Goal: Task Accomplishment & Management: Manage account settings

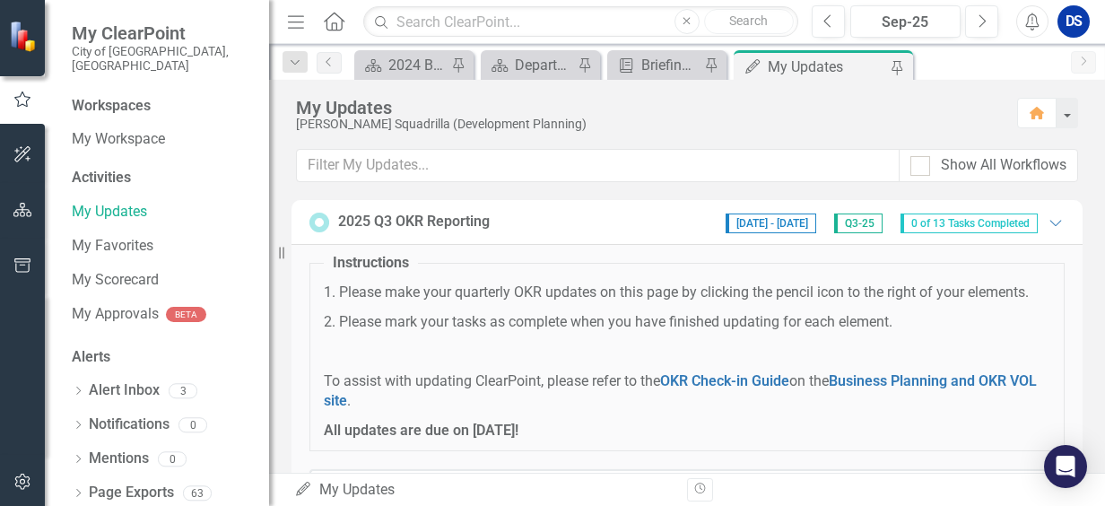
scroll to position [359, 0]
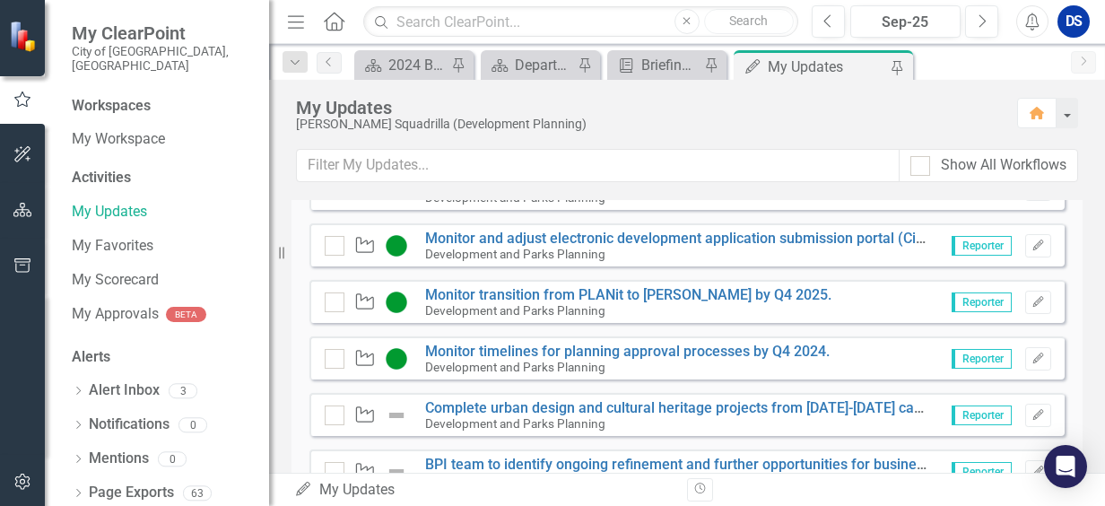
click at [525, 415] on div "Development and Parks Planning" at bounding box center [677, 423] width 504 height 16
click at [465, 413] on link "Complete urban design and cultural heritage projects from [DATE]-[DATE] capital…" at bounding box center [775, 407] width 701 height 17
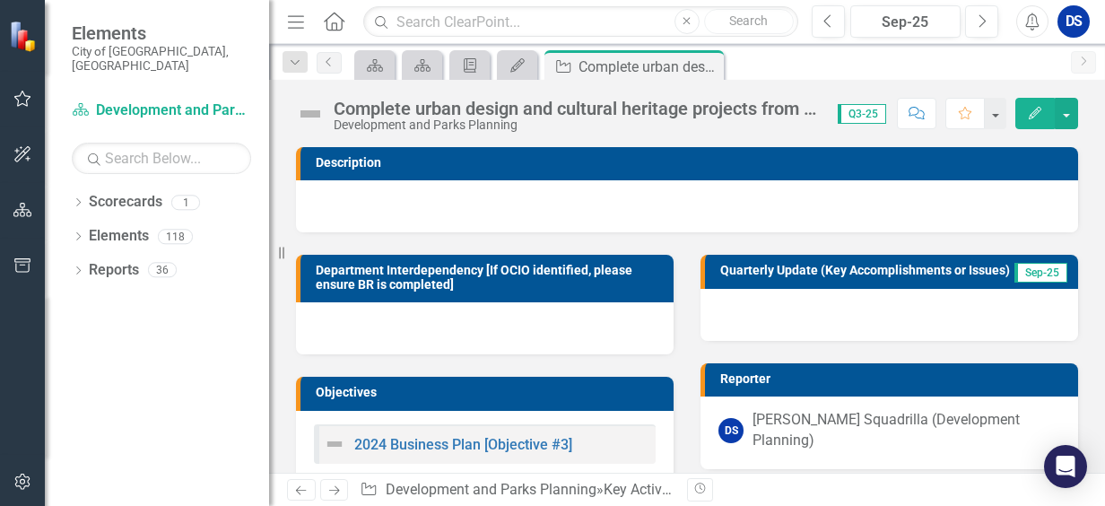
click at [315, 113] on img at bounding box center [310, 114] width 29 height 29
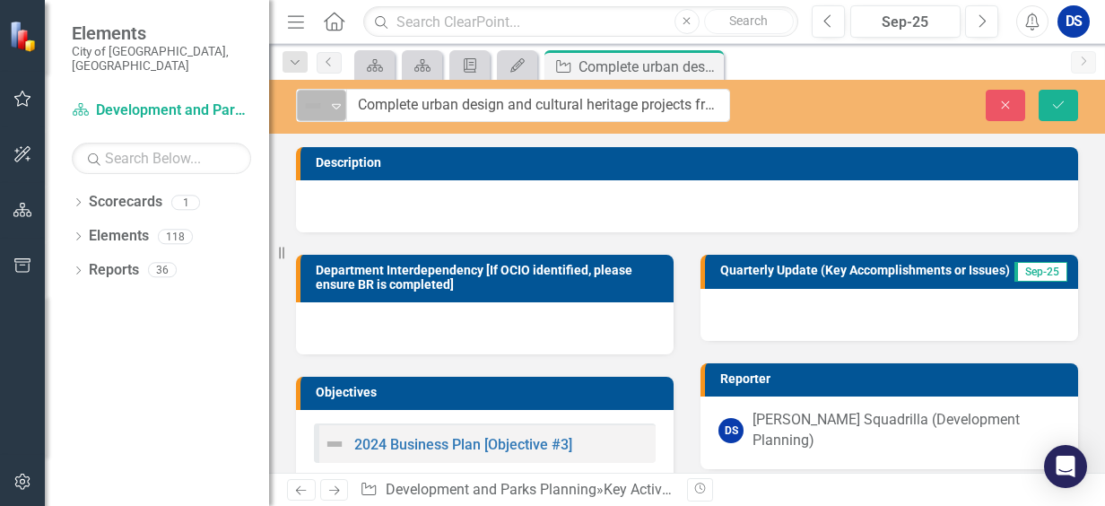
drag, startPoint x: 315, startPoint y: 113, endPoint x: 333, endPoint y: 110, distance: 18.1
click at [333, 110] on icon "Expand" at bounding box center [336, 106] width 18 height 14
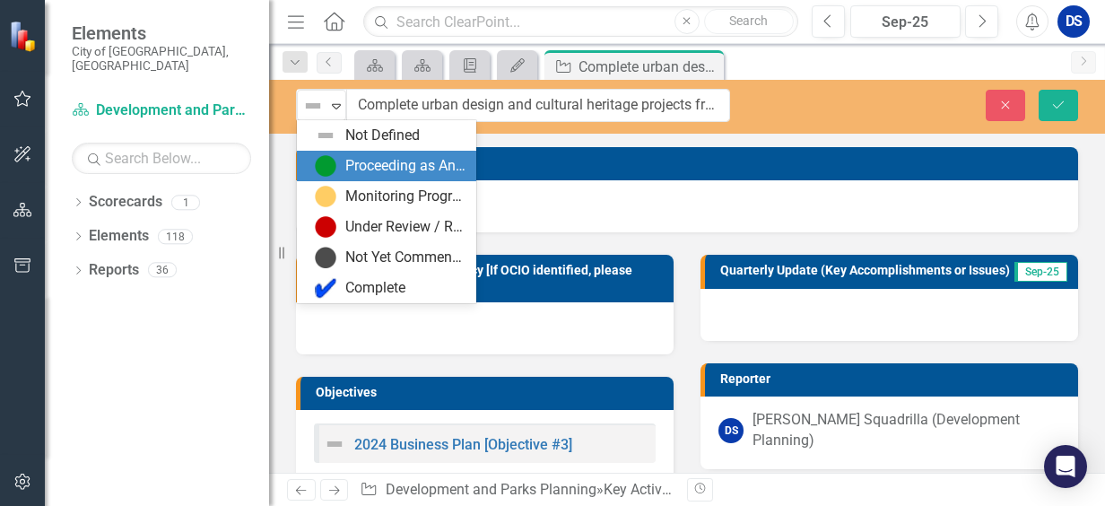
click at [348, 166] on div "Proceeding as Anticipated" at bounding box center [405, 166] width 120 height 21
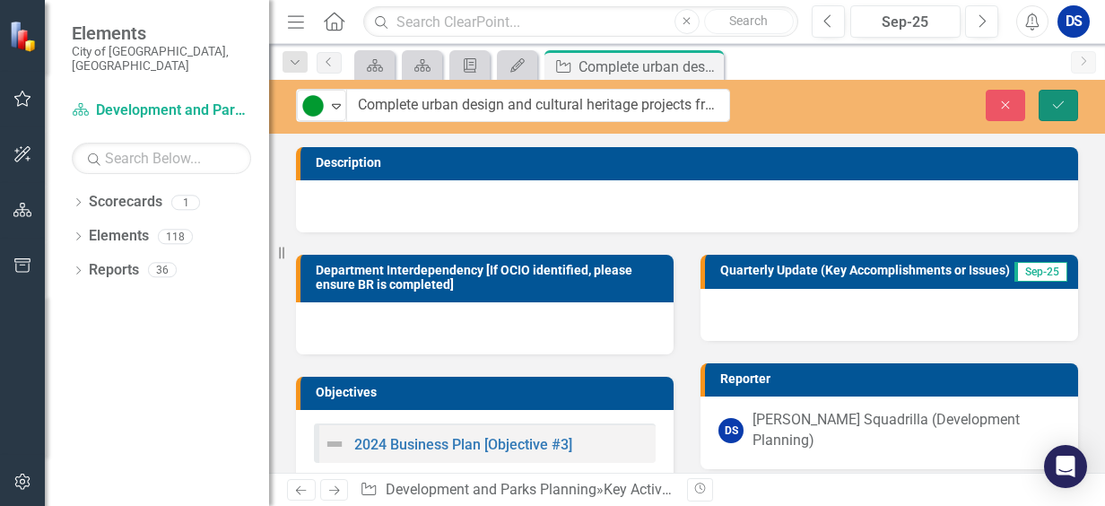
click at [1064, 103] on icon "Save" at bounding box center [1058, 105] width 16 height 13
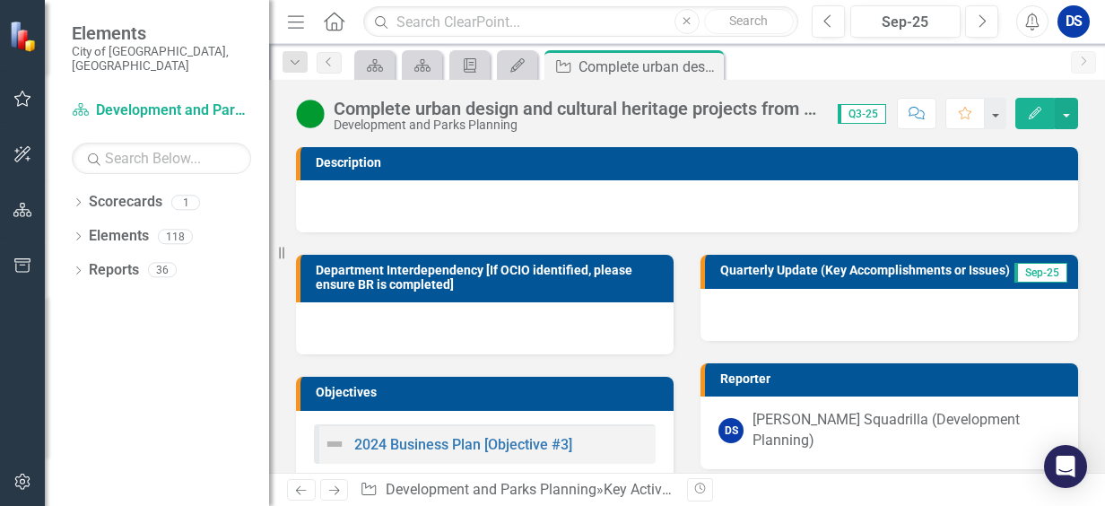
scroll to position [123, 0]
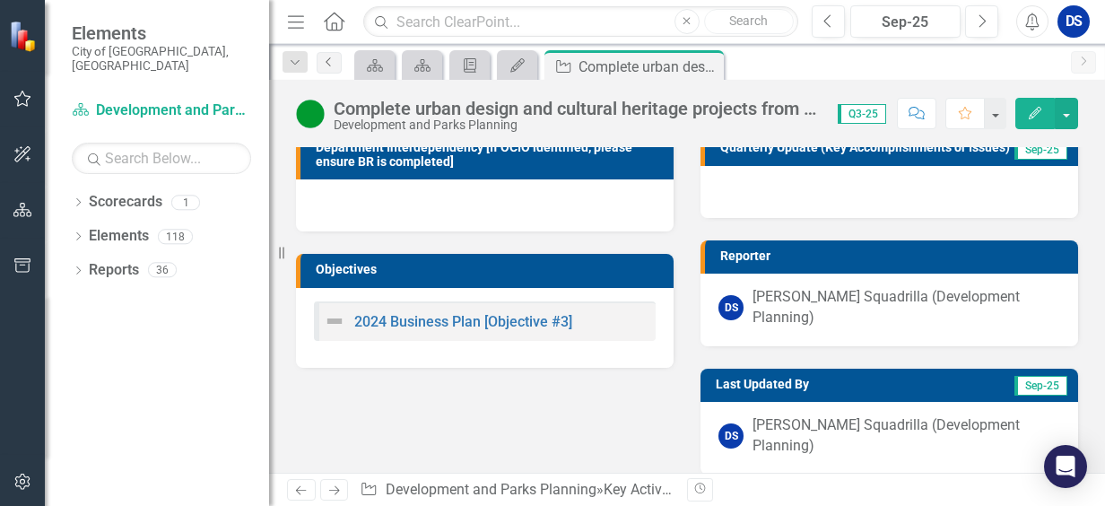
click at [336, 67] on link "Previous" at bounding box center [329, 63] width 25 height 22
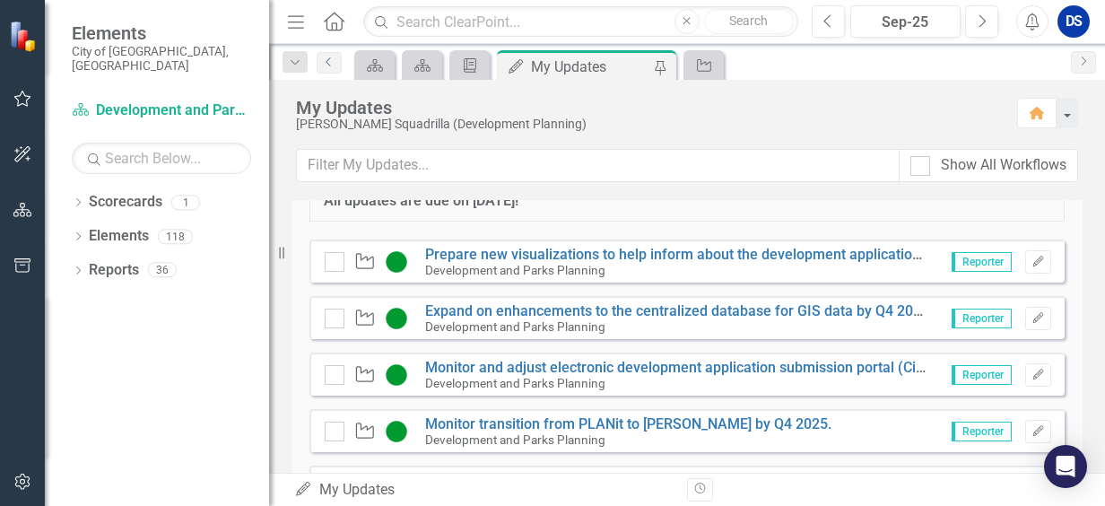
scroll to position [359, 0]
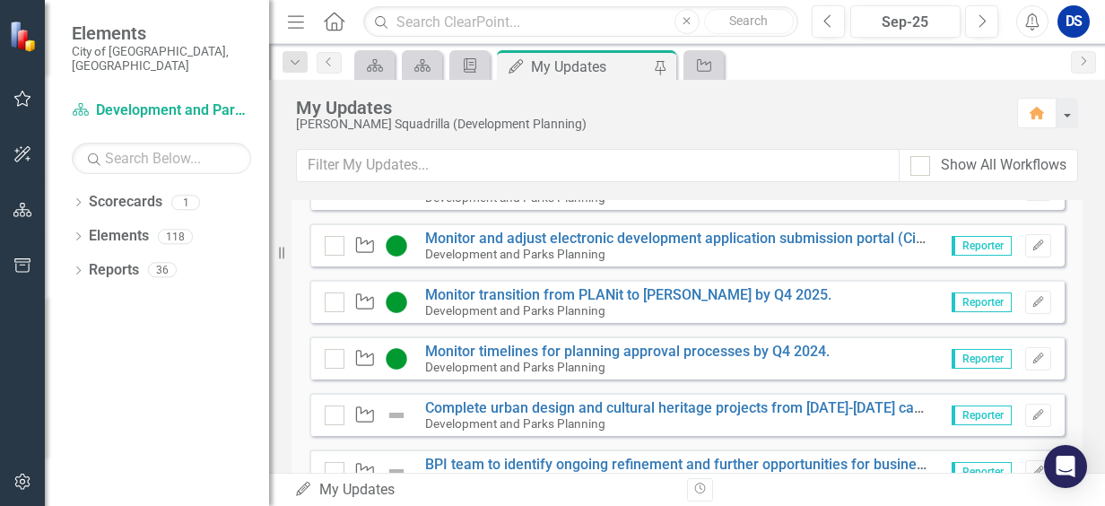
click at [404, 411] on img at bounding box center [397, 415] width 22 height 22
click at [521, 434] on div "Instructions 1. Please make your quarterly OKR updates on this page by clicking…" at bounding box center [686, 369] width 755 height 969
click at [538, 418] on small "Development and Parks Planning" at bounding box center [515, 423] width 180 height 14
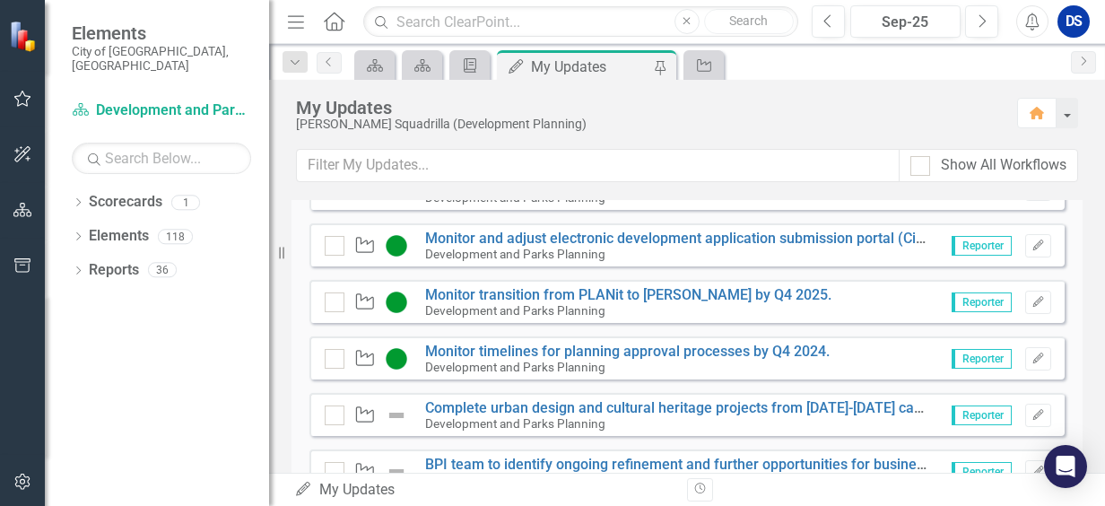
click at [392, 411] on img at bounding box center [397, 415] width 22 height 22
click at [392, 409] on img at bounding box center [397, 415] width 22 height 22
click at [339, 417] on div at bounding box center [335, 415] width 20 height 20
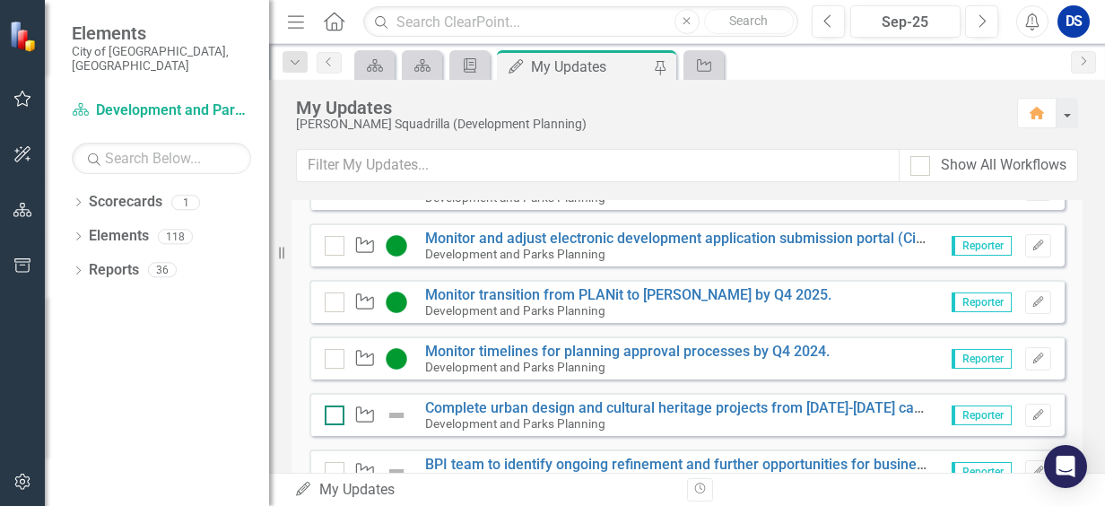
click at [336, 417] on input "checkbox" at bounding box center [331, 411] width 12 height 12
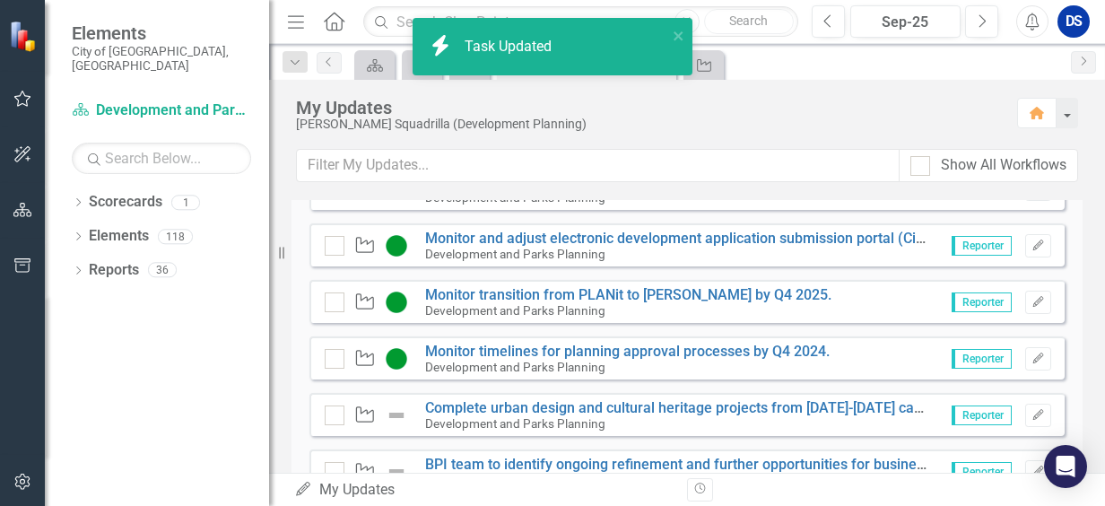
click at [398, 414] on img at bounding box center [397, 415] width 22 height 22
checkbox input "true"
click at [398, 414] on img at bounding box center [397, 415] width 22 height 22
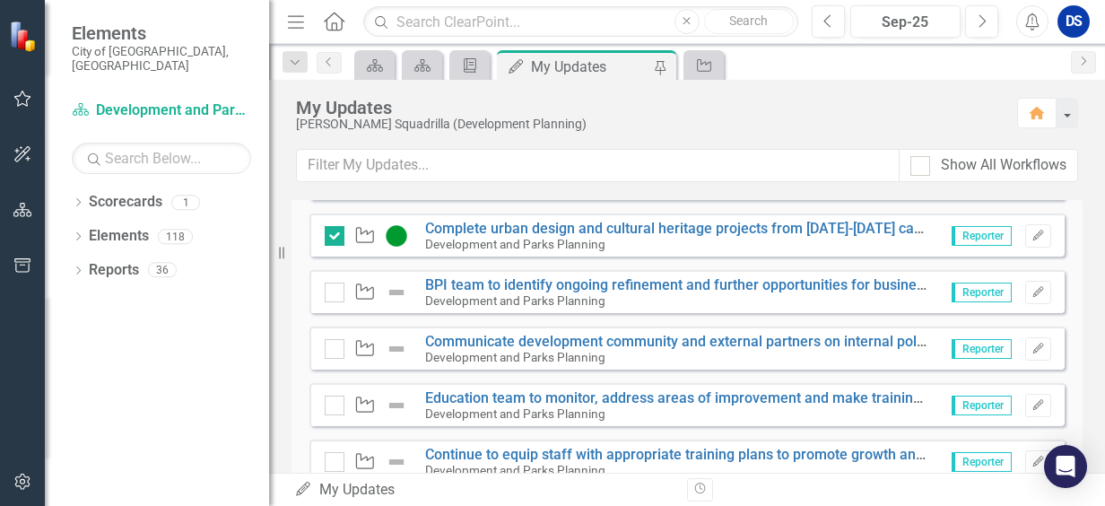
click at [546, 310] on div "Key Activity BPI team to identify ongoing refinement and further opportunities …" at bounding box center [686, 291] width 755 height 43
click at [561, 289] on link "BPI team to identify ongoing refinement and further opportunities for business …" at bounding box center [1011, 284] width 1173 height 17
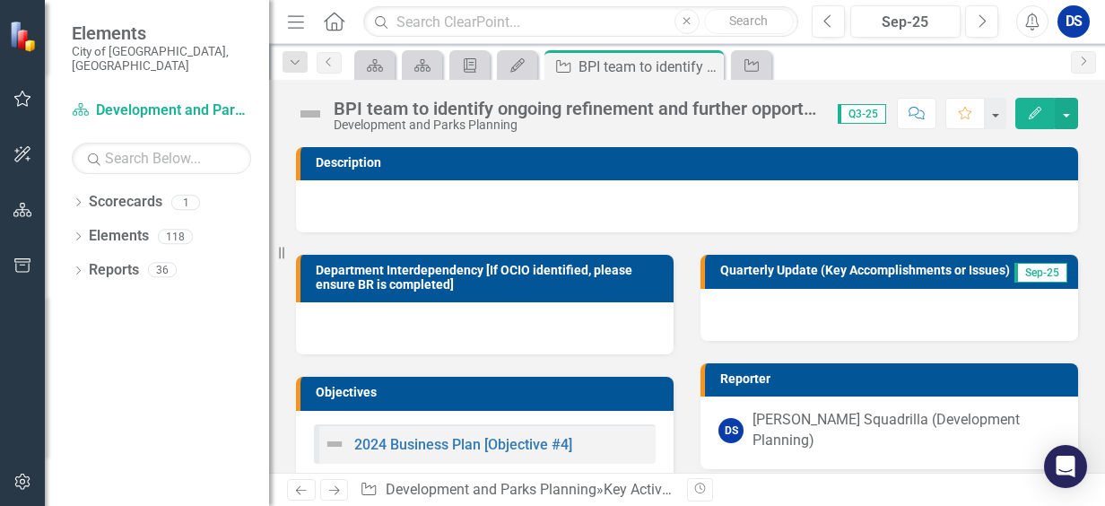
click at [307, 112] on img at bounding box center [310, 114] width 29 height 29
drag, startPoint x: 307, startPoint y: 112, endPoint x: 353, endPoint y: 144, distance: 56.7
click at [307, 112] on img at bounding box center [310, 114] width 29 height 29
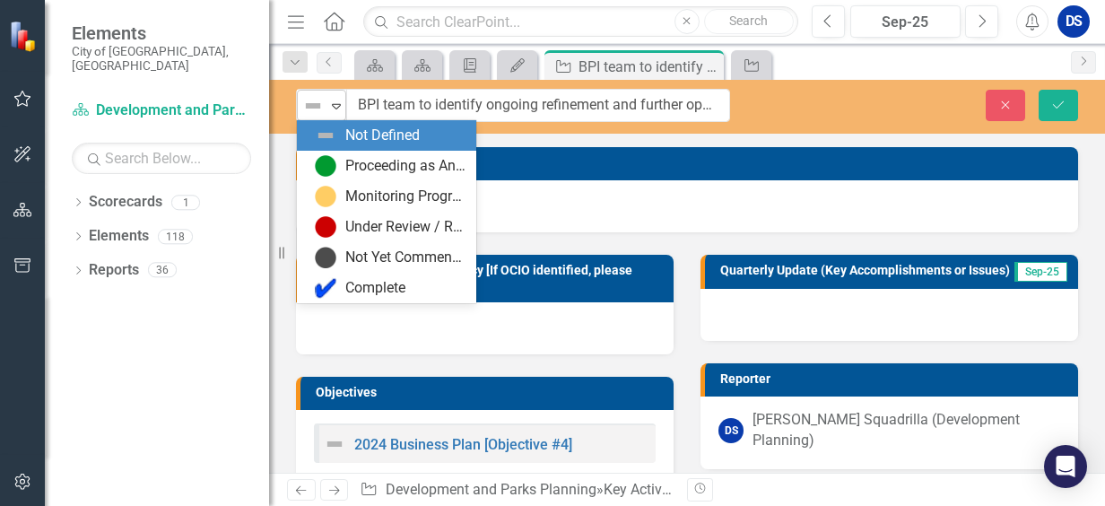
click at [337, 109] on icon "Expand" at bounding box center [336, 106] width 18 height 14
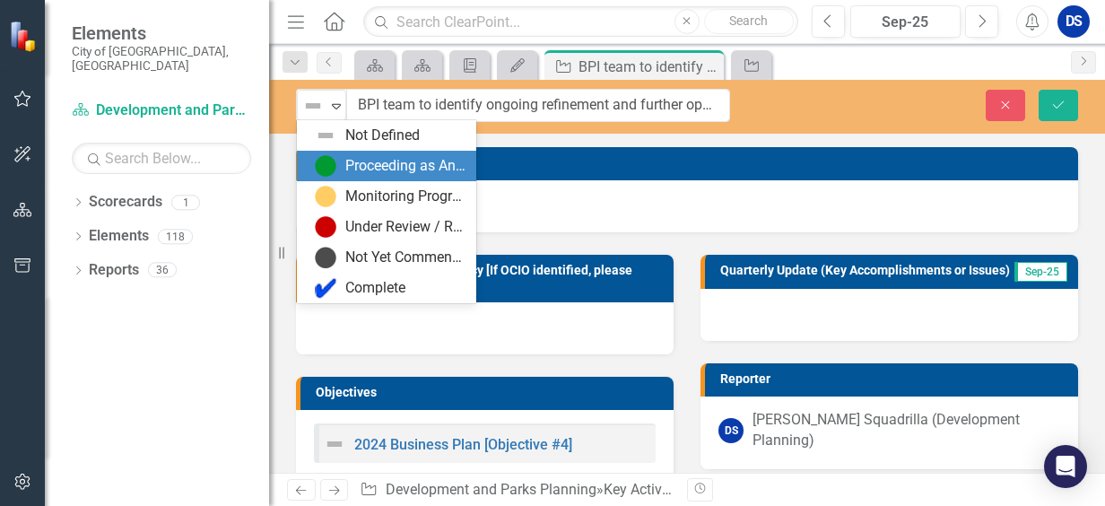
click at [315, 165] on img at bounding box center [326, 166] width 22 height 22
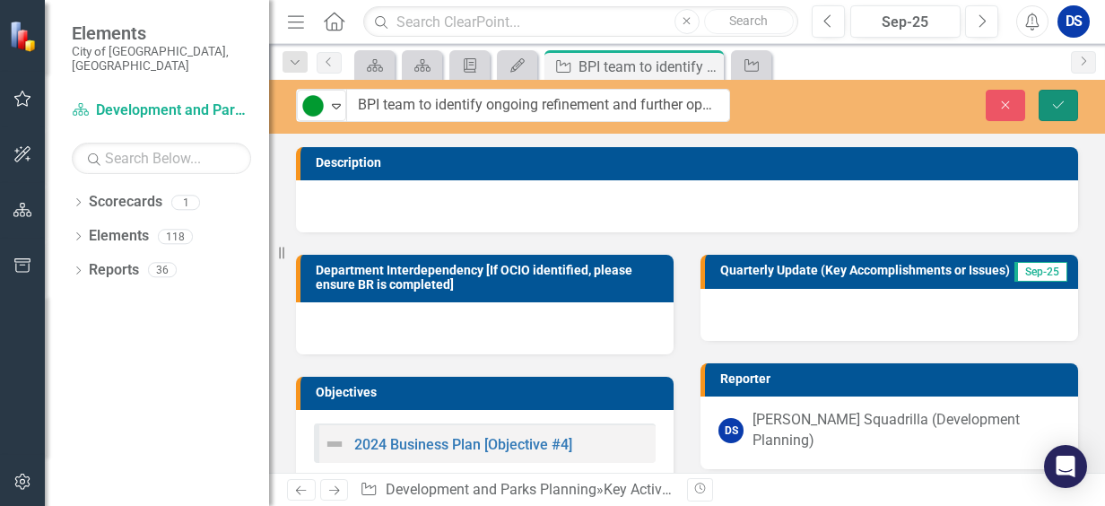
click at [1061, 106] on icon "Save" at bounding box center [1058, 105] width 16 height 13
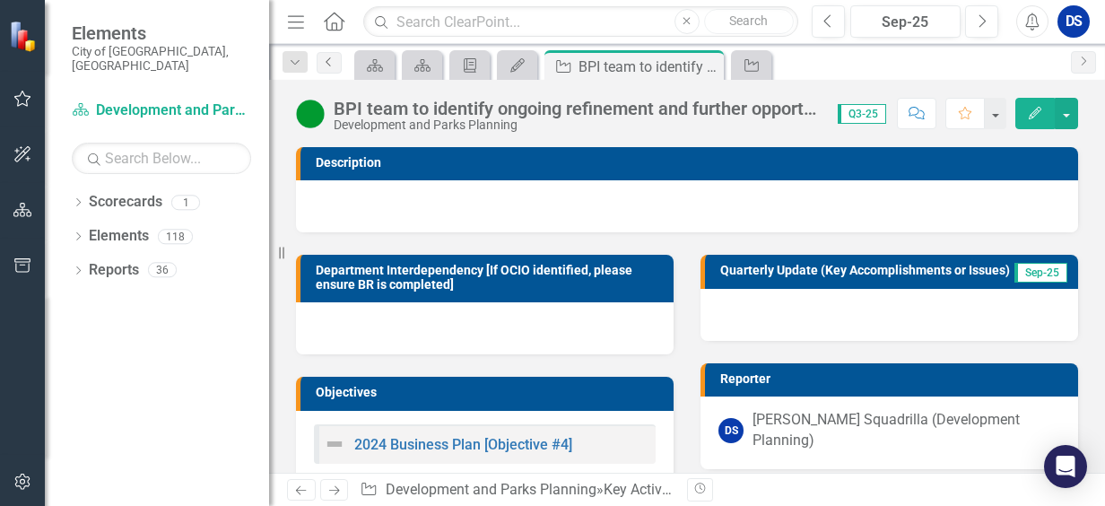
click at [329, 61] on icon "Previous" at bounding box center [329, 62] width 14 height 11
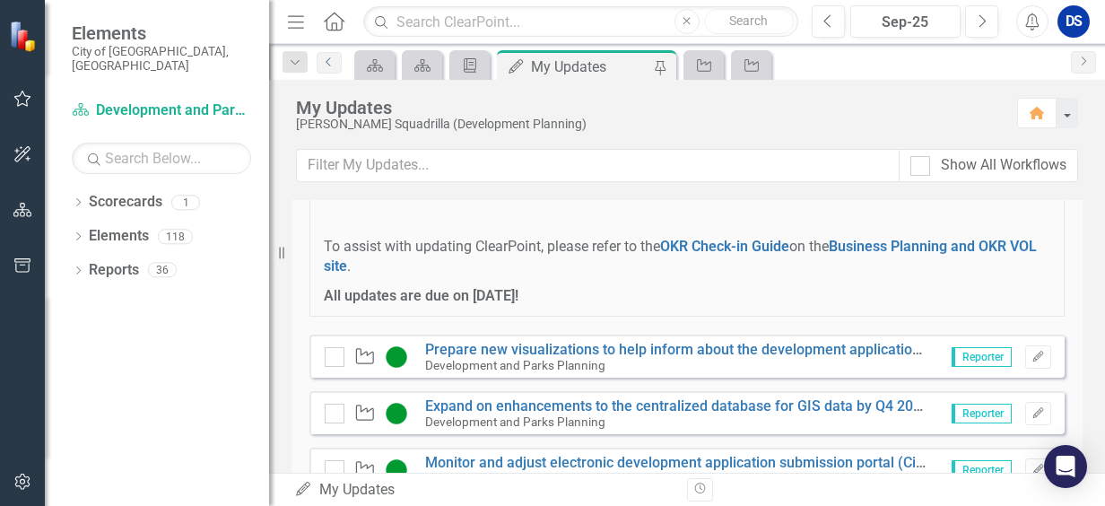
scroll to position [448, 0]
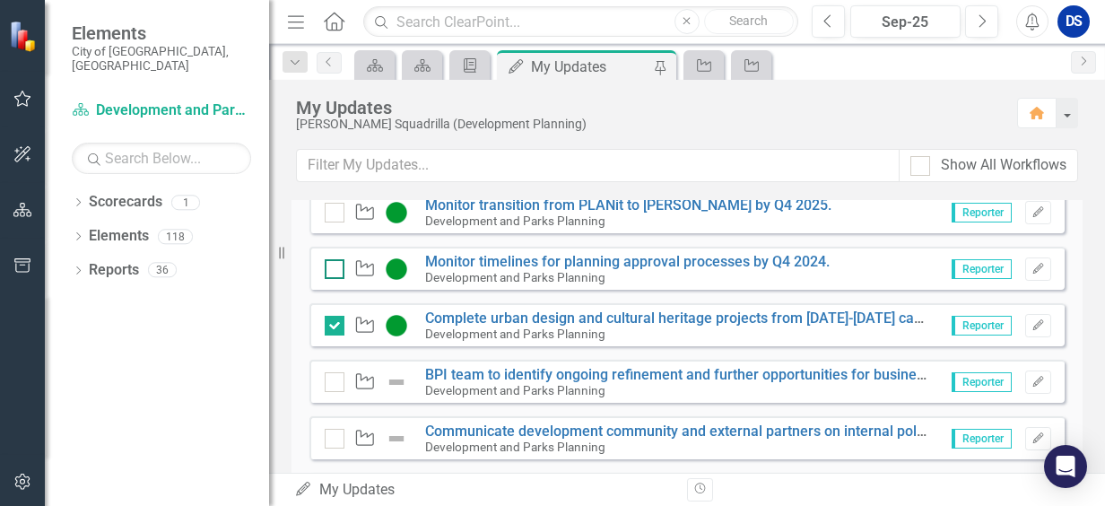
click at [332, 266] on input "checkbox" at bounding box center [331, 265] width 12 height 12
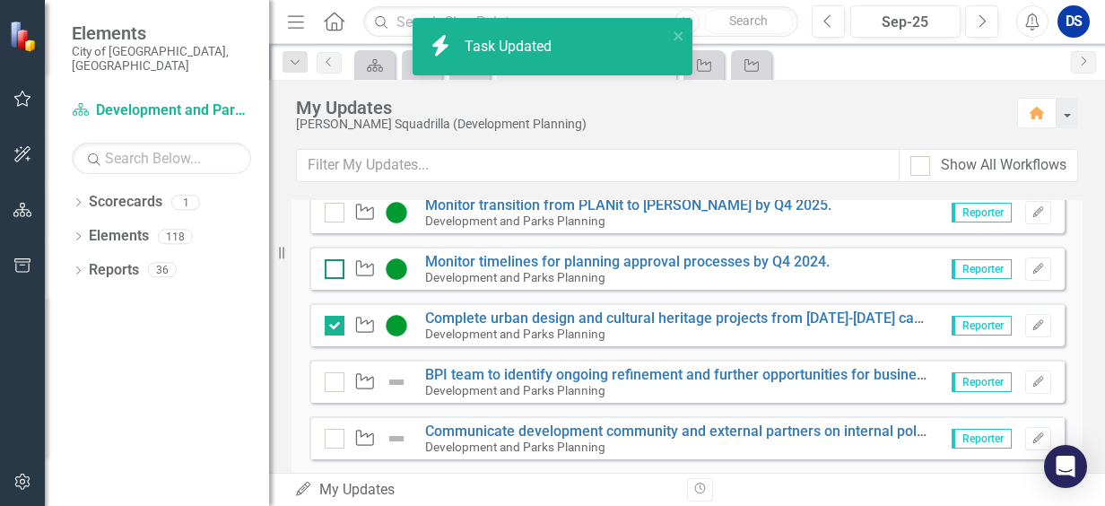
checkbox input "true"
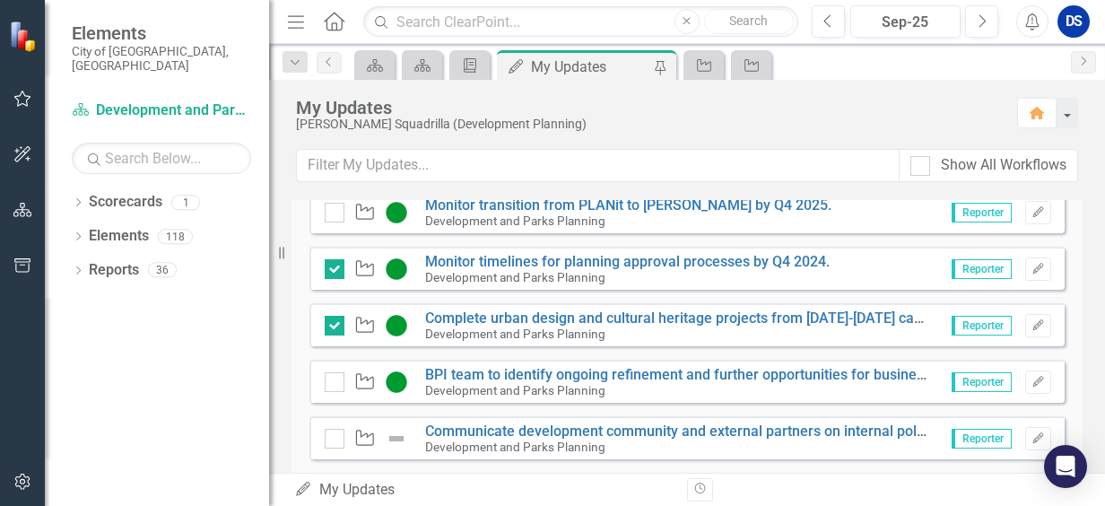
drag, startPoint x: 334, startPoint y: 206, endPoint x: 469, endPoint y: 237, distance: 138.8
click at [335, 204] on input "checkbox" at bounding box center [331, 209] width 12 height 12
checkbox input "true"
click at [497, 203] on link "Monitor transition from PLANit to [PERSON_NAME] by Q4 2025." at bounding box center [628, 204] width 406 height 17
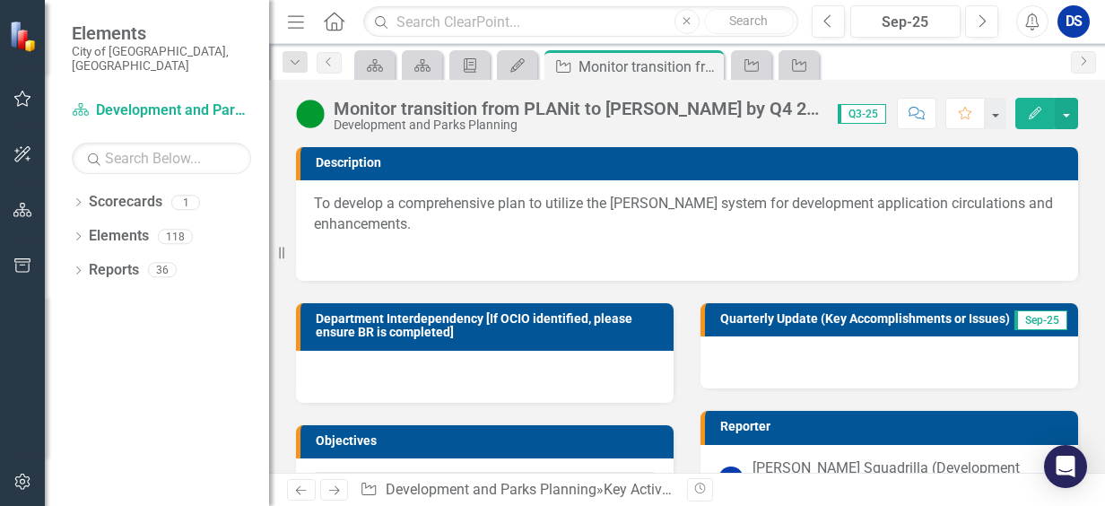
scroll to position [171, 0]
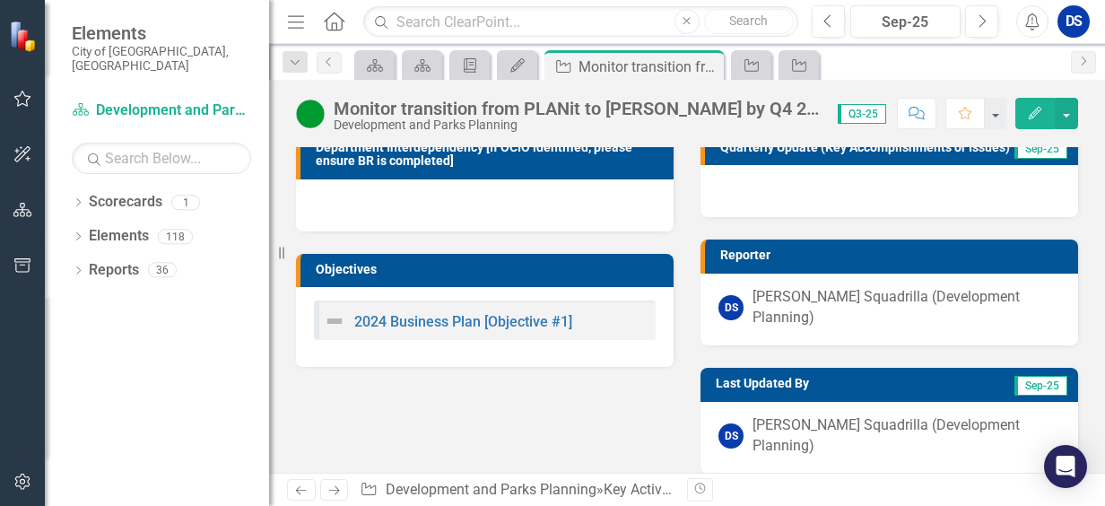
click at [335, 26] on icon "Home" at bounding box center [333, 21] width 23 height 19
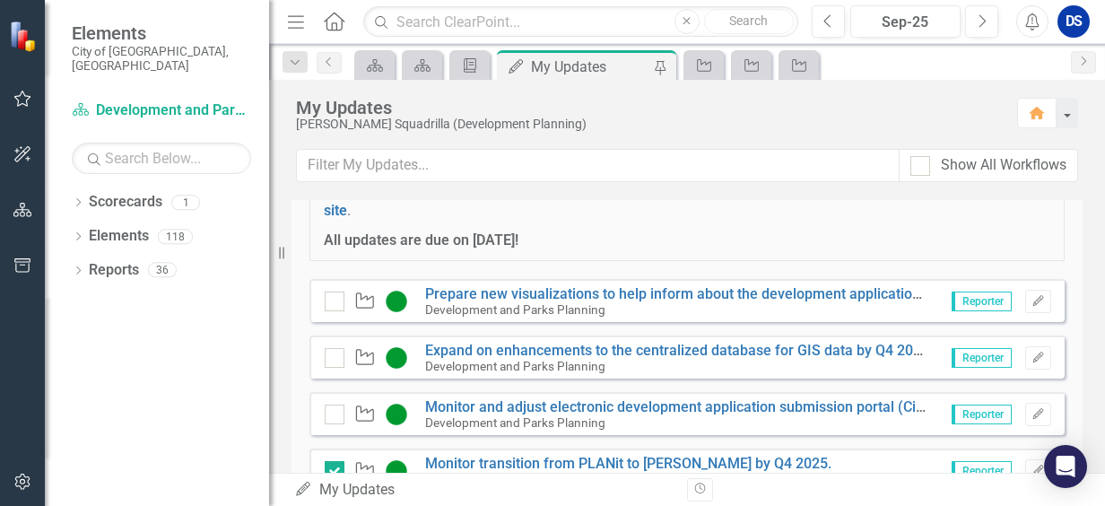
scroll to position [359, 0]
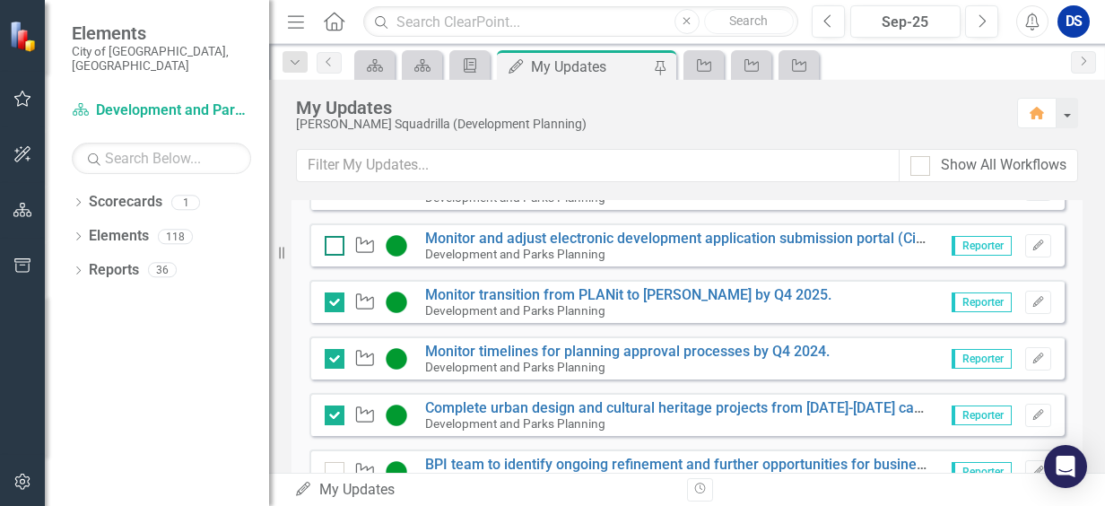
click at [334, 237] on input "checkbox" at bounding box center [331, 242] width 12 height 12
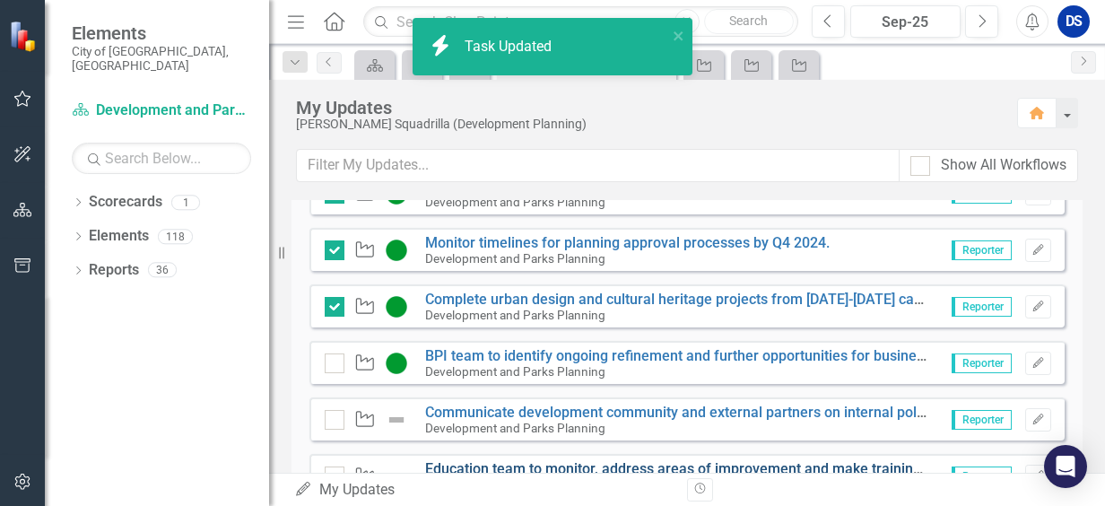
checkbox input "true"
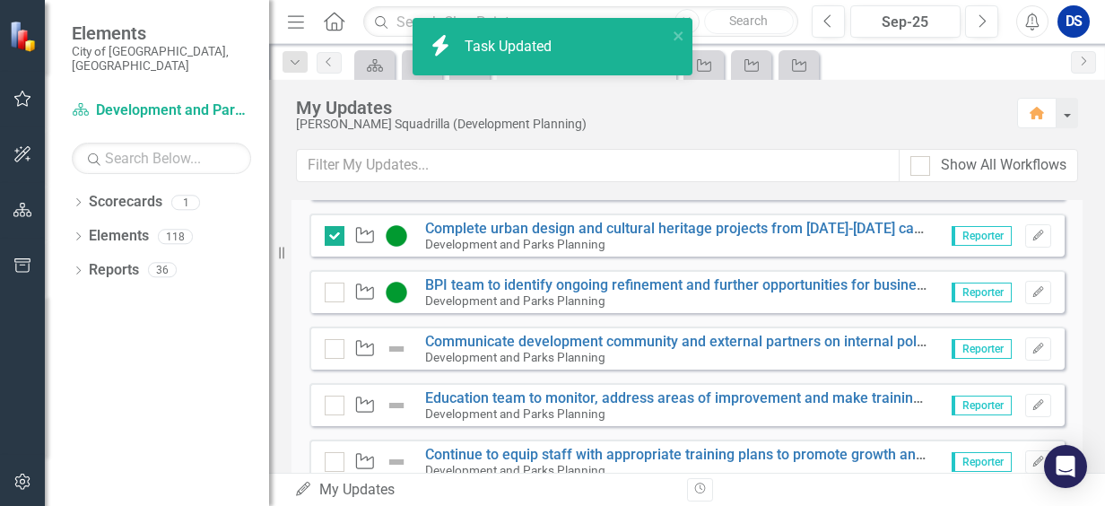
click at [401, 350] on img at bounding box center [397, 349] width 22 height 22
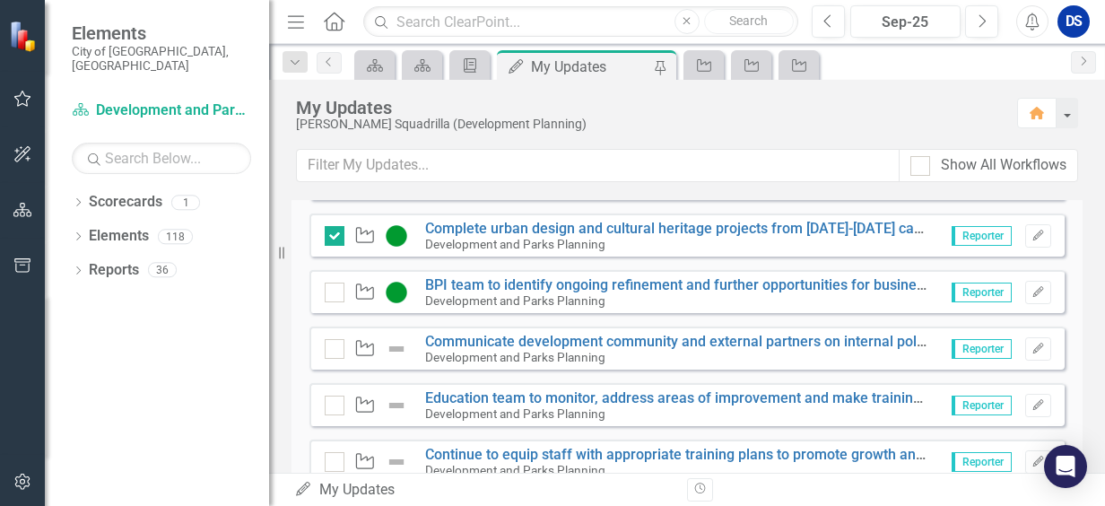
drag, startPoint x: 401, startPoint y: 350, endPoint x: 389, endPoint y: 346, distance: 12.2
click at [389, 346] on img at bounding box center [397, 349] width 22 height 22
drag, startPoint x: 389, startPoint y: 346, endPoint x: 400, endPoint y: 346, distance: 10.8
click at [400, 346] on img at bounding box center [397, 349] width 22 height 22
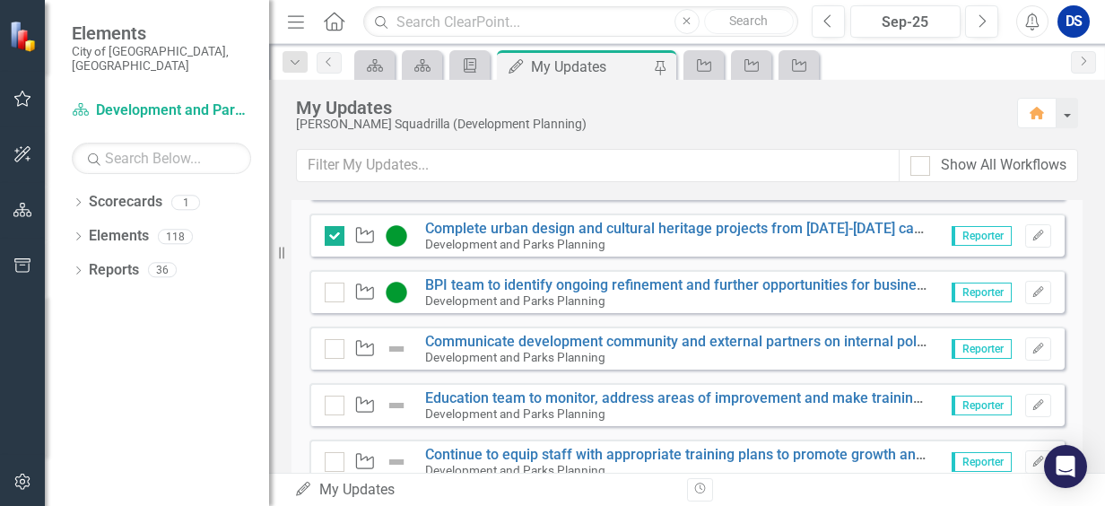
click at [400, 346] on img at bounding box center [397, 349] width 22 height 22
click at [396, 348] on img at bounding box center [397, 349] width 22 height 22
drag, startPoint x: 396, startPoint y: 348, endPoint x: 368, endPoint y: 350, distance: 27.9
click at [337, 352] on div at bounding box center [335, 349] width 20 height 20
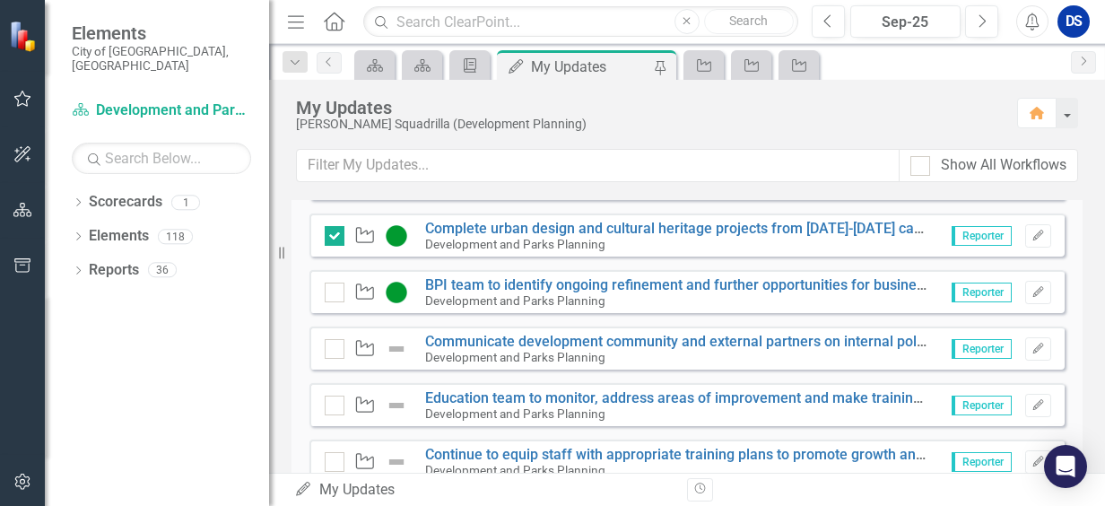
click at [336, 351] on input "checkbox" at bounding box center [331, 345] width 12 height 12
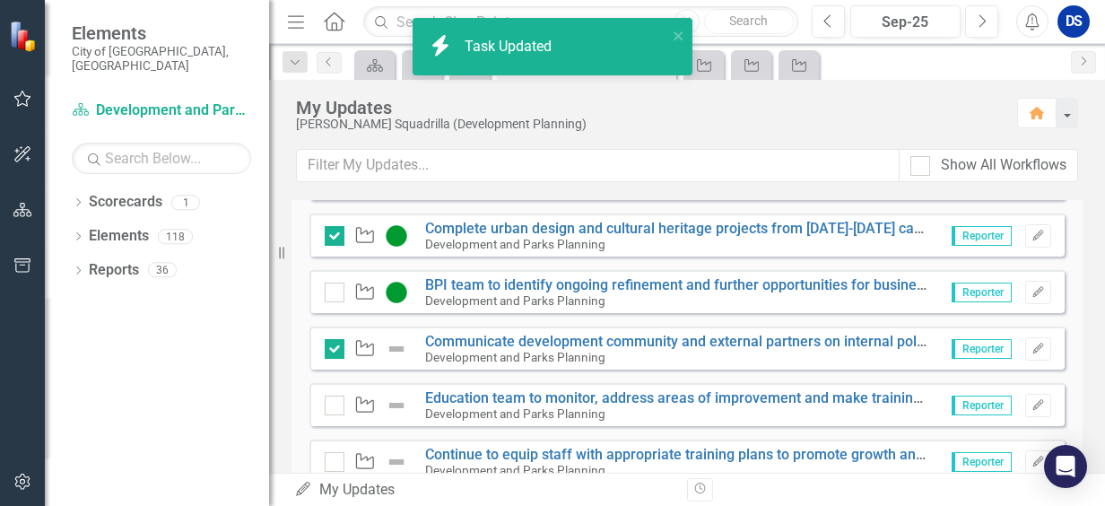
checkbox input "true"
click at [395, 345] on img at bounding box center [397, 349] width 22 height 22
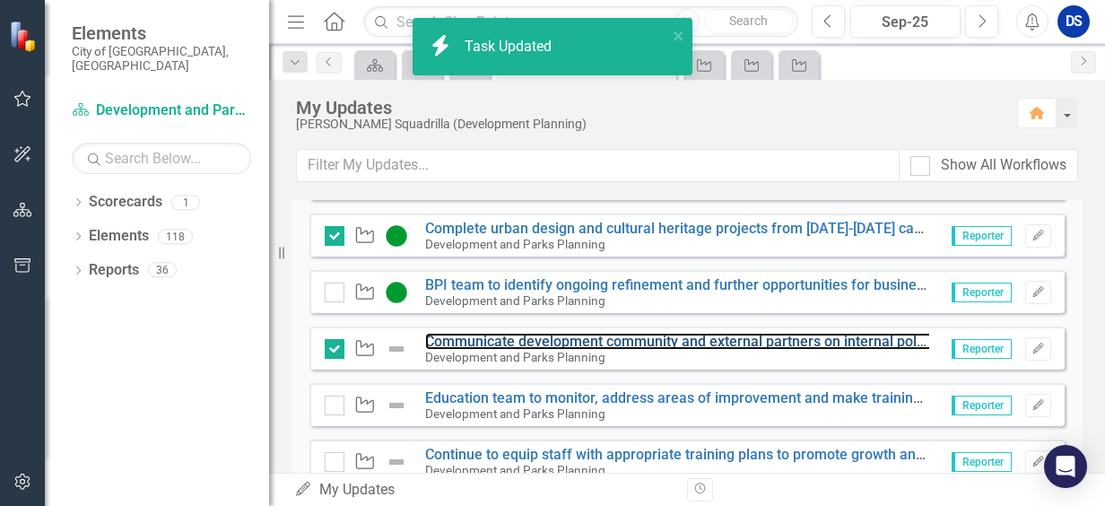
drag, startPoint x: 395, startPoint y: 345, endPoint x: 457, endPoint y: 347, distance: 62.8
click at [457, 347] on div "Communicate development community and external partners on internal policy and …" at bounding box center [677, 349] width 504 height 31
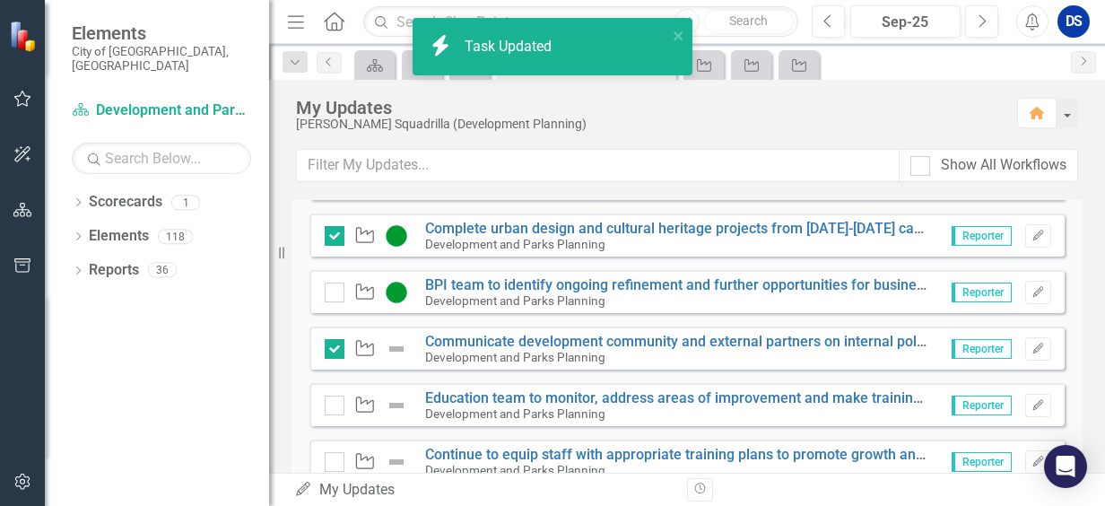
click at [457, 349] on div "Development and Parks Planning" at bounding box center [677, 357] width 504 height 16
drag, startPoint x: 457, startPoint y: 347, endPoint x: 393, endPoint y: 343, distance: 64.7
click at [393, 343] on img at bounding box center [397, 349] width 22 height 22
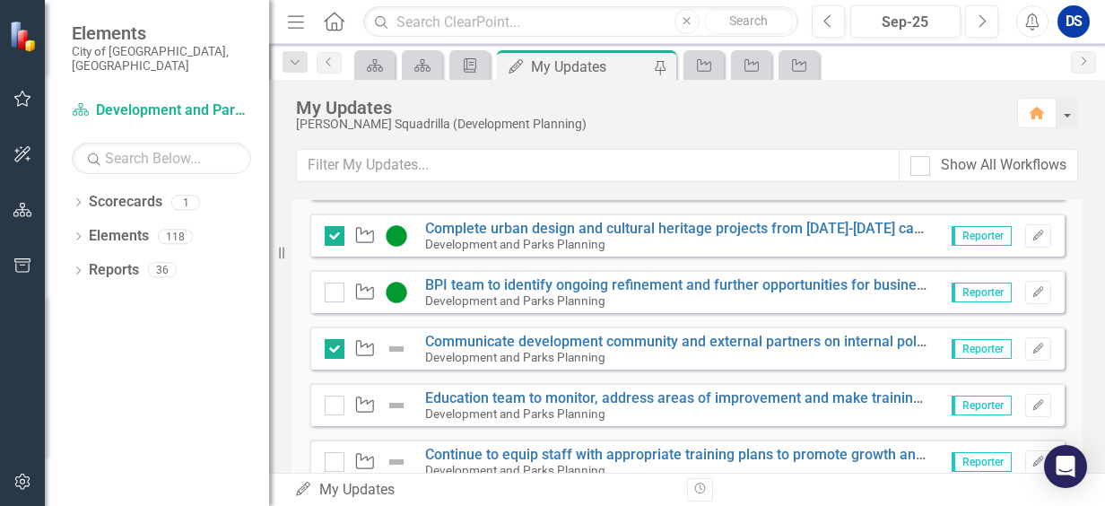
click at [393, 343] on img at bounding box center [397, 349] width 22 height 22
click at [1031, 349] on icon "Edit" at bounding box center [1037, 348] width 13 height 11
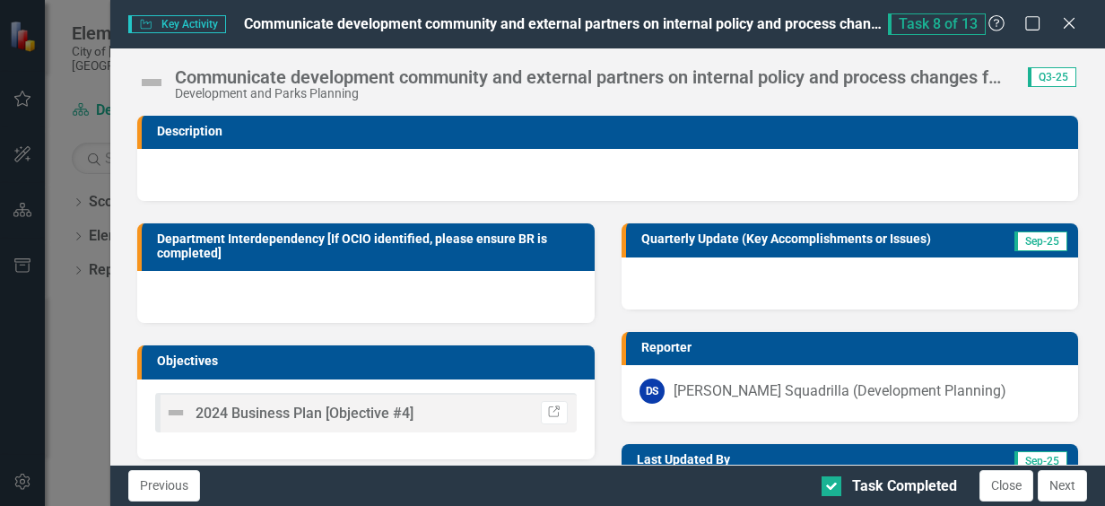
click at [161, 86] on img at bounding box center [151, 82] width 29 height 29
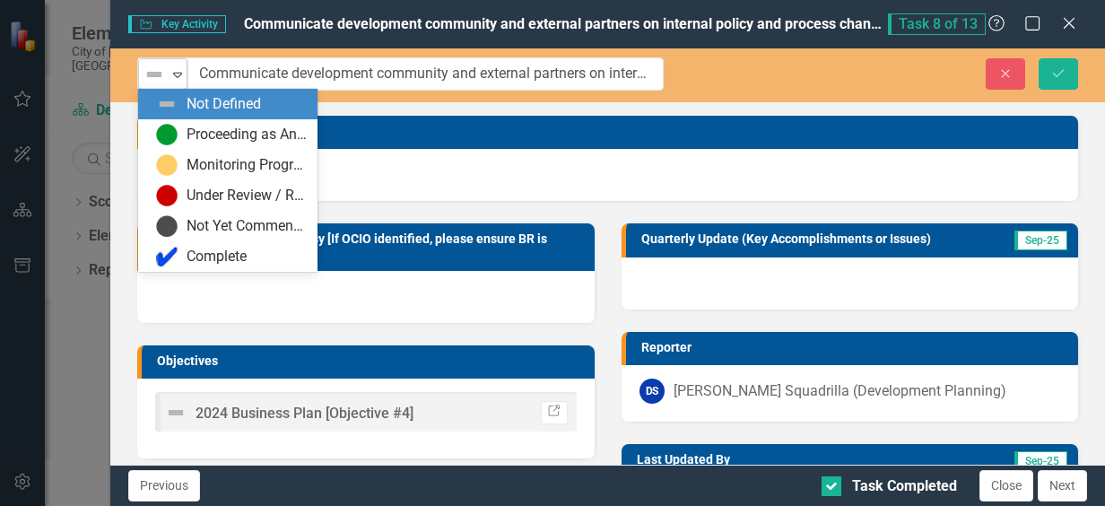
drag, startPoint x: 161, startPoint y: 86, endPoint x: 179, endPoint y: 77, distance: 20.1
click at [179, 77] on icon "Expand" at bounding box center [178, 74] width 18 height 14
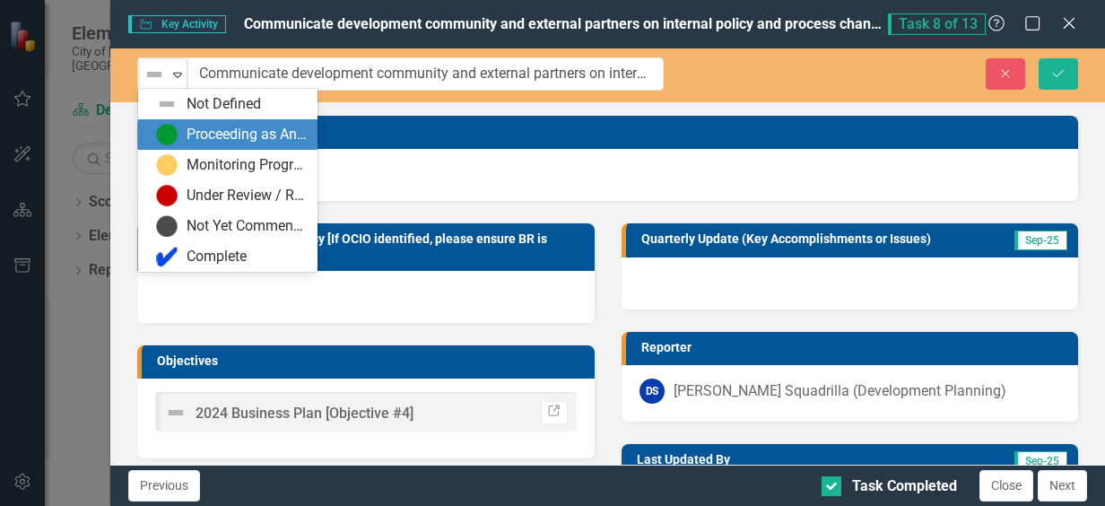
click at [182, 129] on div "Proceeding as Anticipated" at bounding box center [231, 135] width 151 height 22
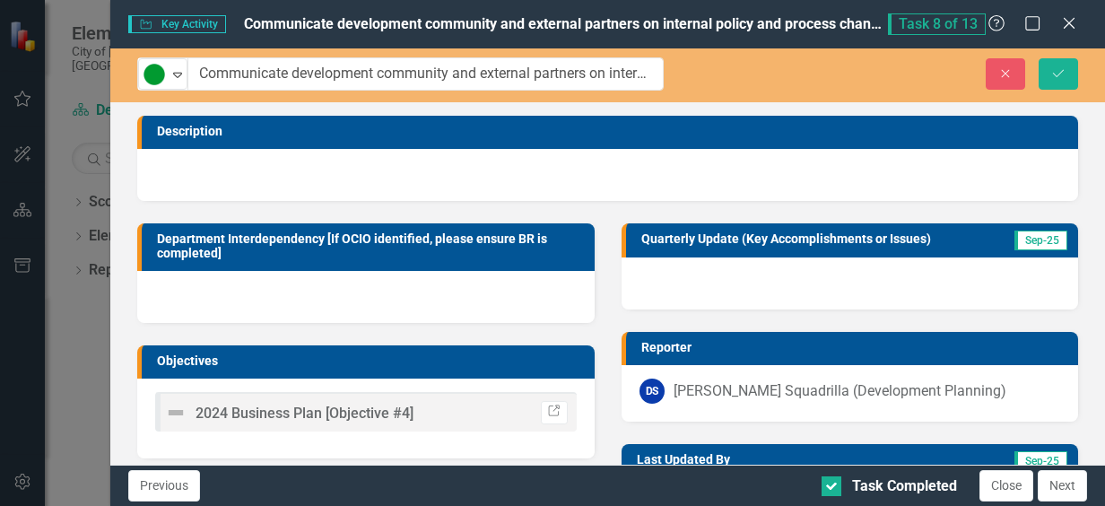
click at [829, 266] on div at bounding box center [850, 283] width 456 height 52
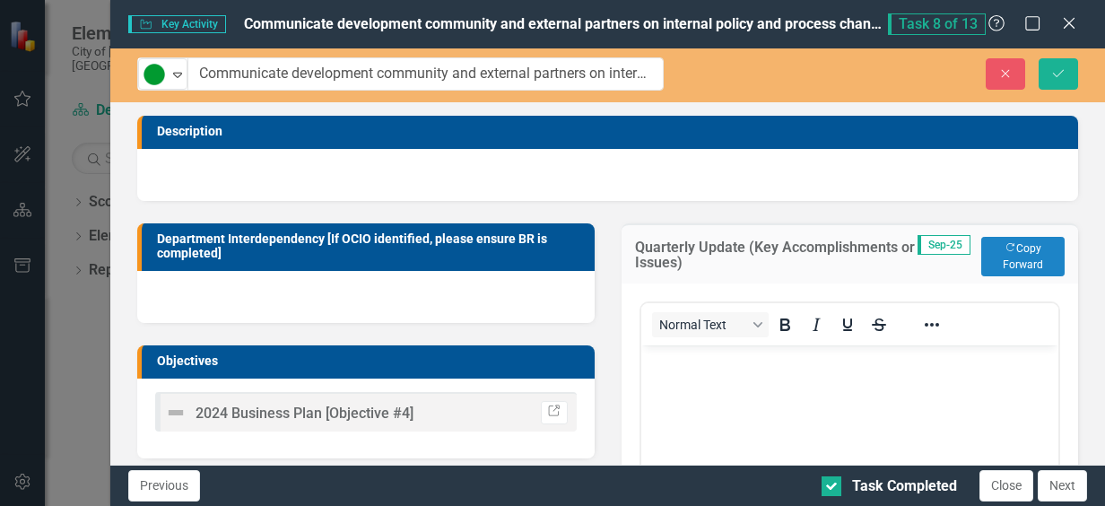
scroll to position [0, 0]
click at [1030, 250] on button "Copy Forward Copy Forward" at bounding box center [1022, 256] width 83 height 39
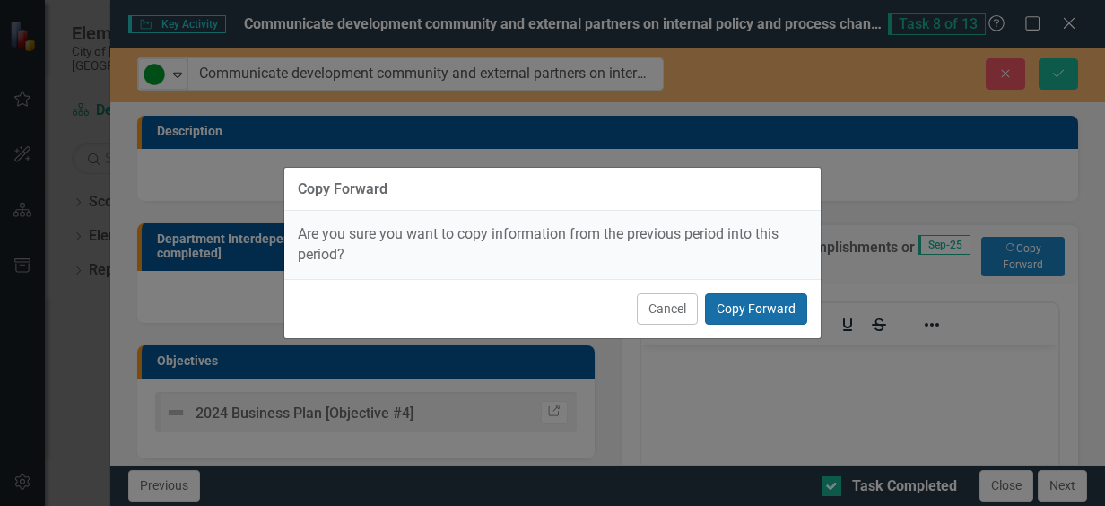
click at [770, 300] on button "Copy Forward" at bounding box center [756, 308] width 102 height 31
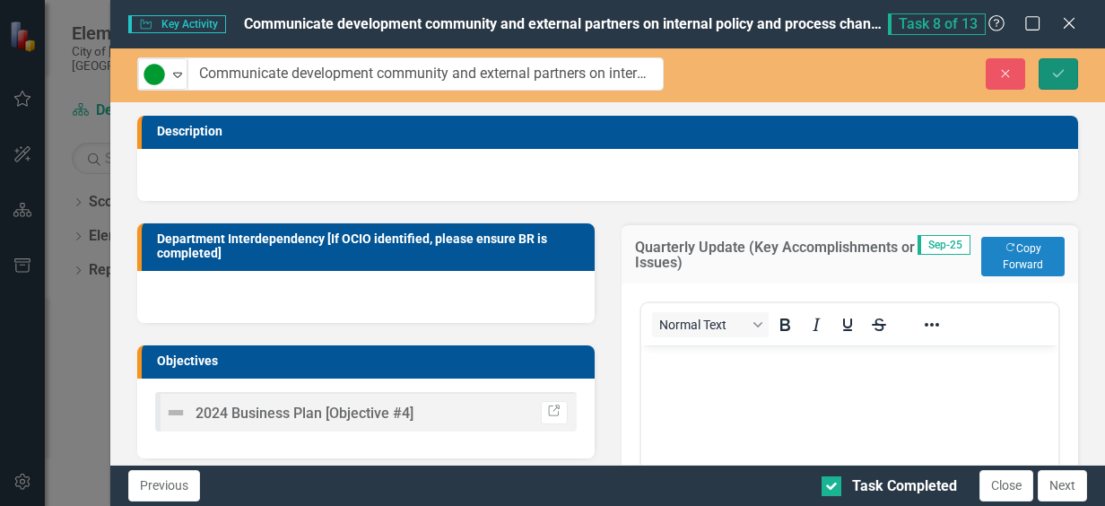
click at [1054, 82] on button "Save" at bounding box center [1058, 73] width 39 height 31
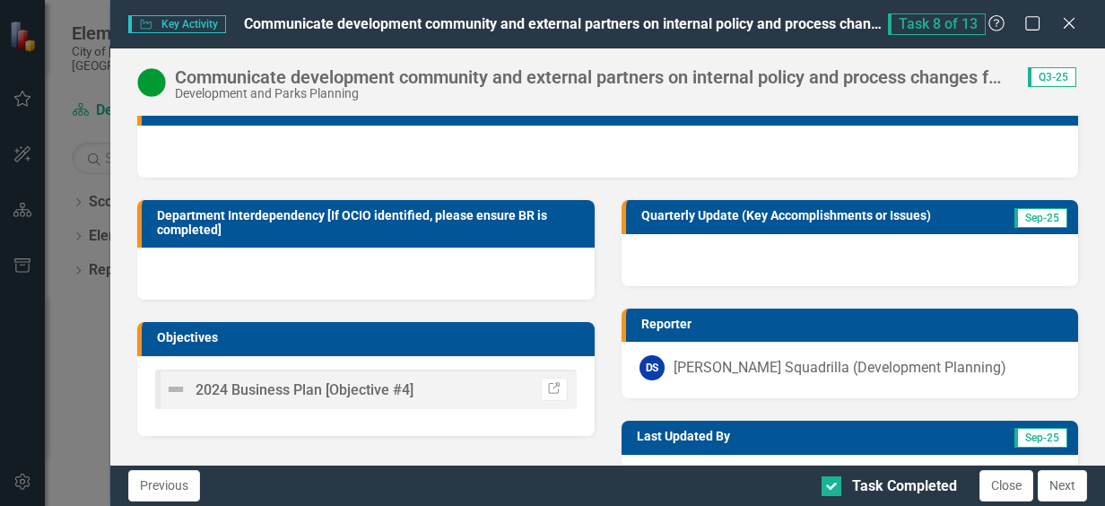
scroll to position [86, 0]
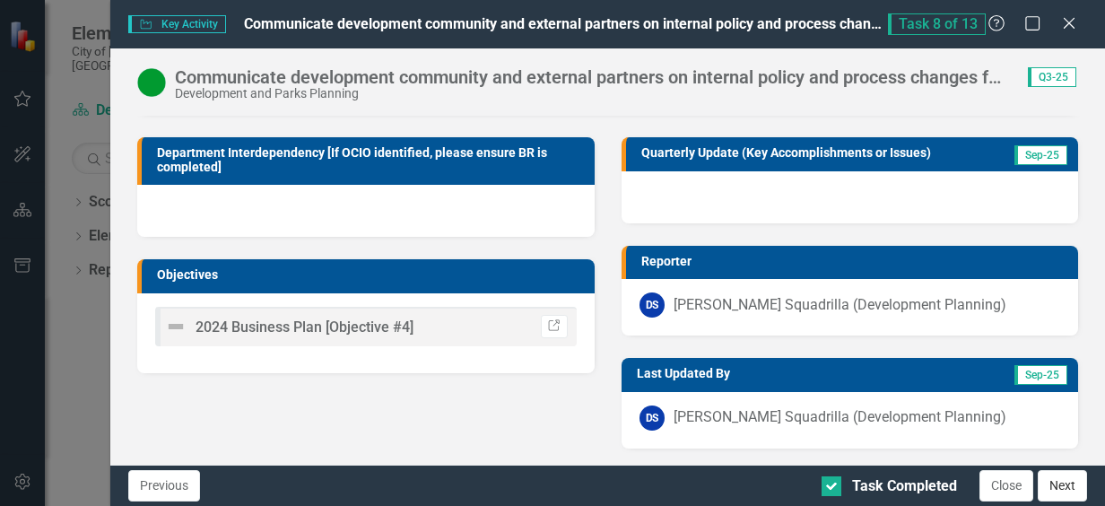
click at [1068, 490] on button "Next" at bounding box center [1062, 485] width 49 height 31
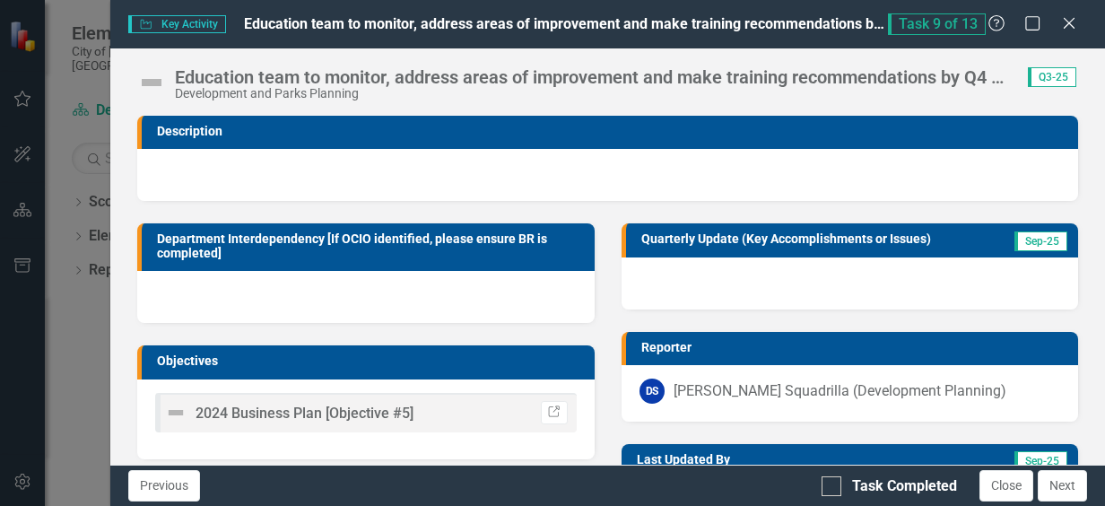
click at [156, 88] on img at bounding box center [151, 82] width 29 height 29
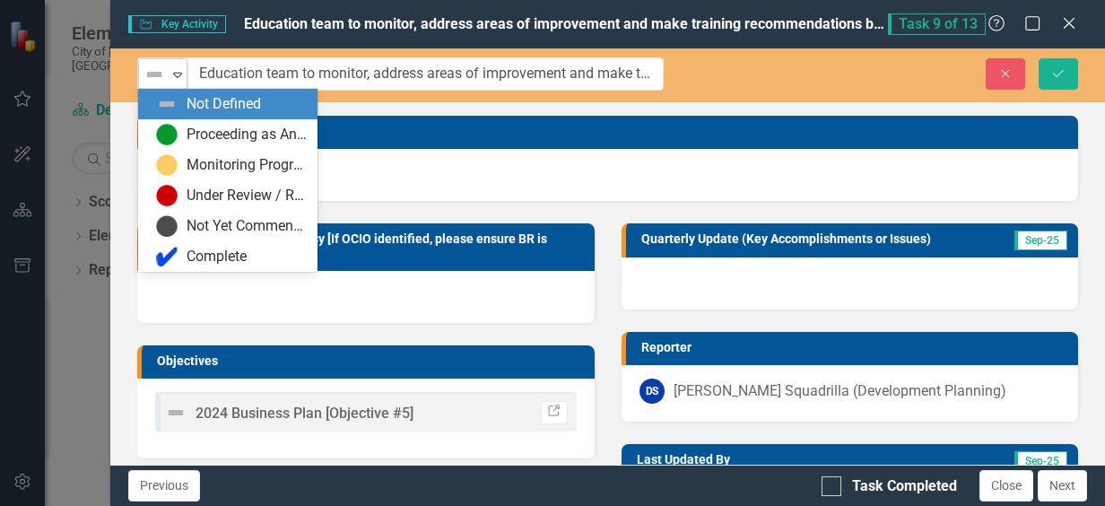
click at [181, 79] on icon "Expand" at bounding box center [178, 74] width 18 height 14
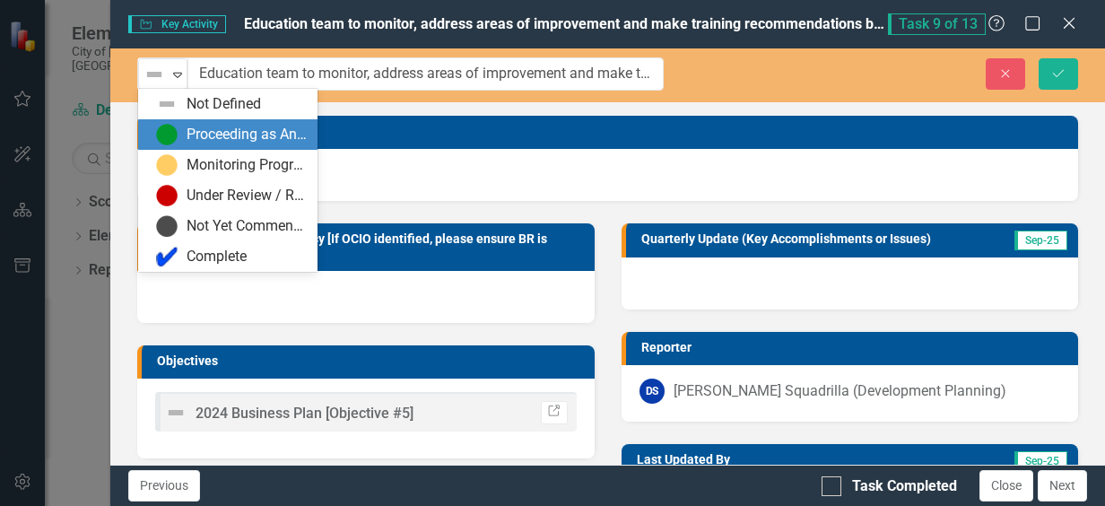
click at [182, 135] on div "Proceeding as Anticipated" at bounding box center [231, 135] width 151 height 22
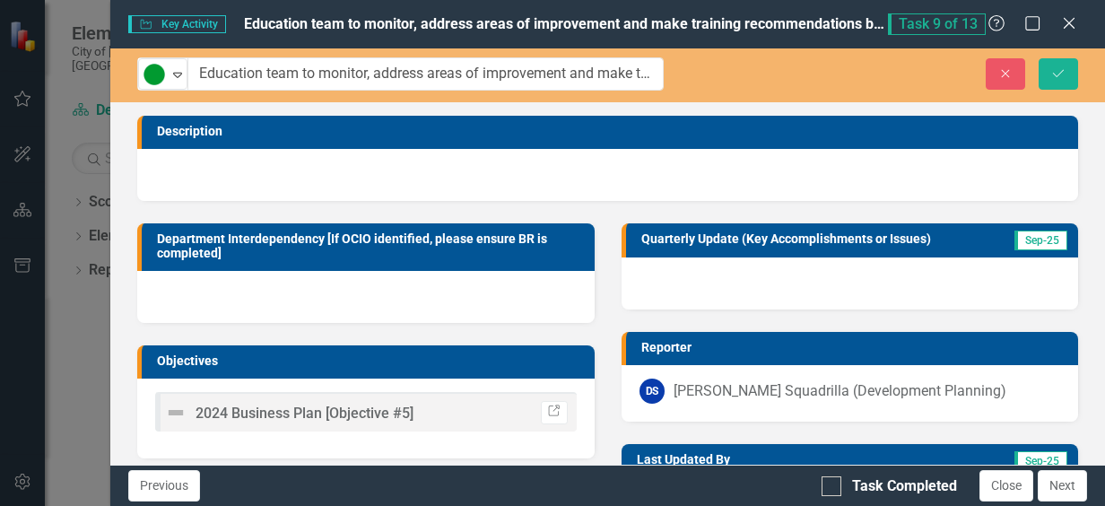
scroll to position [81, 0]
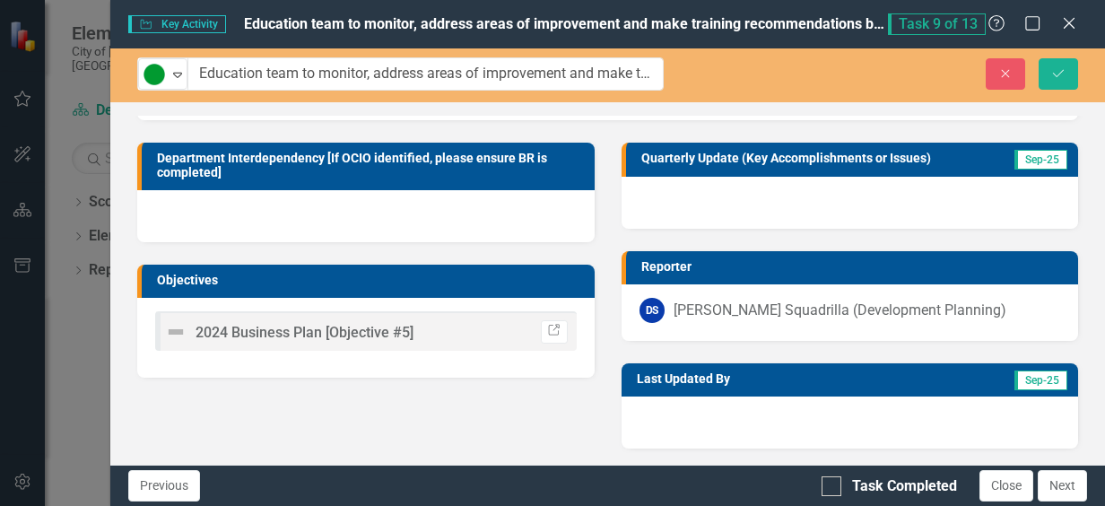
click at [778, 192] on div at bounding box center [850, 203] width 456 height 52
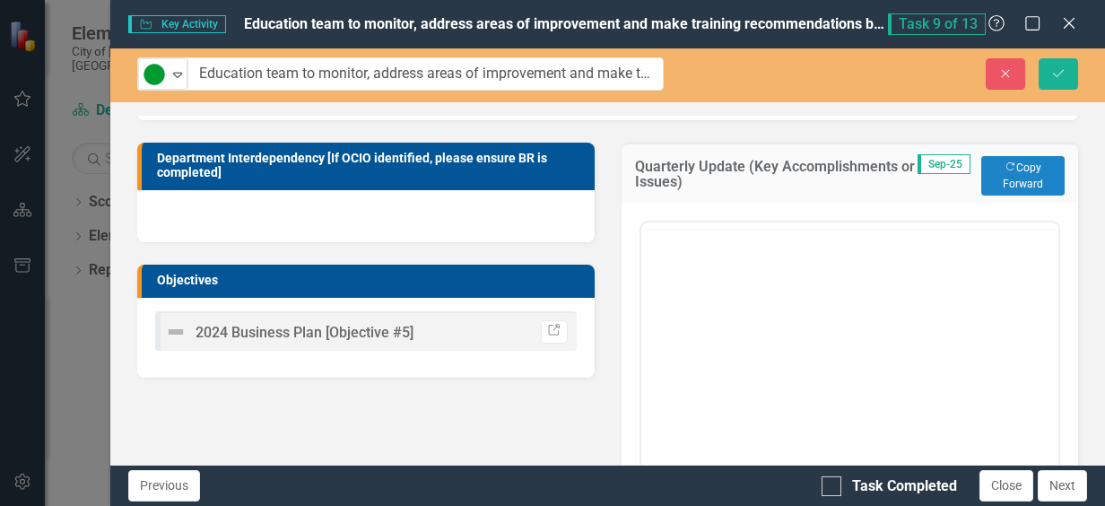
scroll to position [0, 0]
click at [1010, 171] on button "Copy Forward Copy Forward" at bounding box center [1022, 175] width 83 height 39
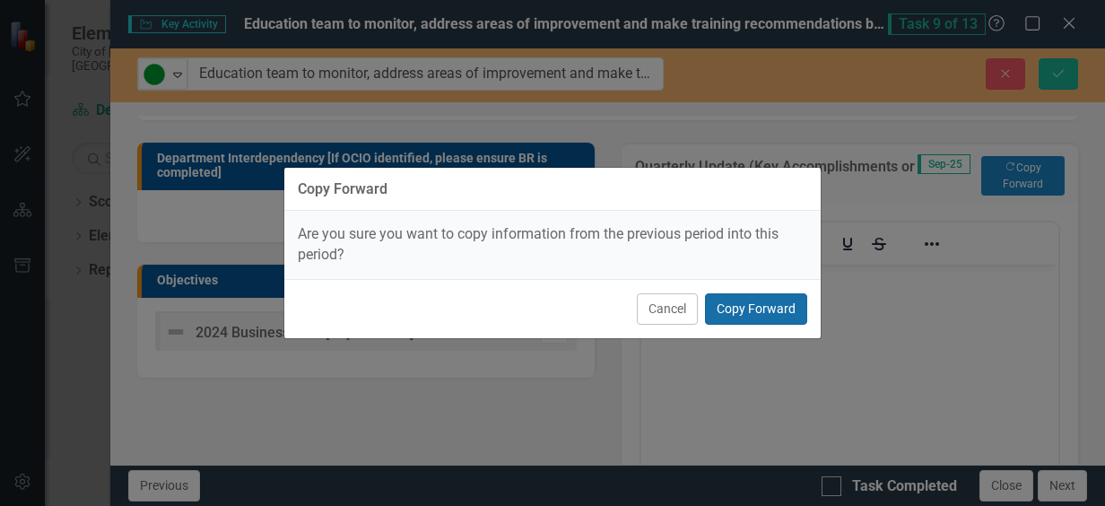
click at [757, 316] on button "Copy Forward" at bounding box center [756, 308] width 102 height 31
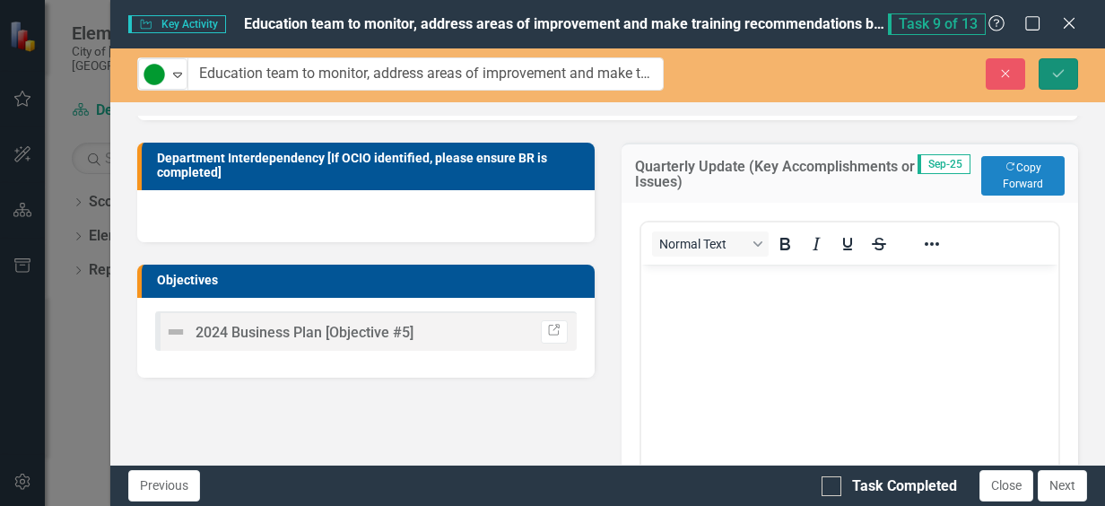
click at [1064, 64] on button "Save" at bounding box center [1058, 73] width 39 height 31
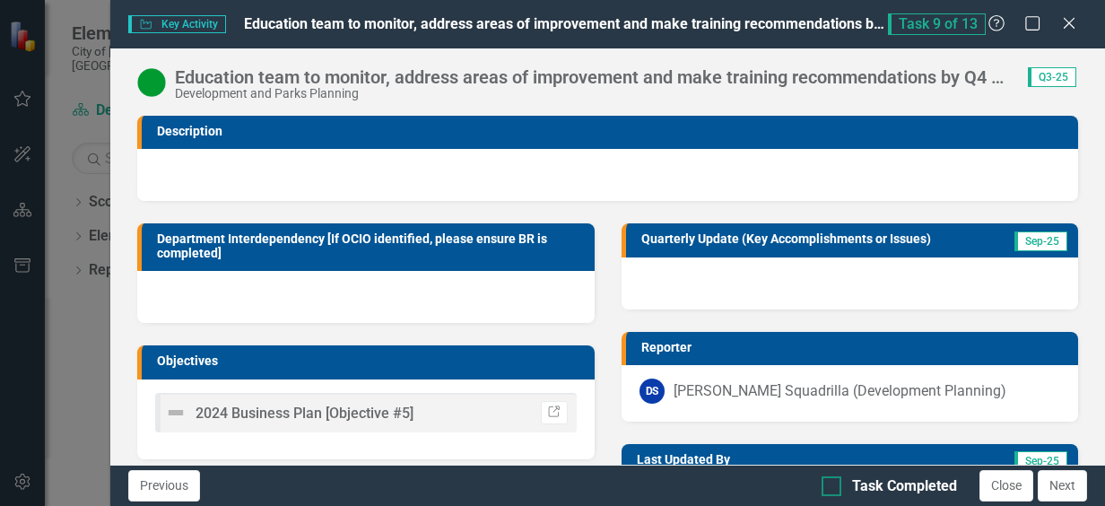
click at [830, 490] on div at bounding box center [832, 486] width 20 height 20
click at [830, 488] on input "Task Completed" at bounding box center [828, 482] width 12 height 12
checkbox input "true"
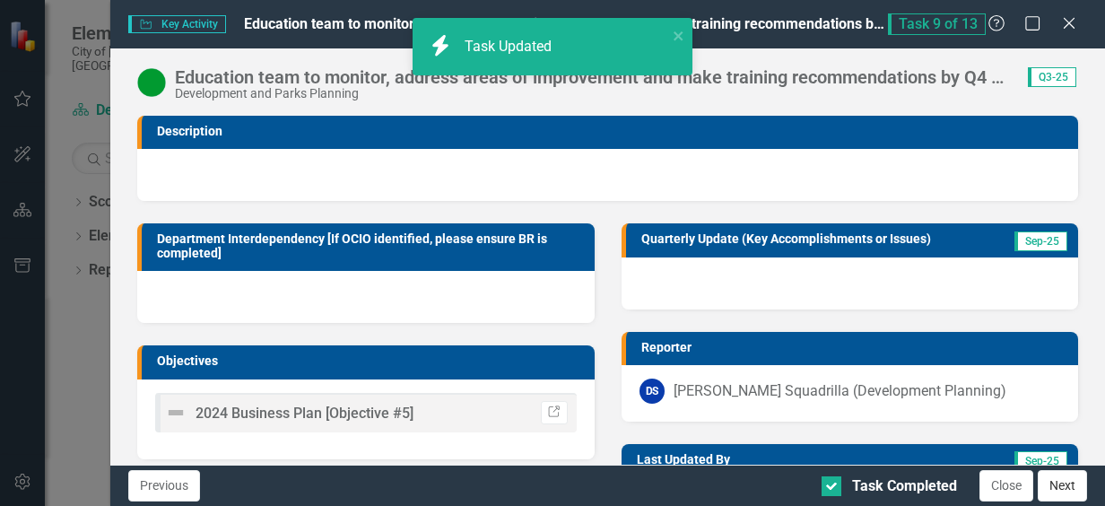
click at [1076, 482] on button "Next" at bounding box center [1062, 485] width 49 height 31
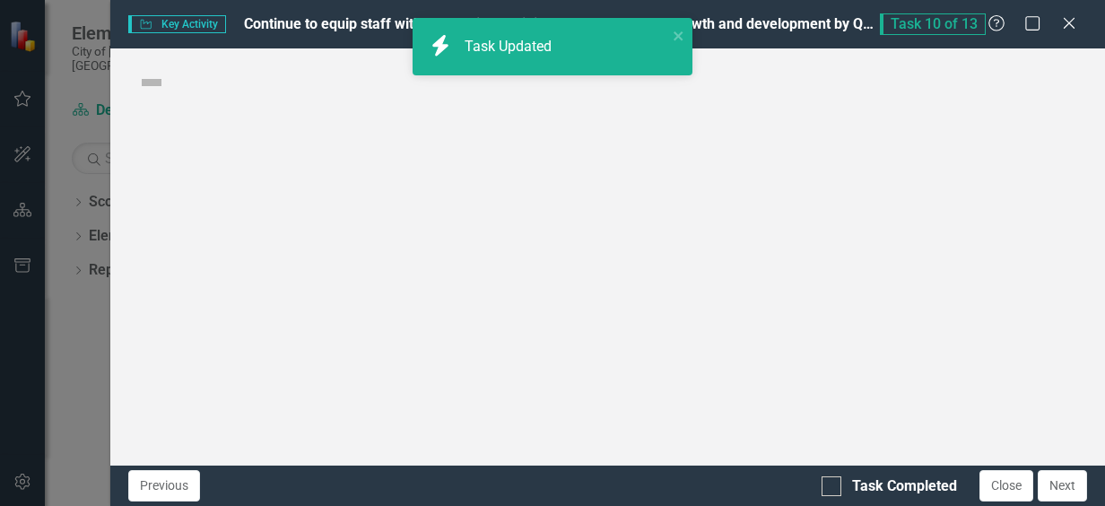
checkbox input "true"
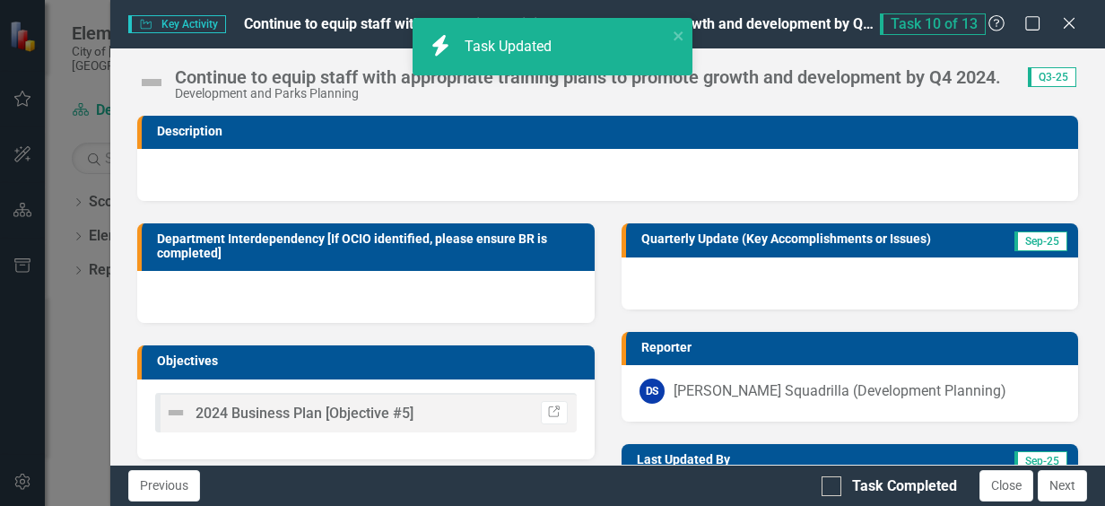
click at [152, 83] on img at bounding box center [151, 82] width 29 height 29
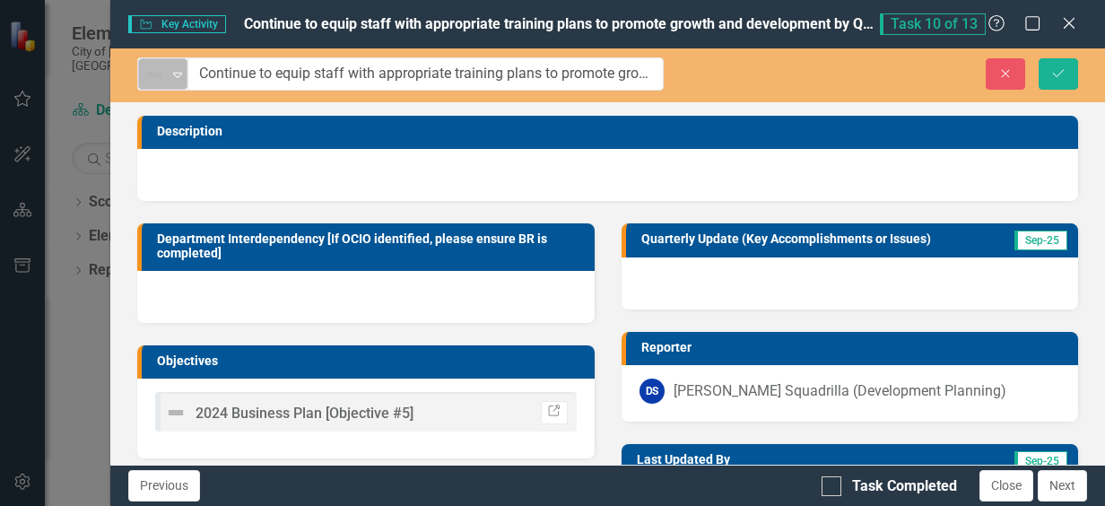
click at [172, 74] on icon "Expand" at bounding box center [178, 74] width 18 height 14
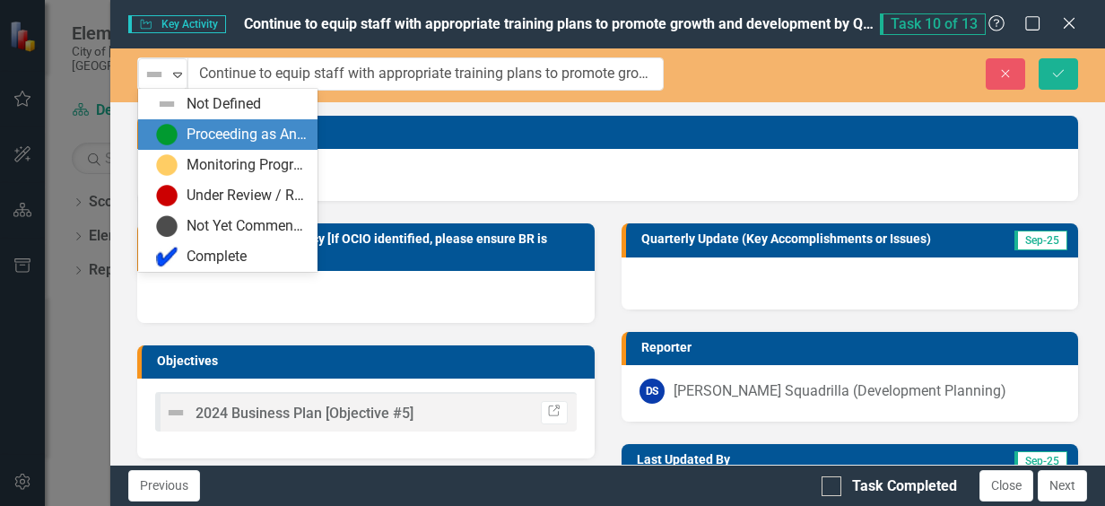
click at [208, 129] on div "Proceeding as Anticipated" at bounding box center [247, 135] width 120 height 21
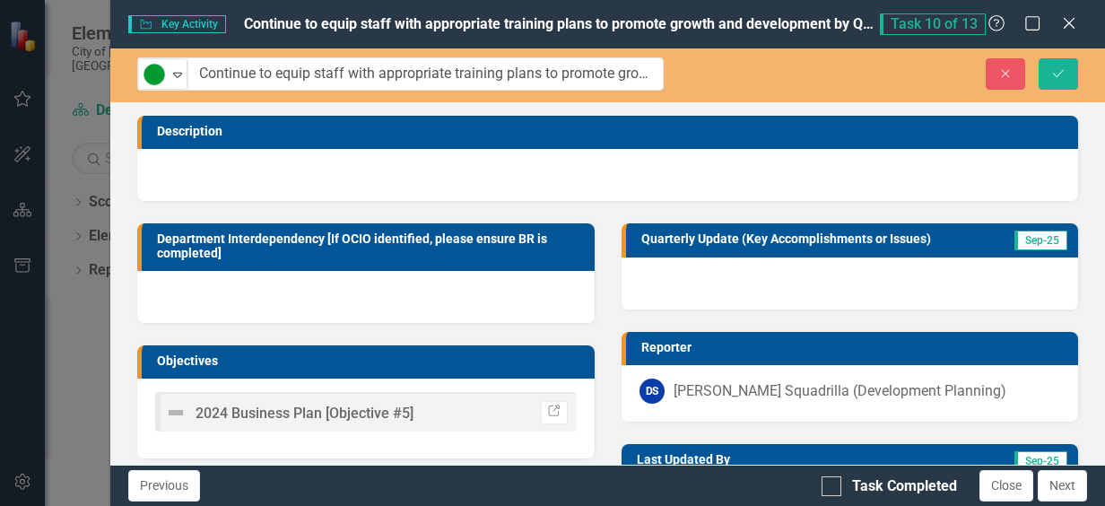
click at [838, 286] on div at bounding box center [850, 283] width 456 height 52
click at [838, 285] on div at bounding box center [850, 283] width 456 height 52
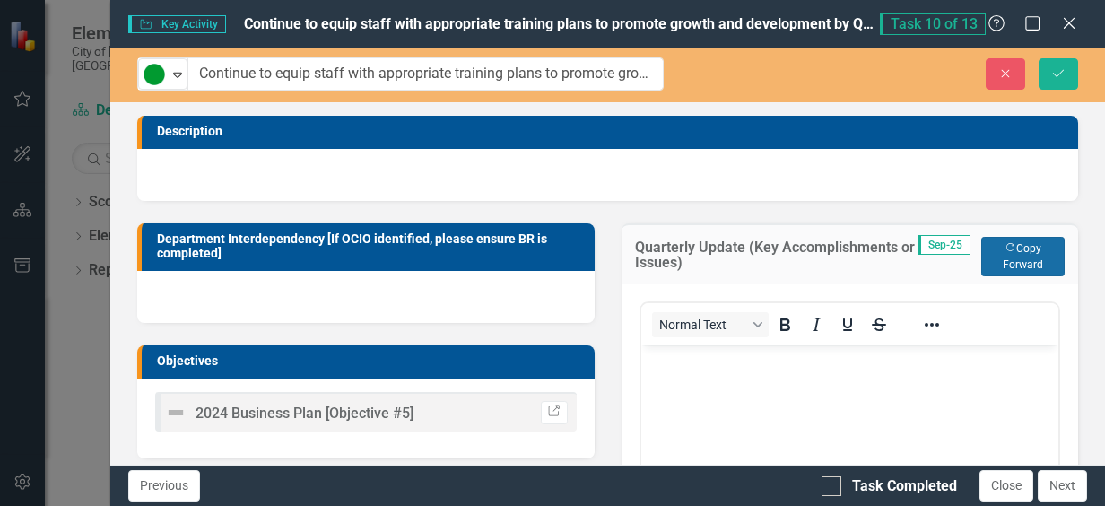
click at [1030, 263] on button "Copy Forward Copy Forward" at bounding box center [1022, 256] width 83 height 39
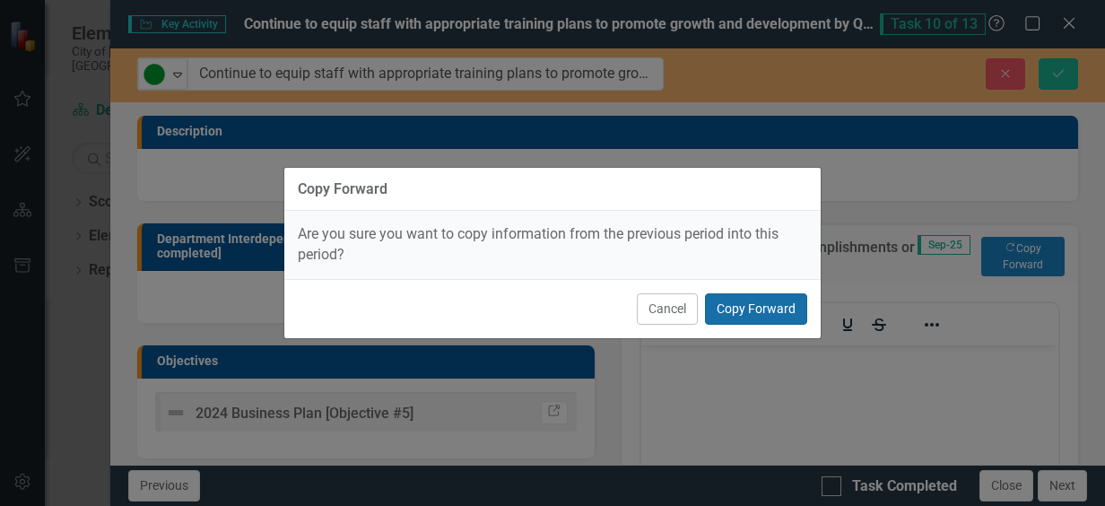
click at [748, 310] on button "Copy Forward" at bounding box center [756, 308] width 102 height 31
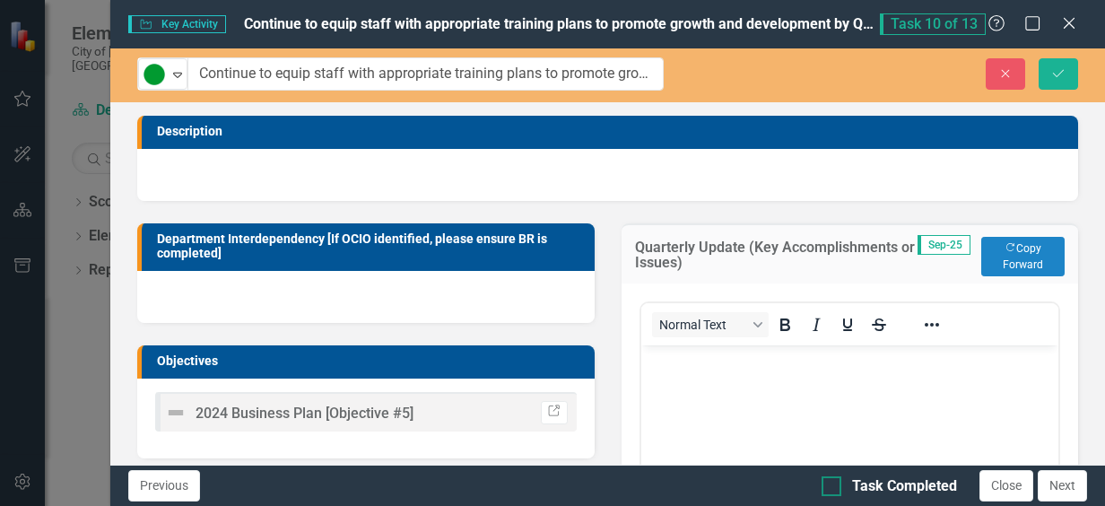
click at [834, 485] on div at bounding box center [832, 486] width 20 height 20
click at [833, 485] on input "Task Completed" at bounding box center [828, 482] width 12 height 12
checkbox input "true"
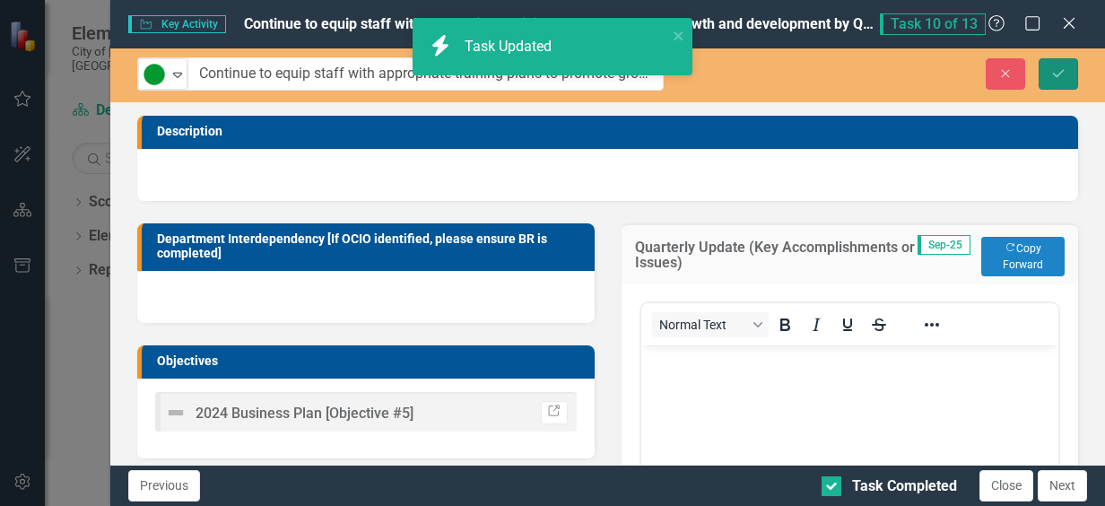
click at [1059, 79] on icon "Save" at bounding box center [1058, 73] width 16 height 13
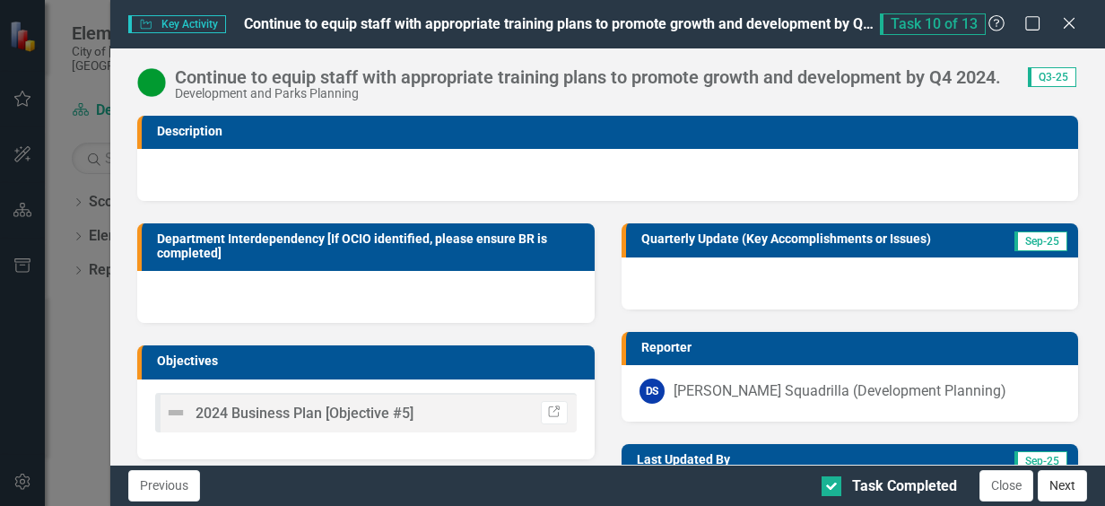
click at [1069, 490] on button "Next" at bounding box center [1062, 485] width 49 height 31
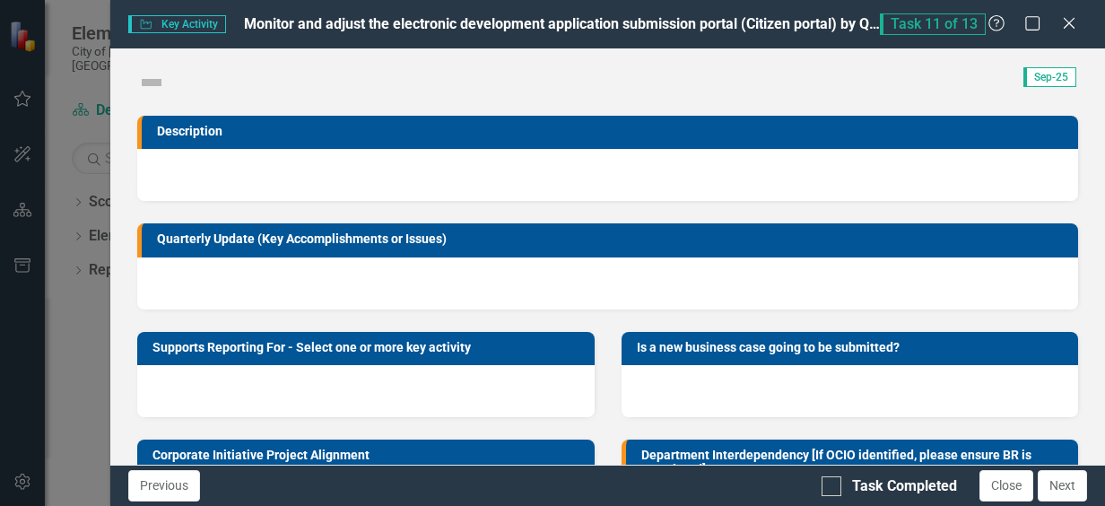
checkbox input "true"
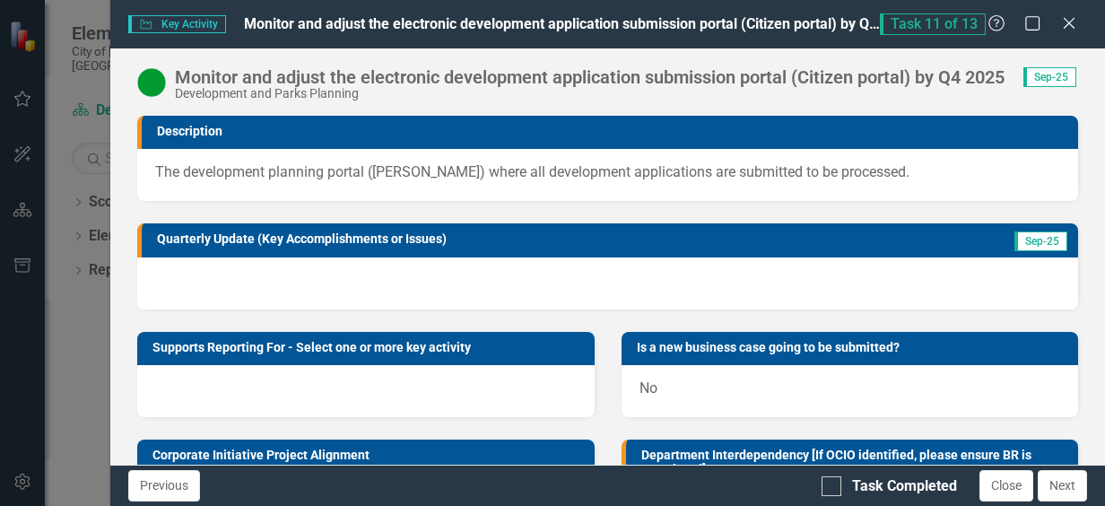
click at [344, 278] on div at bounding box center [607, 283] width 941 height 52
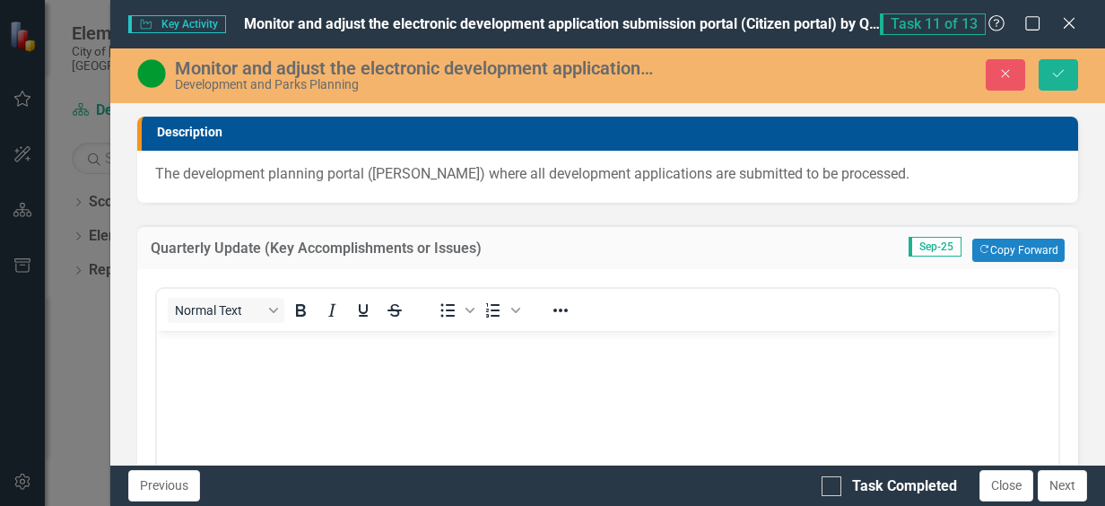
click at [331, 370] on body "Rich Text Area. Press ALT-0 for help." at bounding box center [607, 464] width 901 height 269
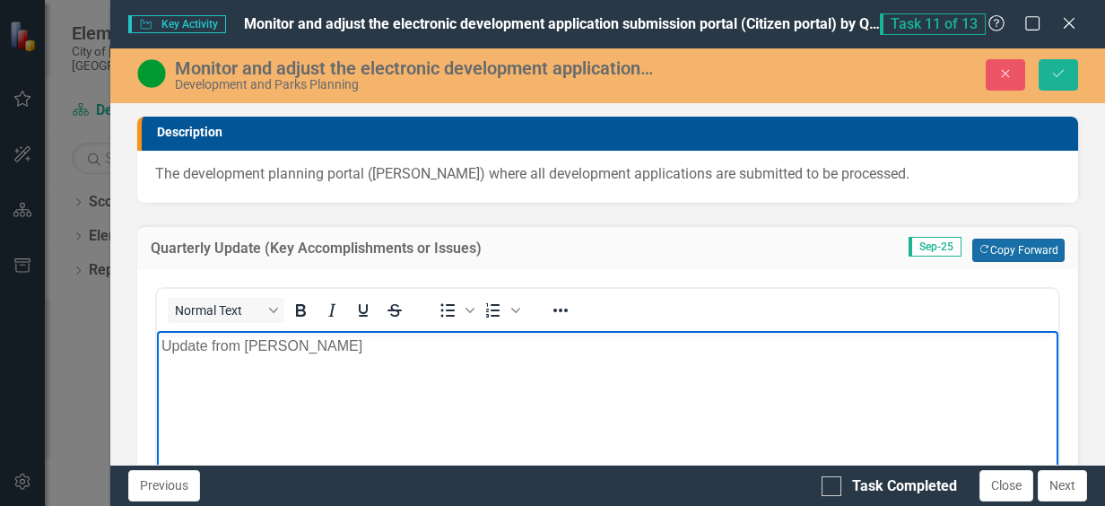
click at [1027, 246] on button "Copy Forward Copy Forward" at bounding box center [1018, 250] width 92 height 23
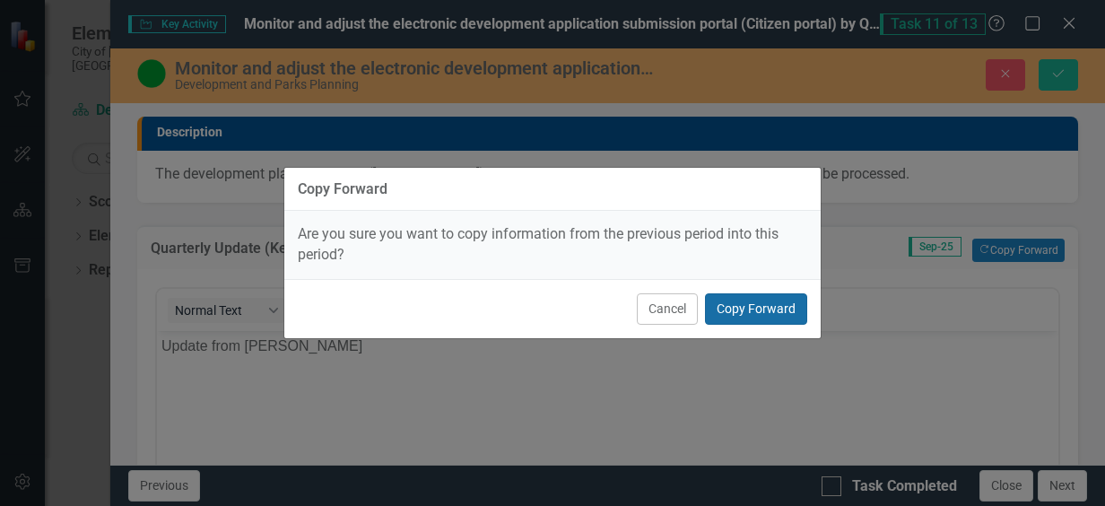
click at [775, 316] on button "Copy Forward" at bounding box center [756, 308] width 102 height 31
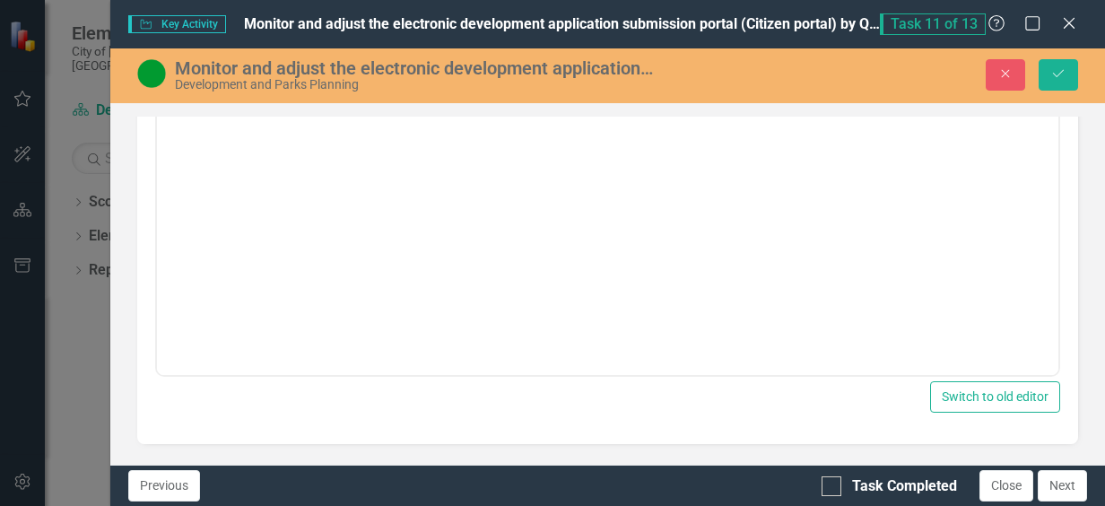
scroll to position [179, 0]
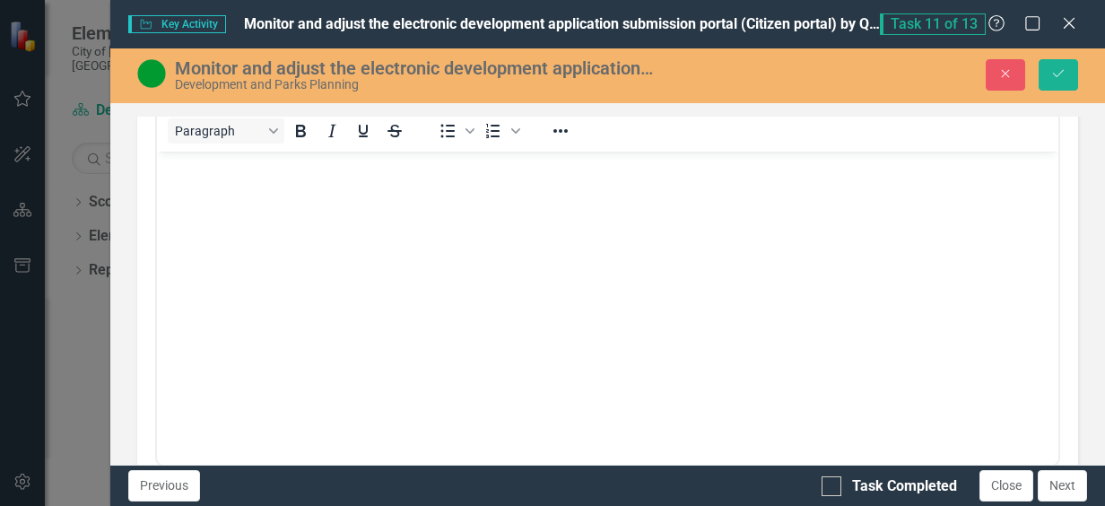
click at [220, 240] on body "Rich Text Area. Press ALT-0 for help." at bounding box center [607, 285] width 901 height 269
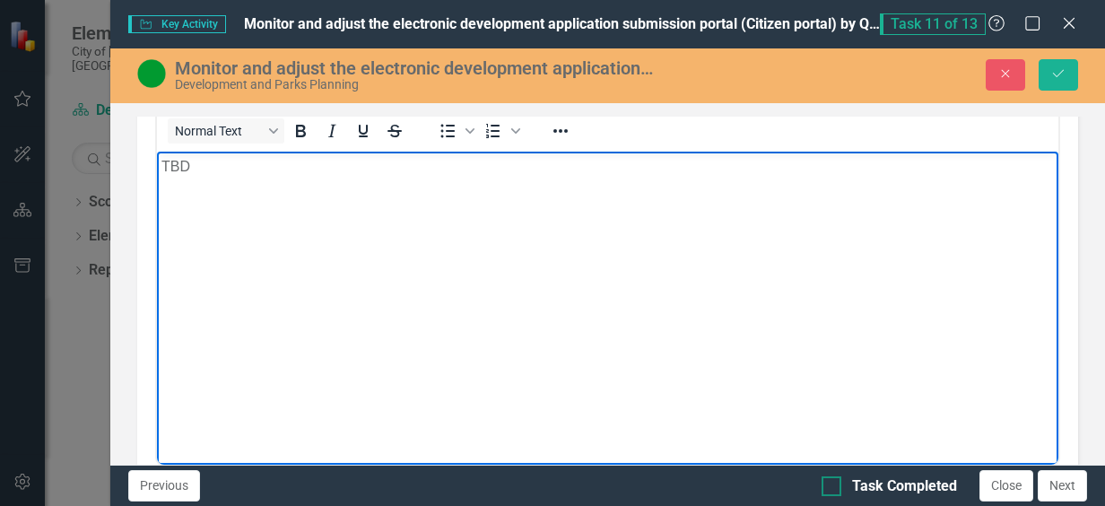
click at [823, 483] on div "Previous Task Completed Close Next" at bounding box center [607, 485] width 995 height 41
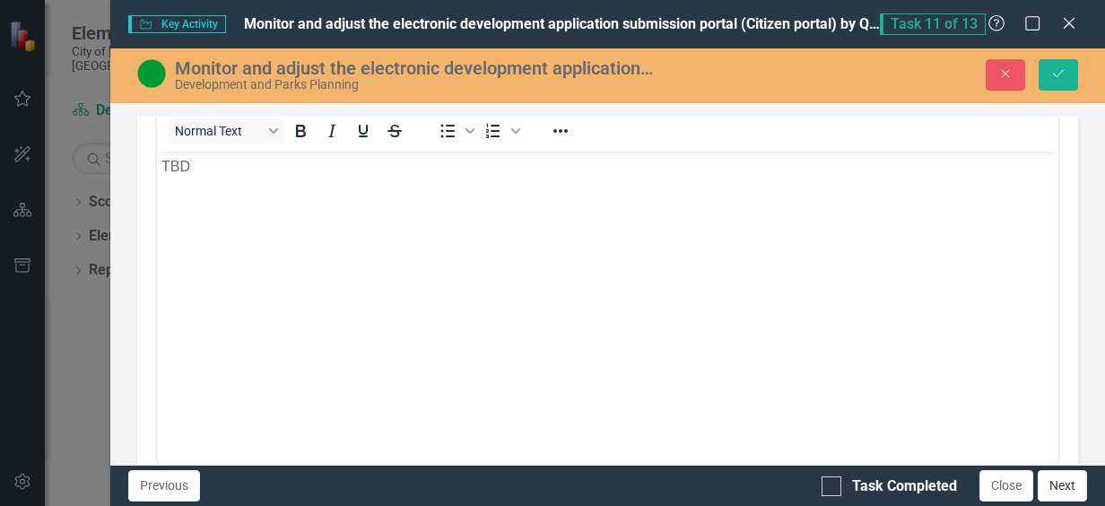
click at [1064, 490] on button "Next" at bounding box center [1062, 485] width 49 height 31
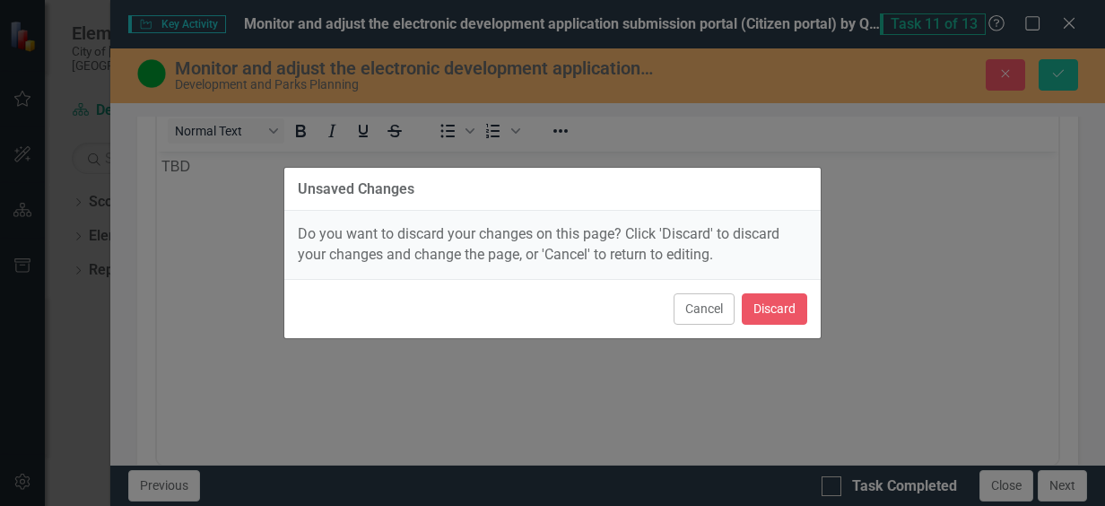
click at [1066, 74] on div "Unsaved Changes Do you want to discard your changes on this page? Click 'Discar…" at bounding box center [552, 253] width 1105 height 506
drag, startPoint x: 716, startPoint y: 300, endPoint x: 900, endPoint y: 183, distance: 218.9
click at [716, 301] on button "Cancel" at bounding box center [704, 308] width 61 height 31
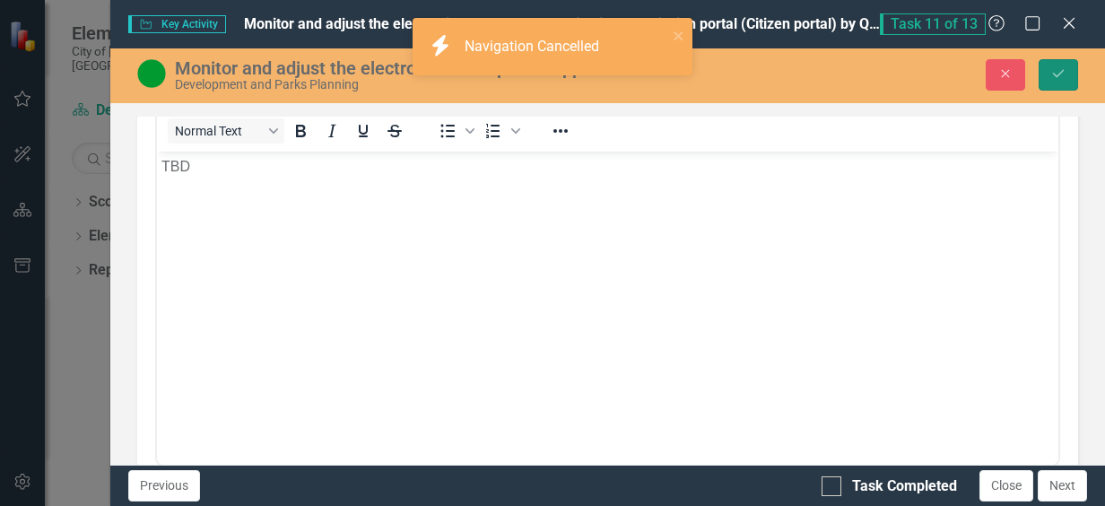
click at [1072, 70] on button "Save" at bounding box center [1058, 74] width 39 height 31
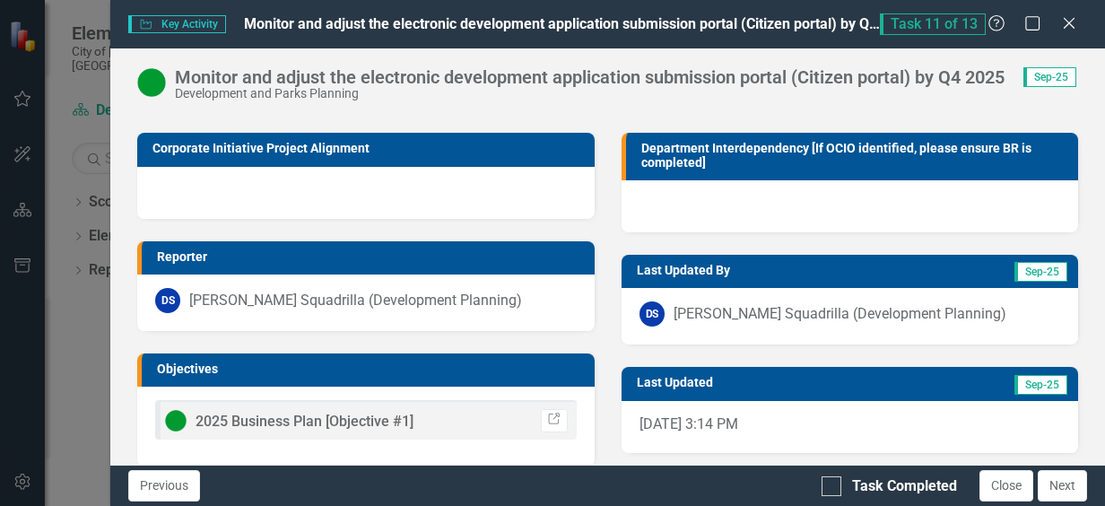
scroll to position [326, 0]
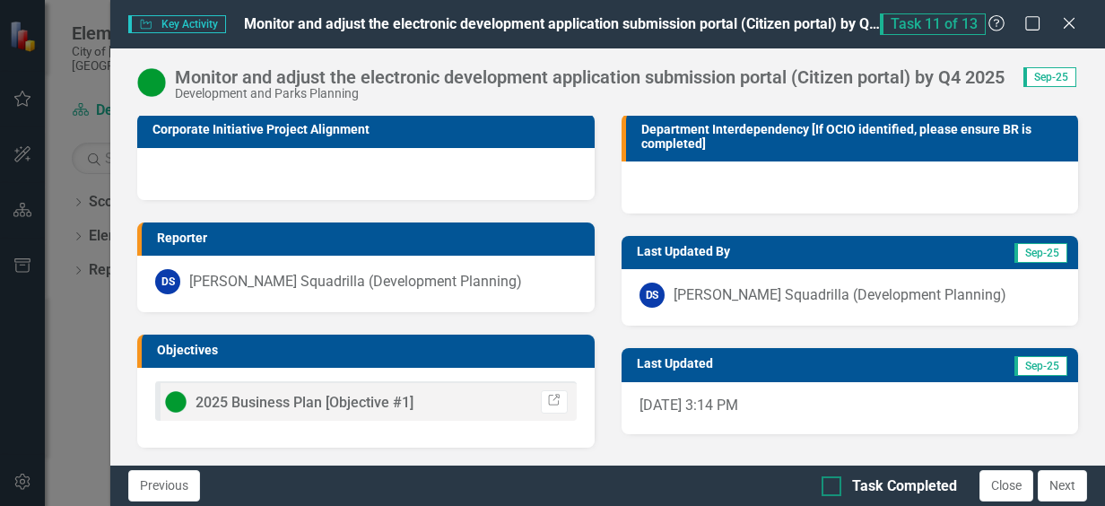
click at [833, 488] on div at bounding box center [832, 486] width 20 height 20
click at [833, 488] on input "Task Completed" at bounding box center [828, 482] width 12 height 12
checkbox input "true"
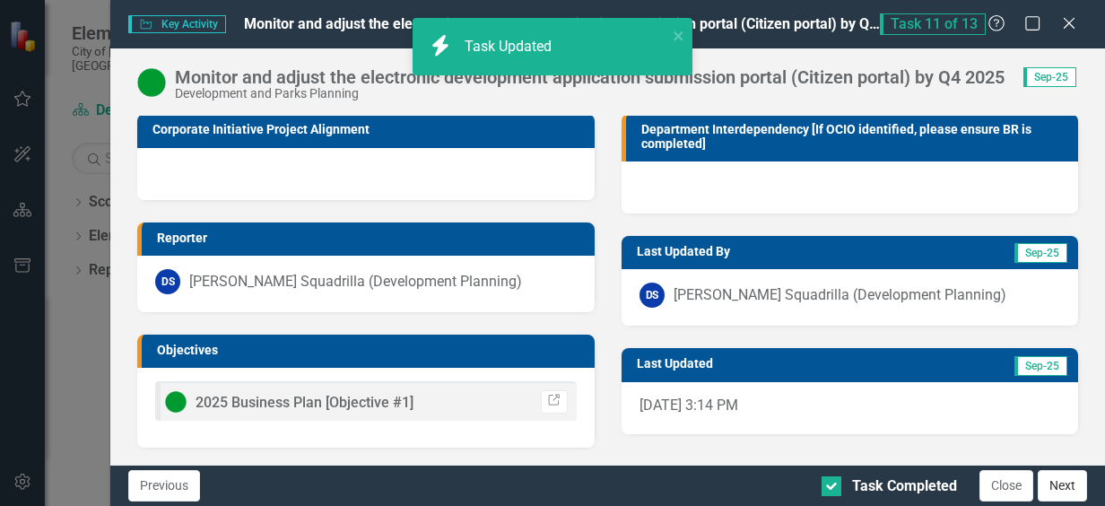
click at [1067, 492] on button "Next" at bounding box center [1062, 485] width 49 height 31
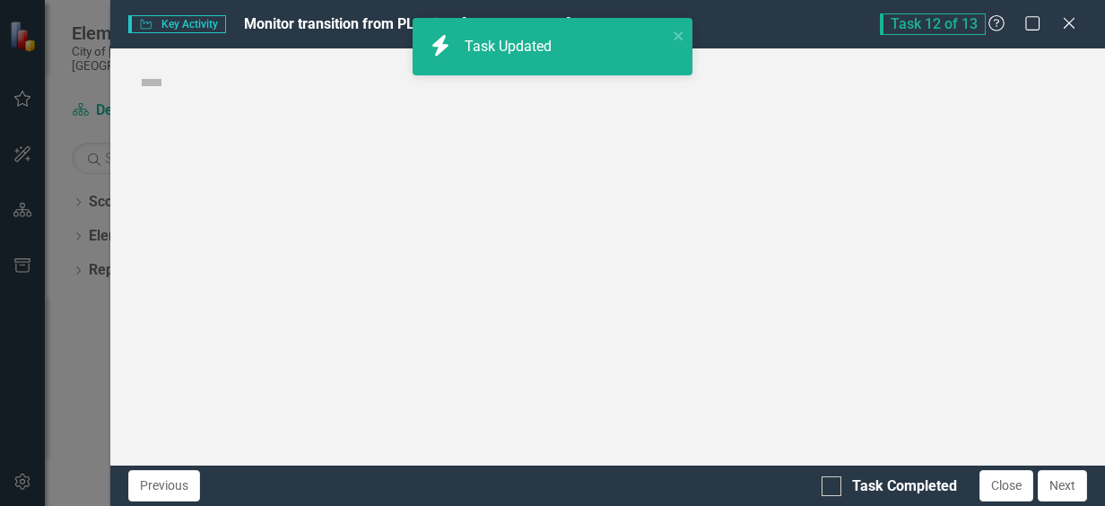
checkbox input "true"
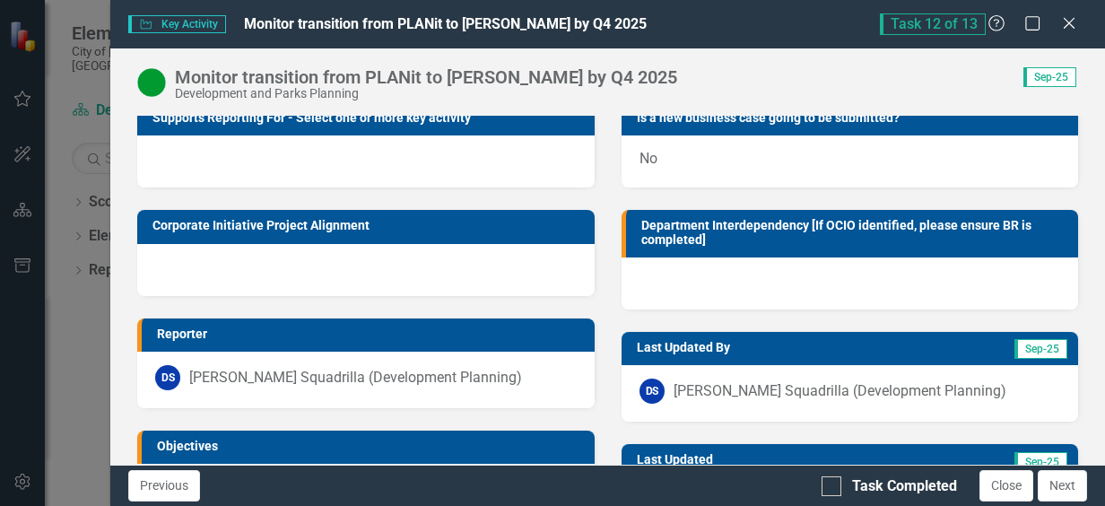
scroll to position [269, 0]
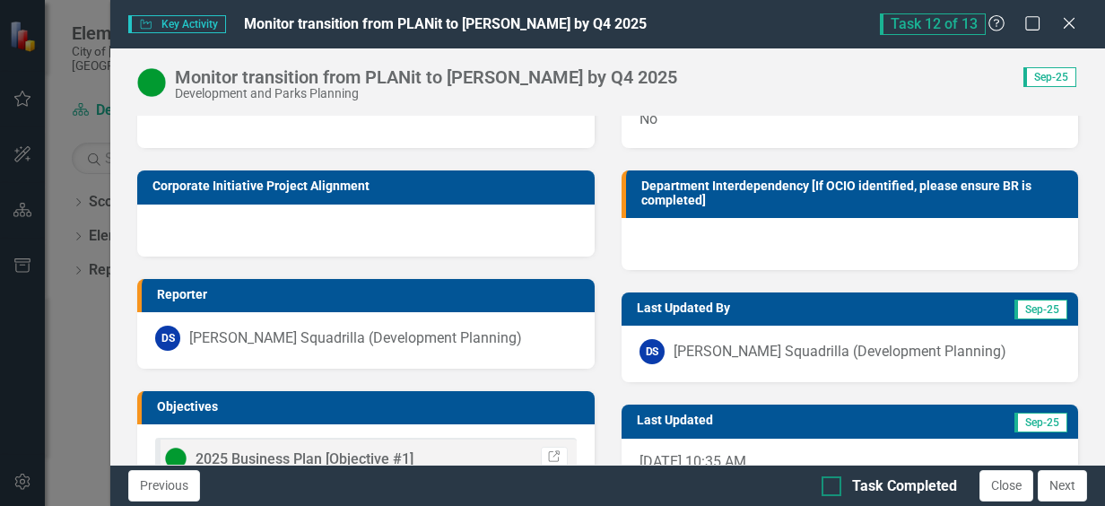
drag, startPoint x: 836, startPoint y: 484, endPoint x: 959, endPoint y: 504, distance: 124.4
click at [836, 484] on div at bounding box center [832, 486] width 20 height 20
click at [833, 484] on input "Task Completed" at bounding box center [828, 482] width 12 height 12
checkbox input "true"
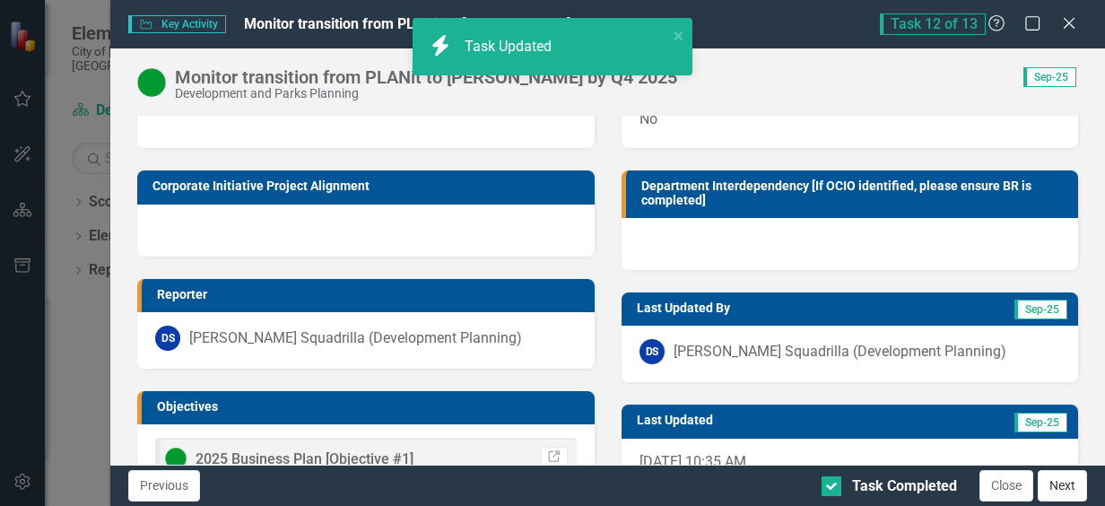
click at [1071, 484] on button "Next" at bounding box center [1062, 485] width 49 height 31
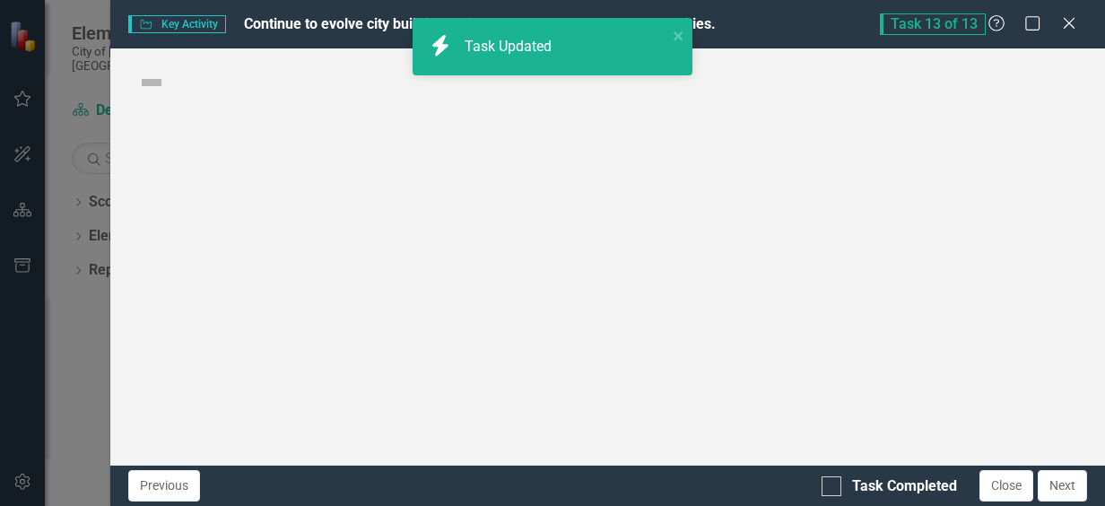
checkbox input "true"
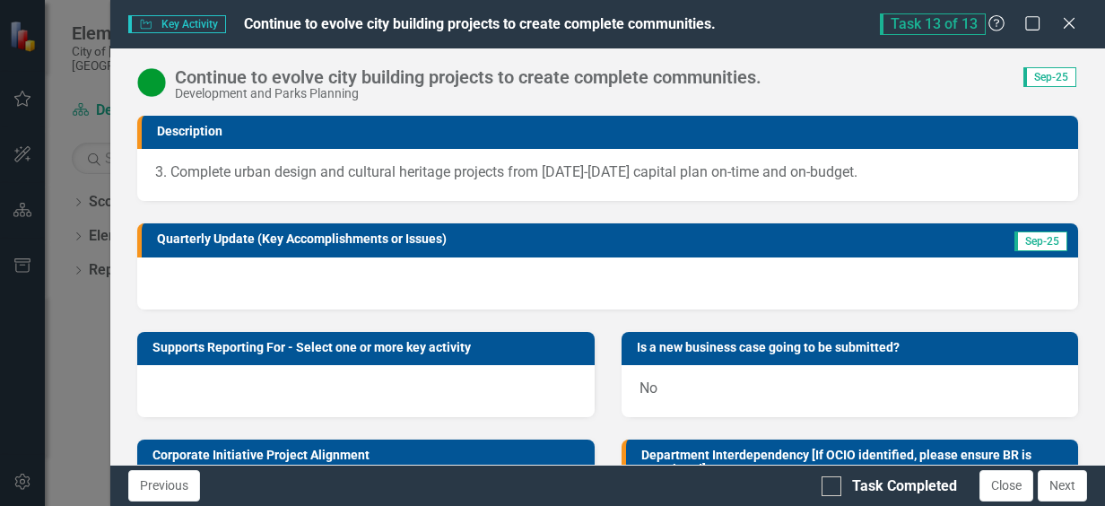
click at [297, 281] on div at bounding box center [607, 283] width 941 height 52
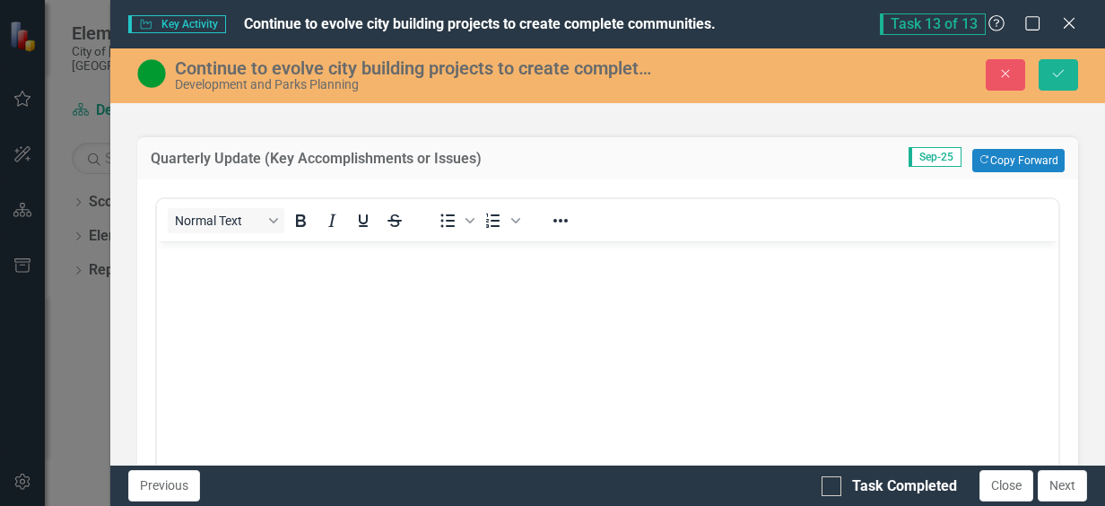
scroll to position [0, 0]
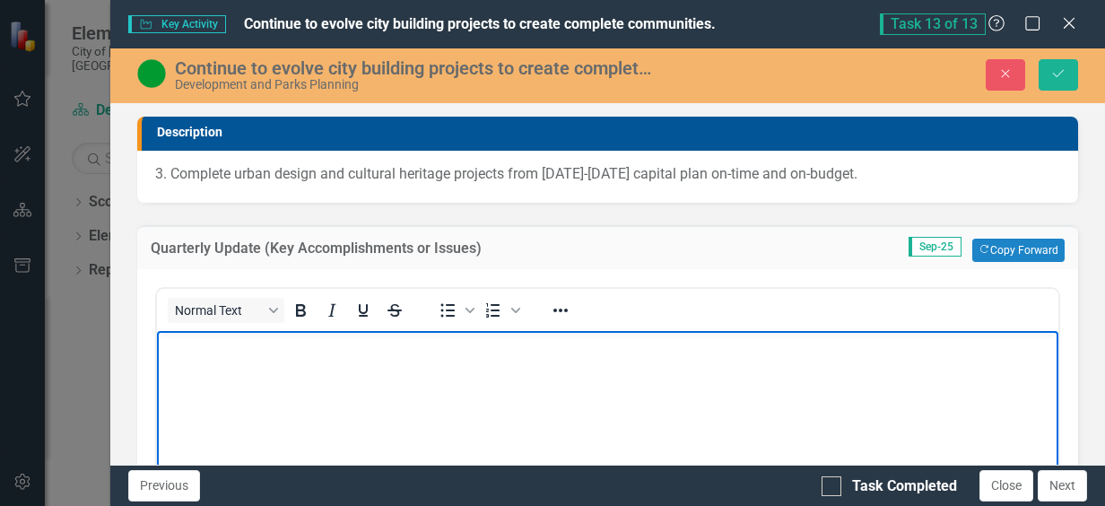
click at [300, 379] on body "Rich Text Area. Press ALT-0 for help." at bounding box center [607, 464] width 901 height 269
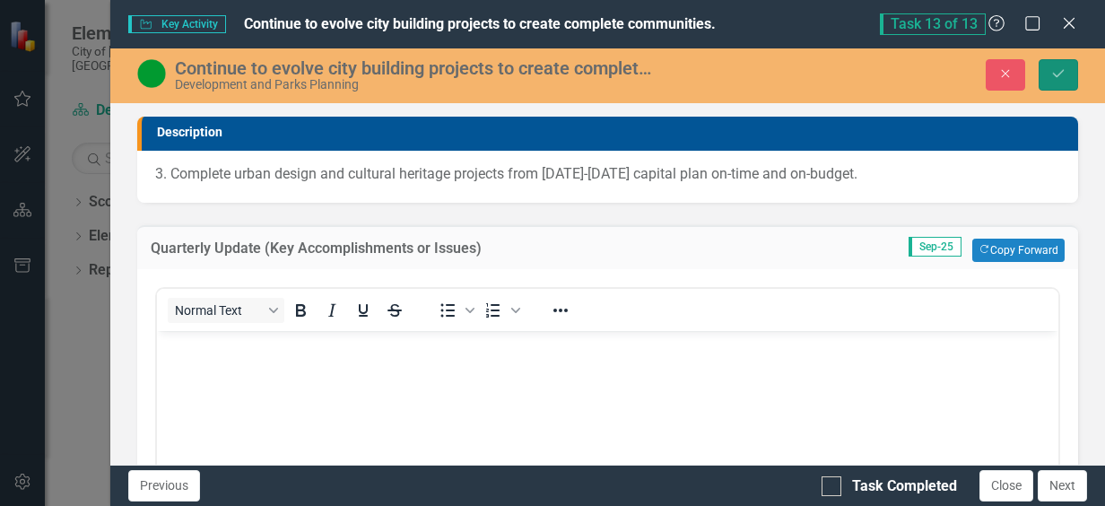
click at [1065, 75] on icon "Save" at bounding box center [1058, 73] width 16 height 13
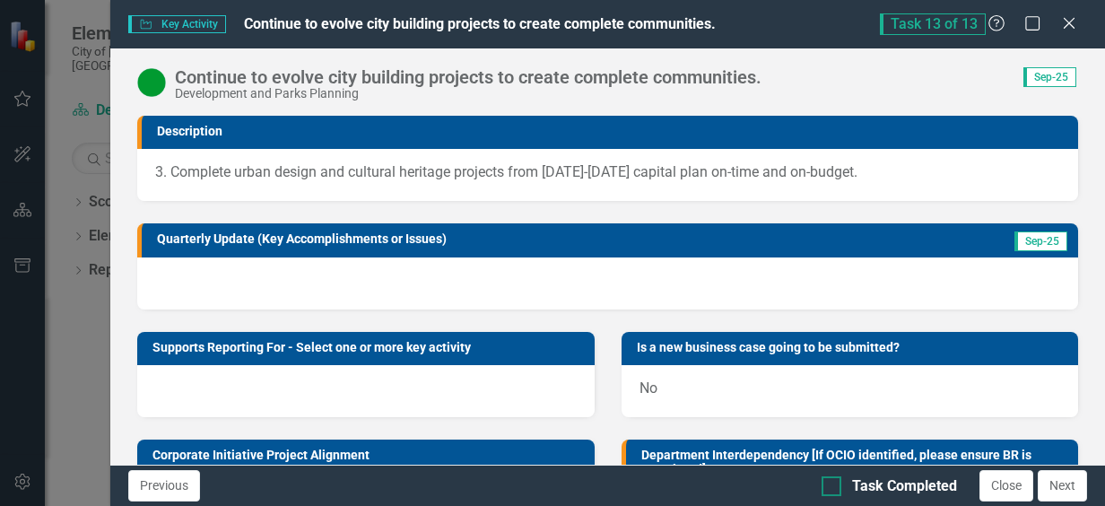
click at [836, 487] on div at bounding box center [832, 486] width 20 height 20
click at [833, 487] on input "Task Completed" at bounding box center [828, 482] width 12 height 12
checkbox input "true"
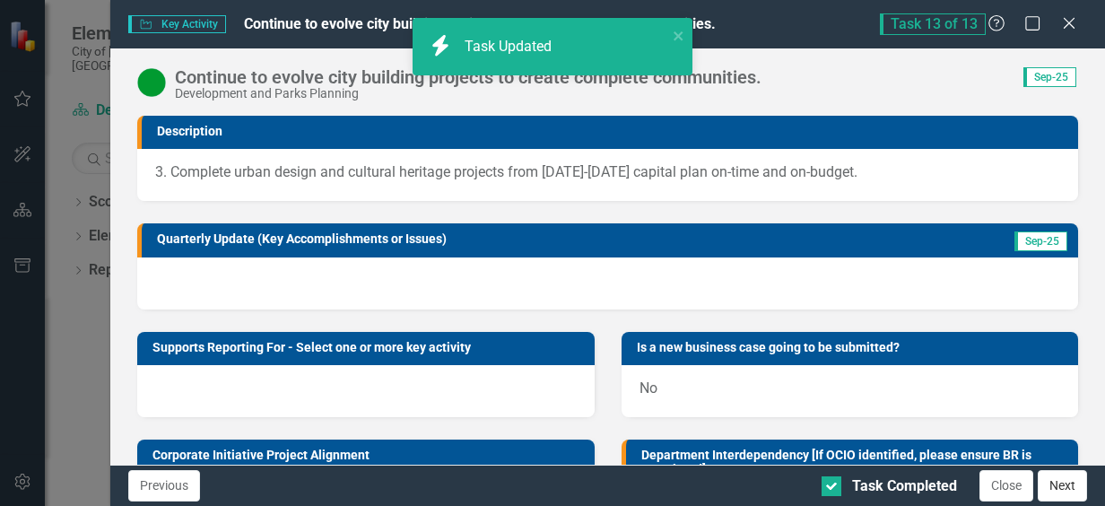
click at [1066, 488] on button "Next" at bounding box center [1062, 485] width 49 height 31
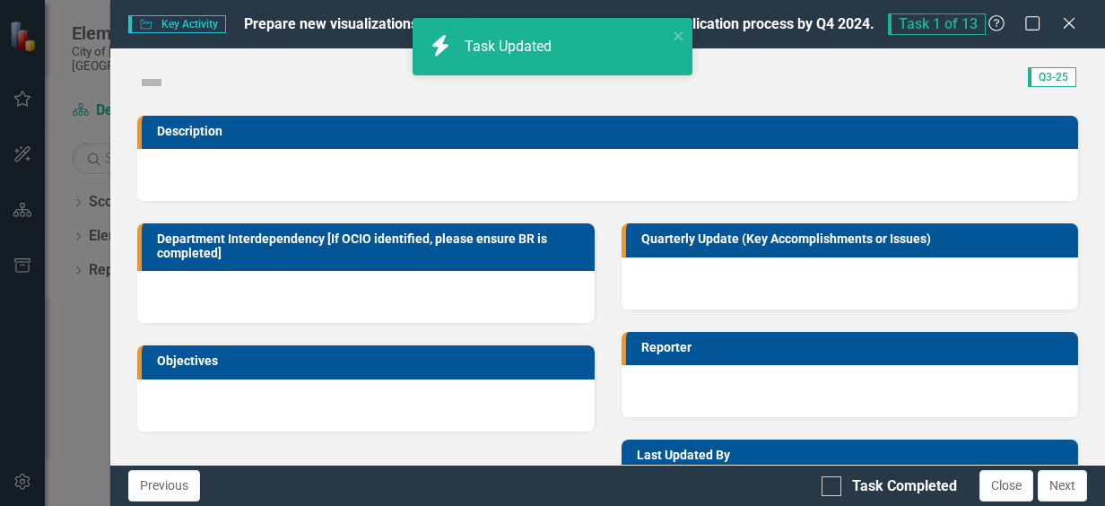
checkbox input "true"
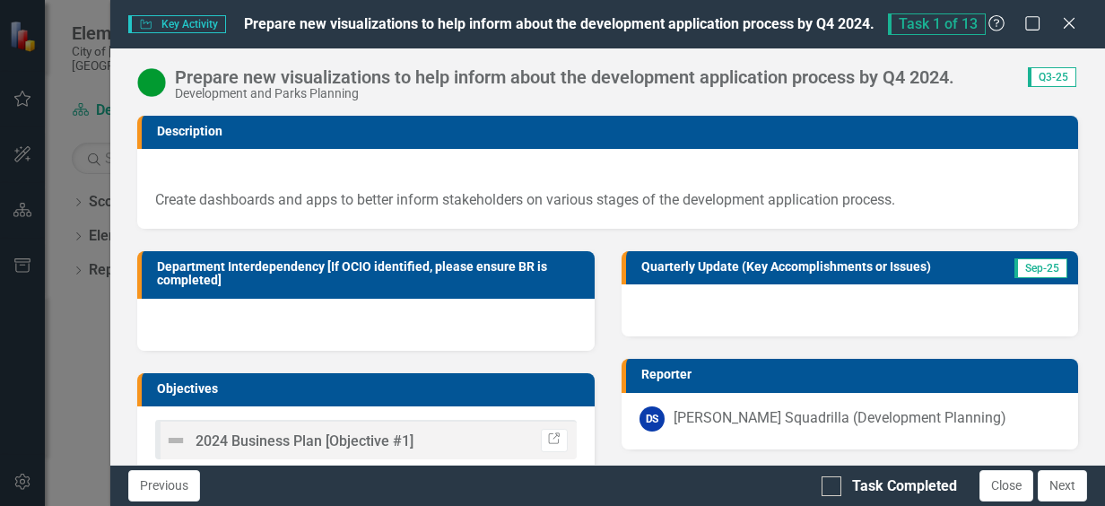
scroll to position [90, 0]
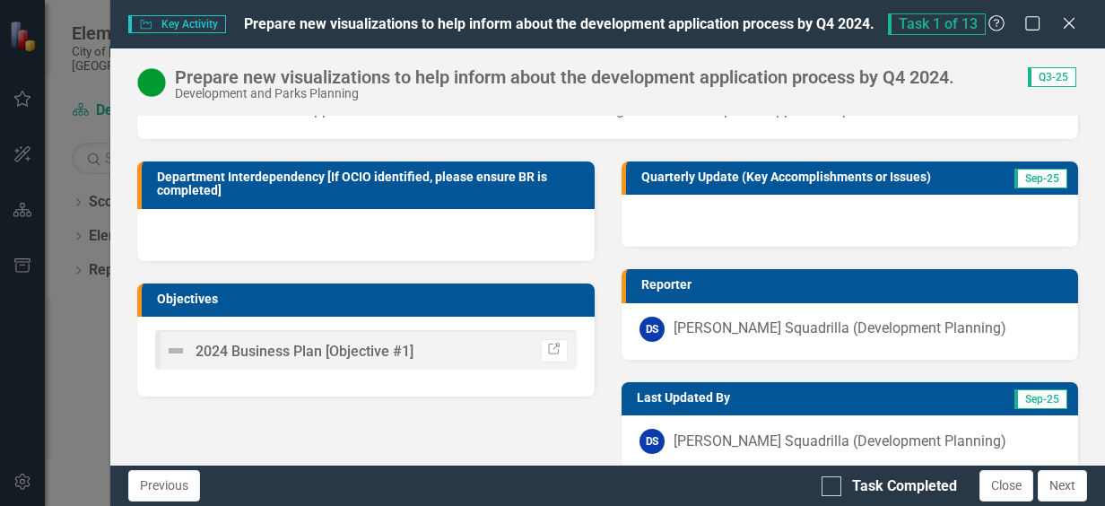
click at [775, 234] on div at bounding box center [850, 221] width 456 height 52
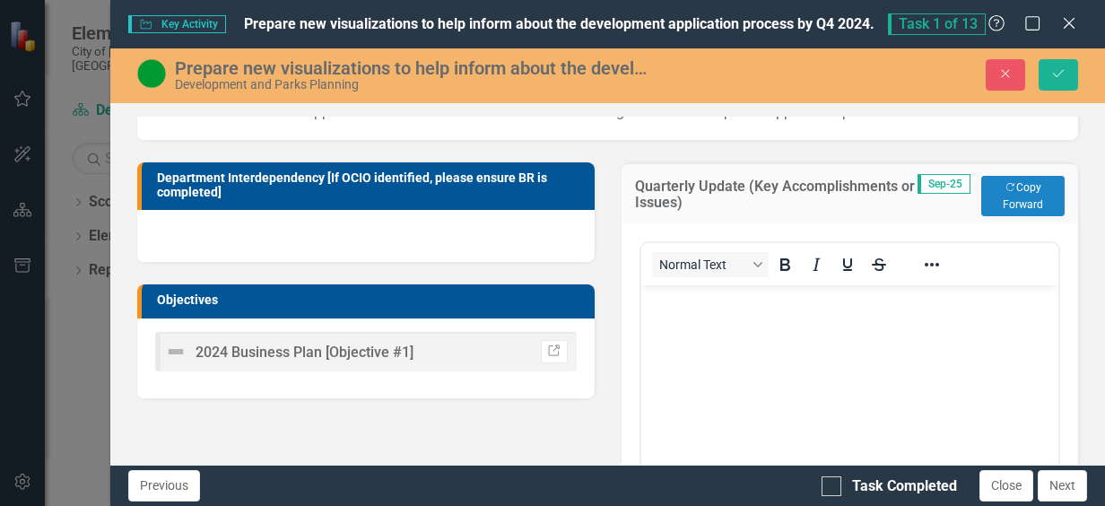
scroll to position [0, 0]
click at [985, 196] on button "Copy Forward Copy Forward" at bounding box center [1022, 195] width 83 height 39
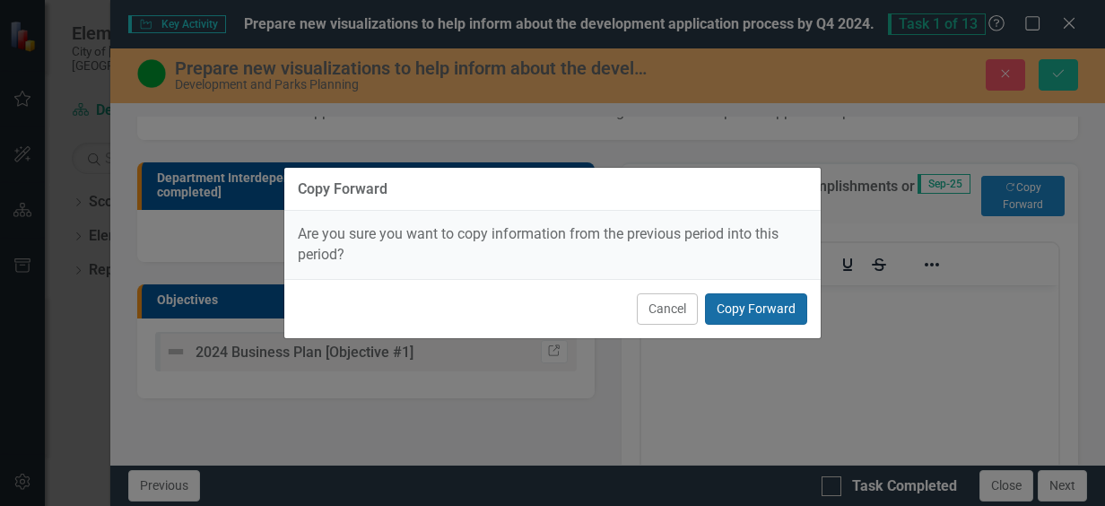
click at [790, 313] on button "Copy Forward" at bounding box center [756, 308] width 102 height 31
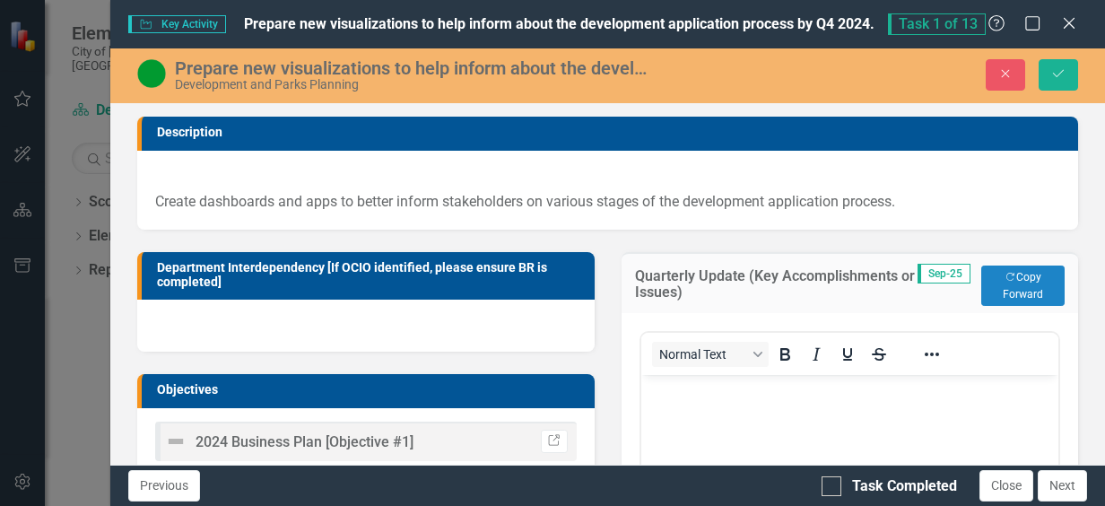
click at [265, 328] on div at bounding box center [365, 326] width 456 height 52
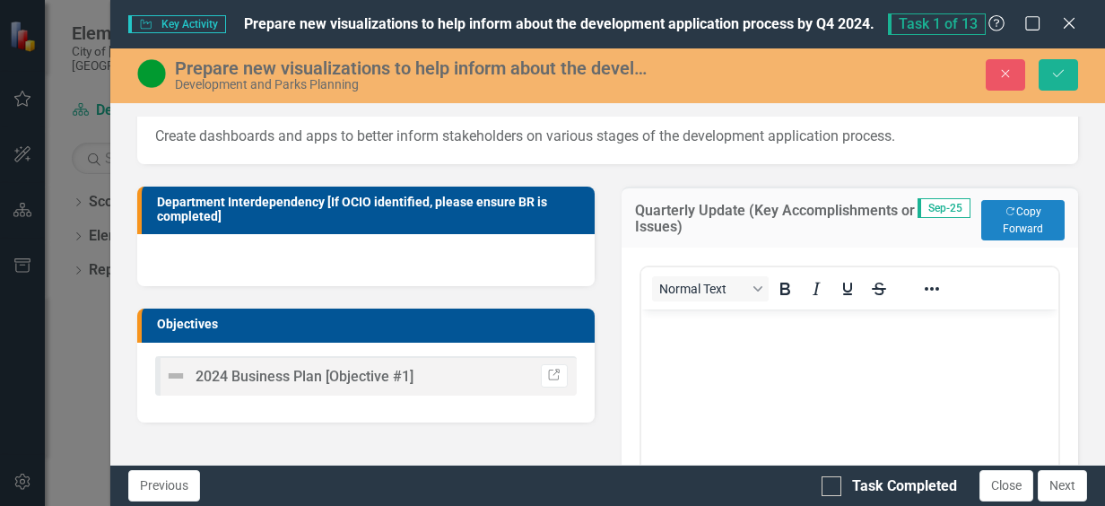
scroll to position [90, 0]
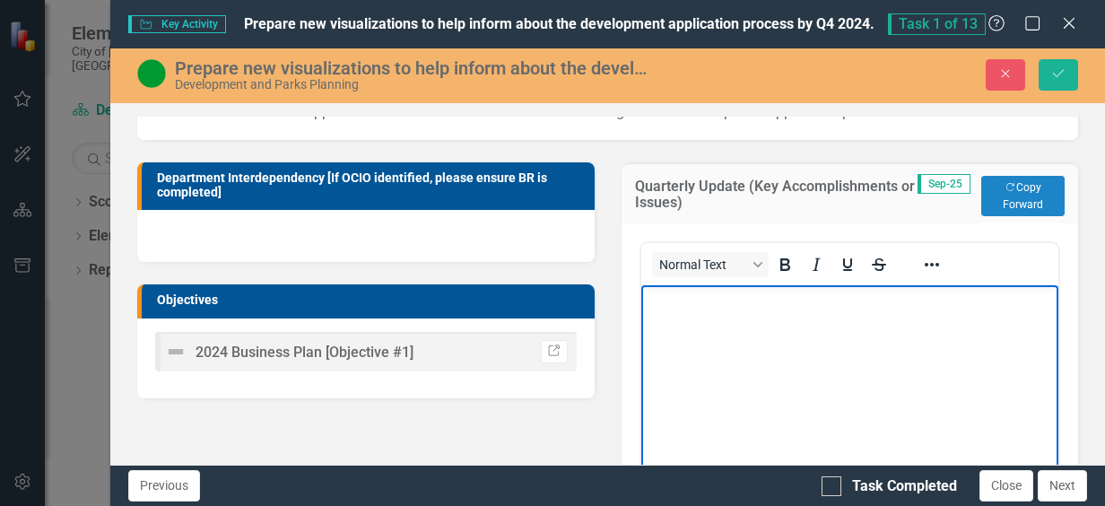
click at [703, 331] on body "Rich Text Area. Press ALT-0 for help." at bounding box center [848, 418] width 417 height 269
drag, startPoint x: 837, startPoint y: 491, endPoint x: 839, endPoint y: 474, distance: 16.2
click at [837, 488] on div at bounding box center [832, 486] width 20 height 20
click at [833, 488] on input "Task Completed" at bounding box center [828, 482] width 12 height 12
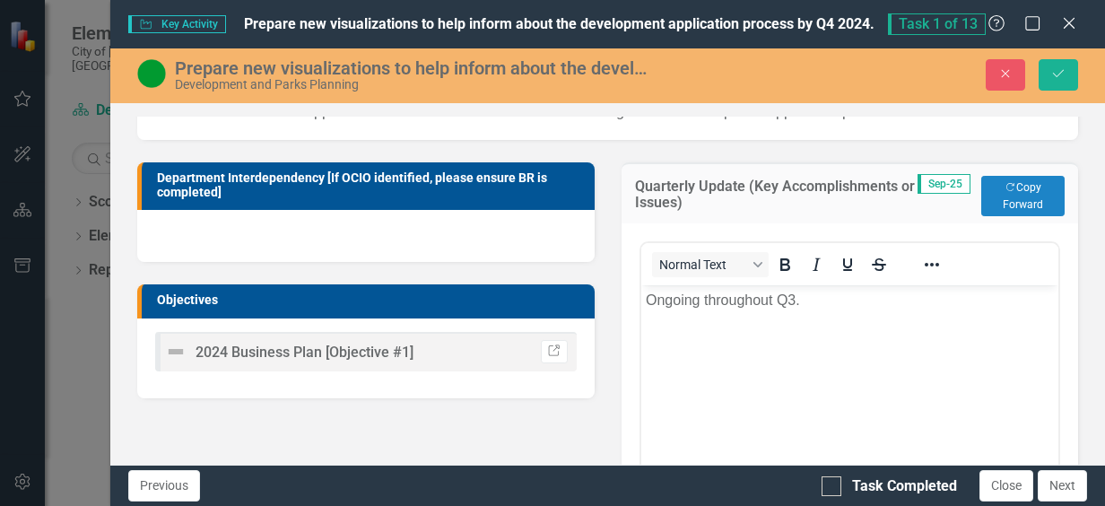
checkbox input "true"
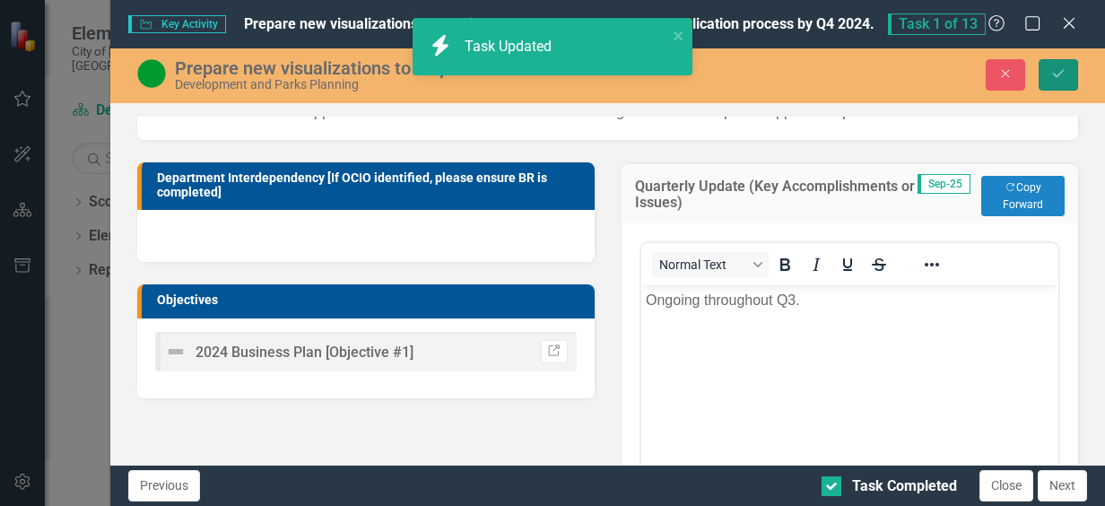
click at [1067, 79] on button "Save" at bounding box center [1058, 74] width 39 height 31
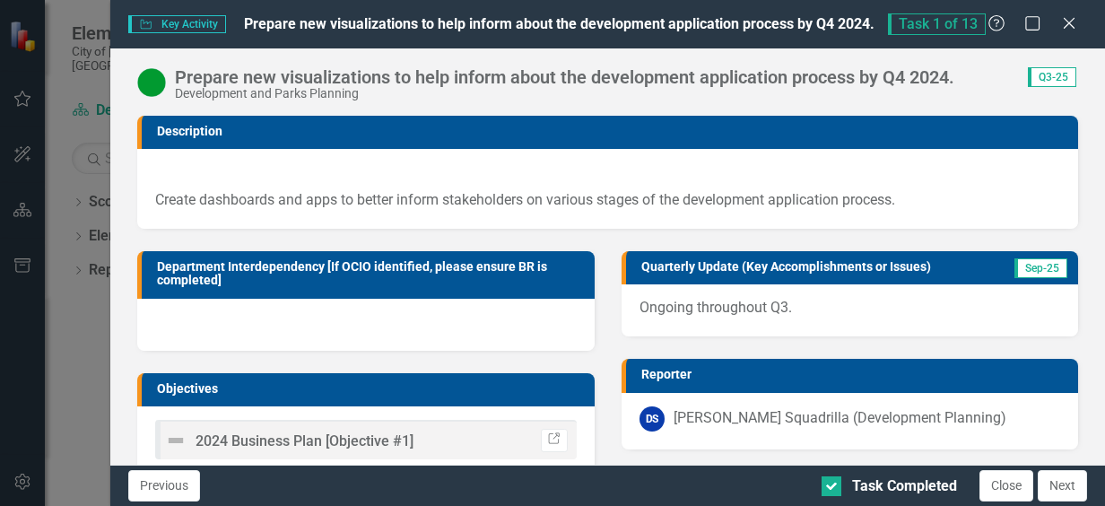
drag, startPoint x: 1074, startPoint y: 477, endPoint x: 1013, endPoint y: 460, distance: 62.5
click at [1074, 477] on button "Next" at bounding box center [1062, 485] width 49 height 31
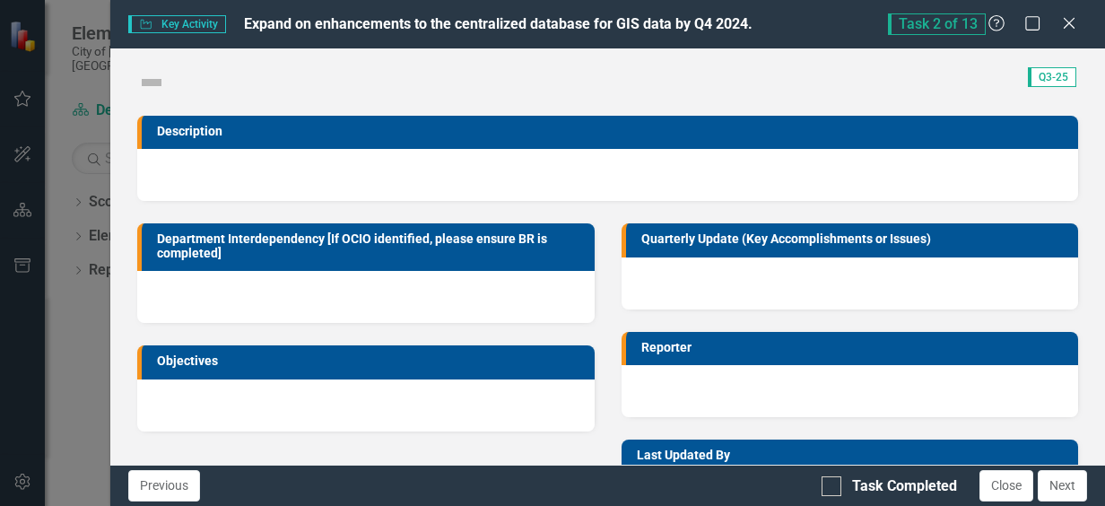
checkbox input "true"
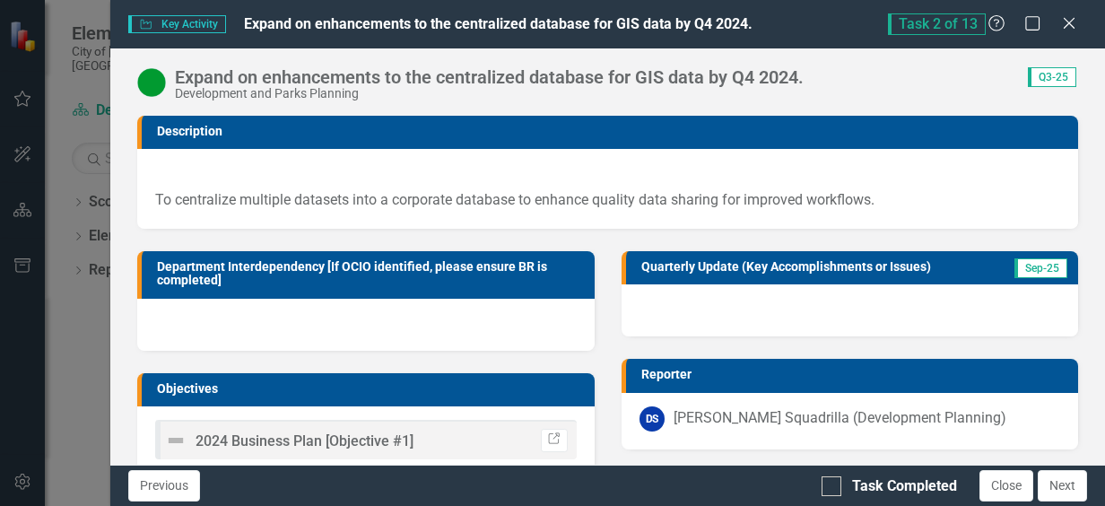
click at [790, 302] on div at bounding box center [850, 310] width 456 height 52
click at [790, 303] on div at bounding box center [850, 310] width 456 height 52
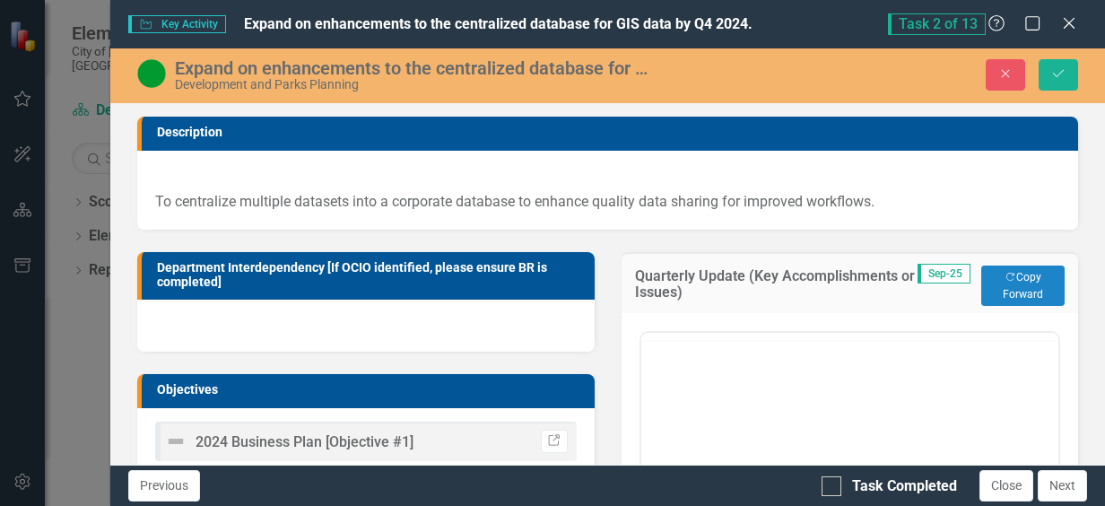
scroll to position [0, 0]
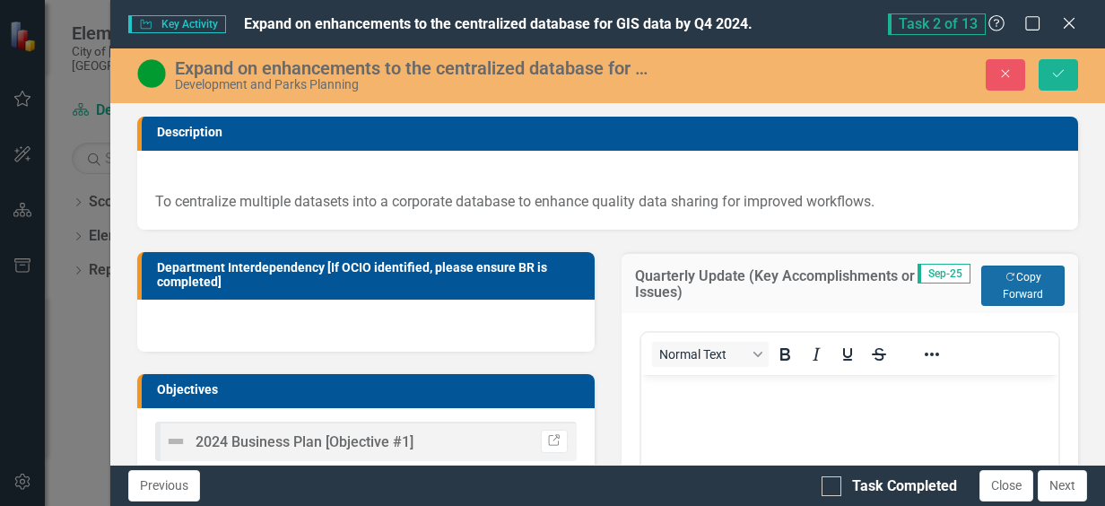
click at [1004, 274] on icon "Copy Forward" at bounding box center [1010, 278] width 12 height 10
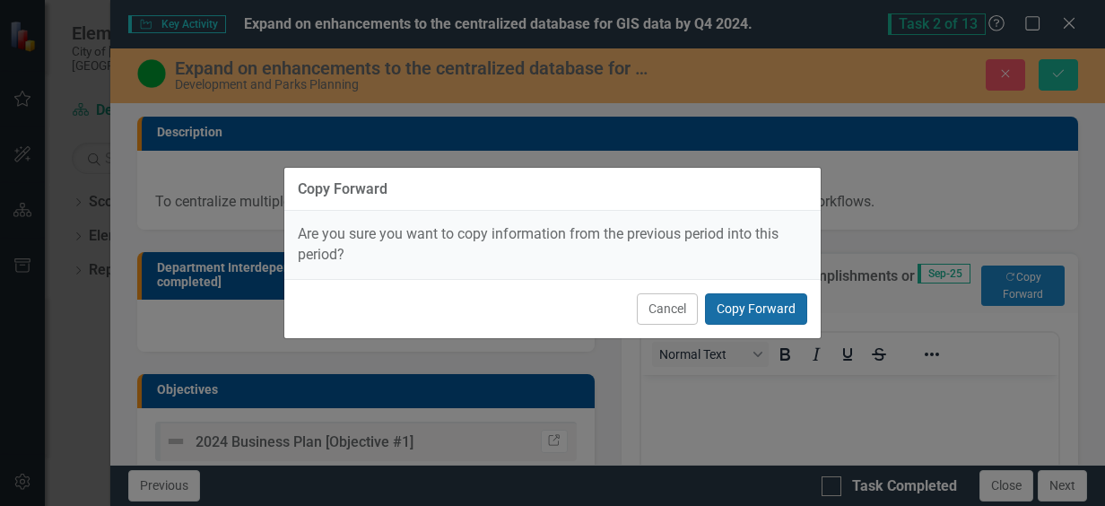
click at [777, 305] on button "Copy Forward" at bounding box center [756, 308] width 102 height 31
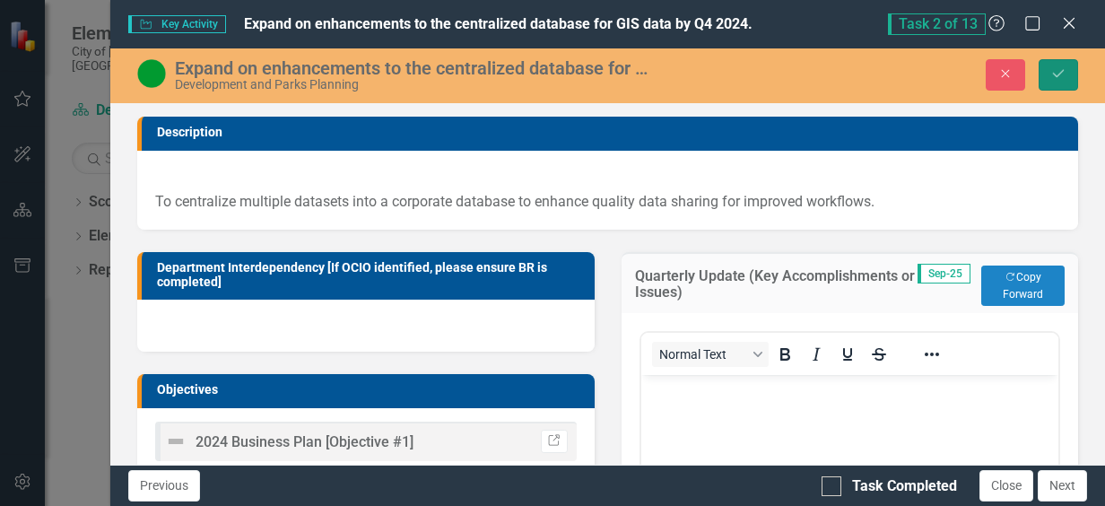
click at [1067, 72] on button "Save" at bounding box center [1058, 74] width 39 height 31
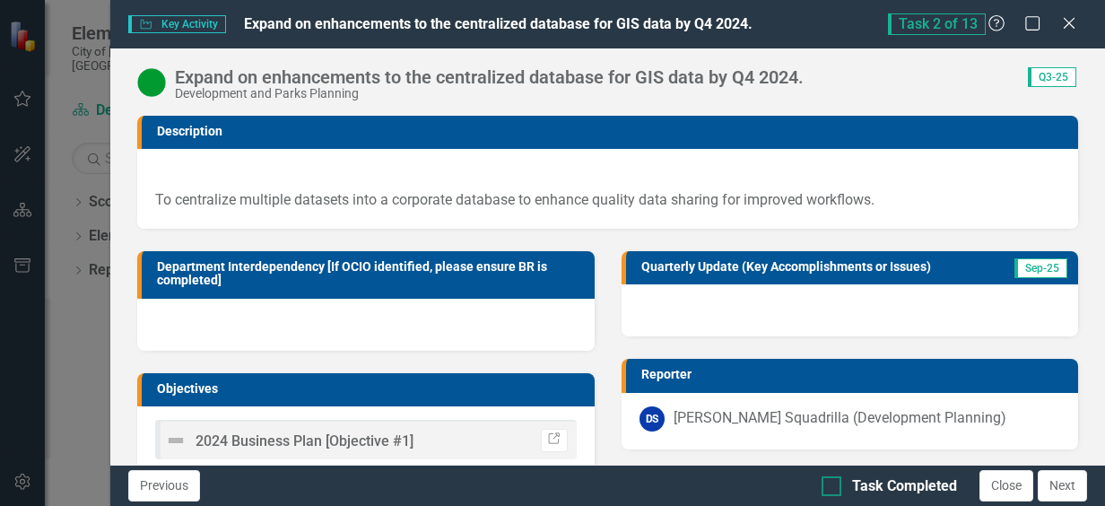
click at [837, 488] on div at bounding box center [832, 486] width 20 height 20
click at [833, 488] on input "Task Completed" at bounding box center [828, 482] width 12 height 12
checkbox input "true"
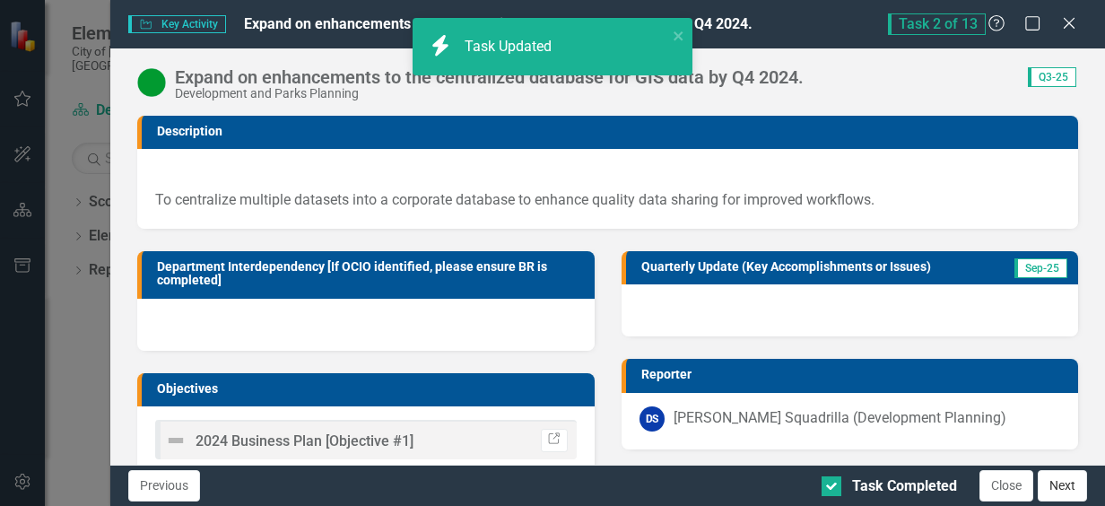
click at [1065, 486] on button "Next" at bounding box center [1062, 485] width 49 height 31
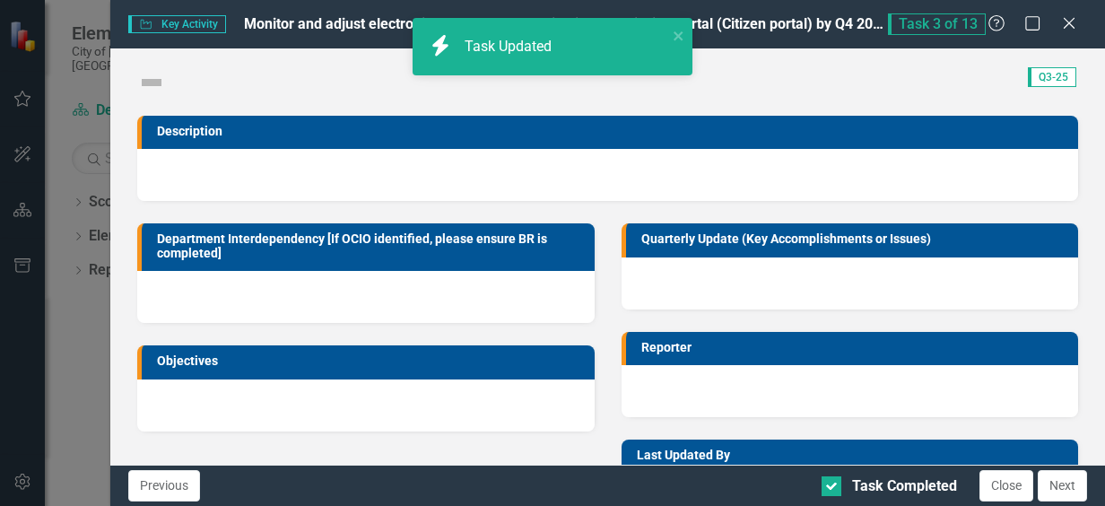
checkbox input "true"
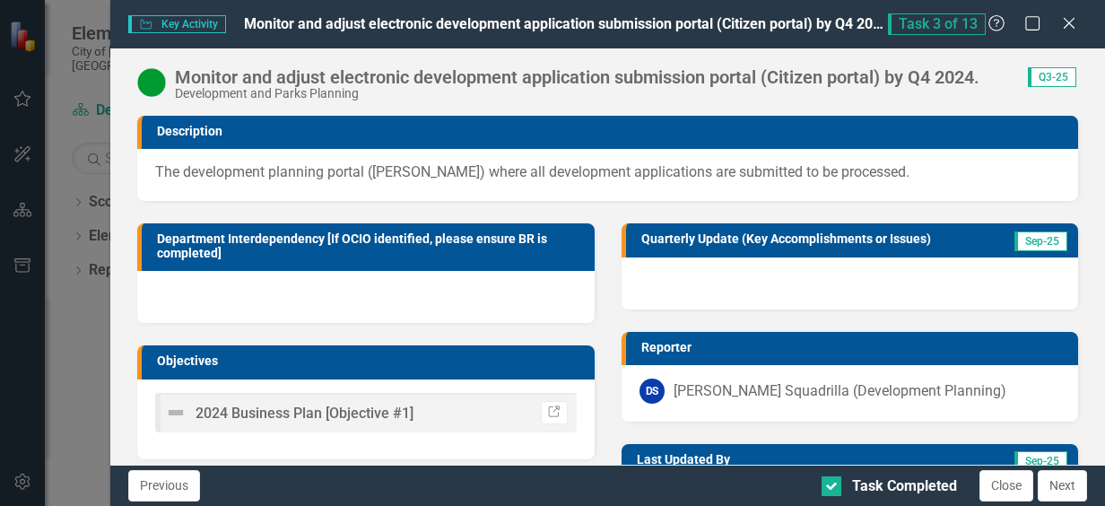
click at [835, 274] on div at bounding box center [850, 283] width 456 height 52
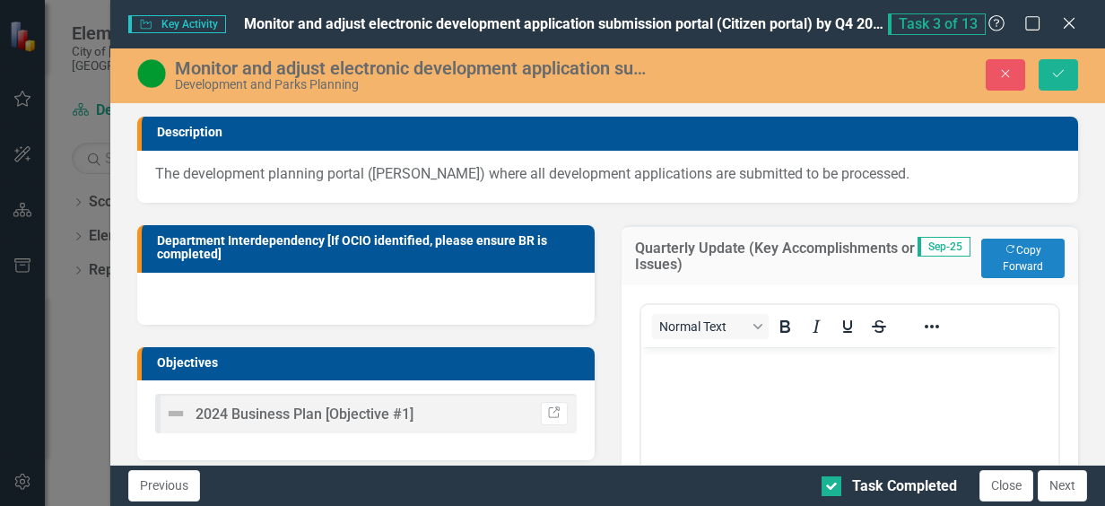
drag, startPoint x: 766, startPoint y: 404, endPoint x: 966, endPoint y: 347, distance: 208.1
click at [768, 403] on body "Rich Text Area. Press ALT-0 for help." at bounding box center [848, 480] width 417 height 269
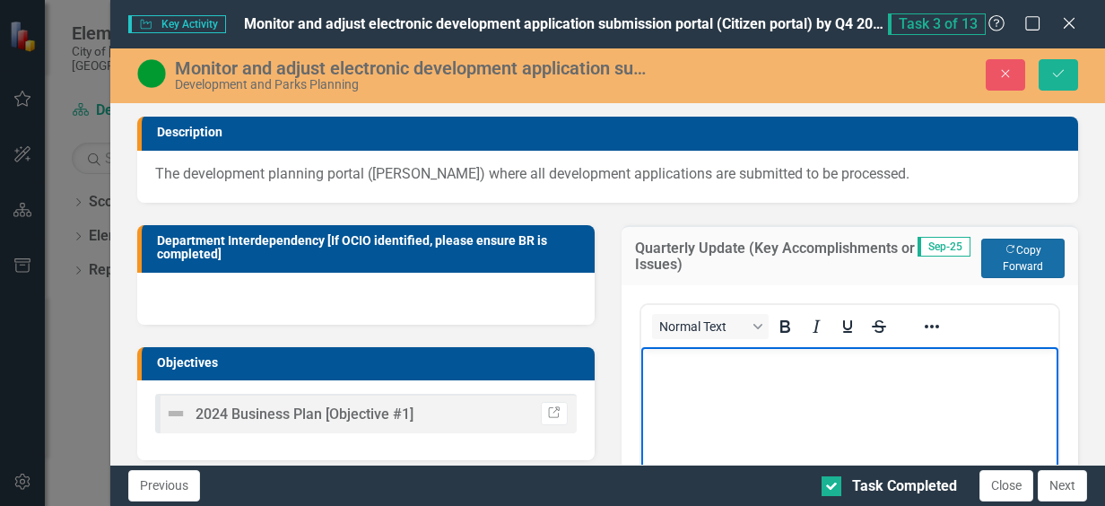
click at [1015, 261] on button "Copy Forward Copy Forward" at bounding box center [1022, 258] width 83 height 39
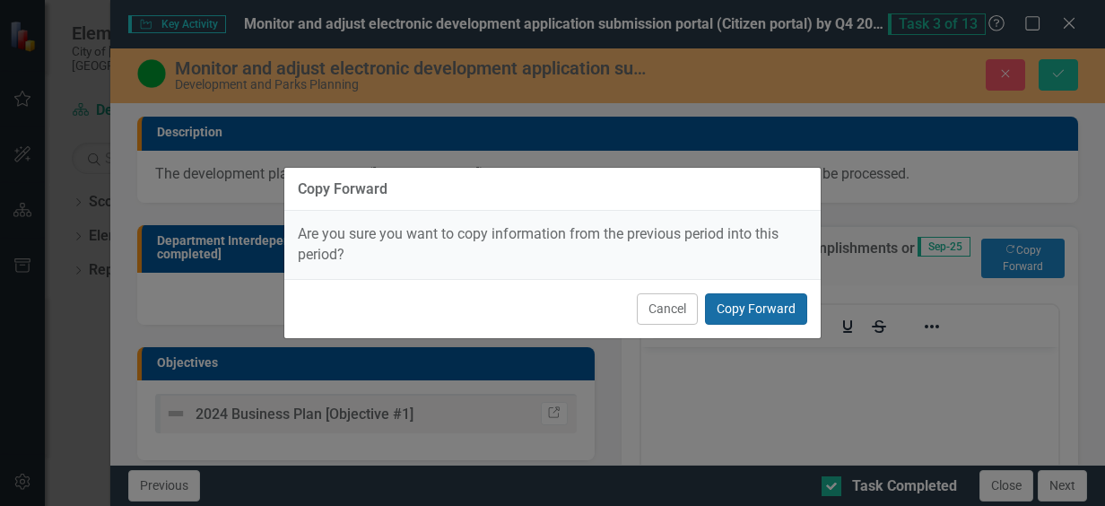
click at [753, 310] on button "Copy Forward" at bounding box center [756, 308] width 102 height 31
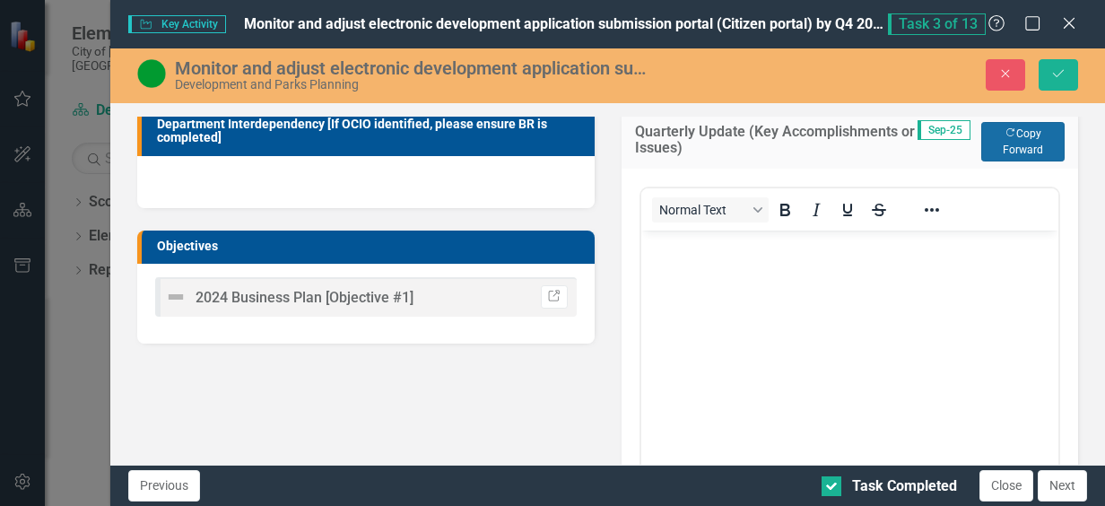
scroll to position [179, 0]
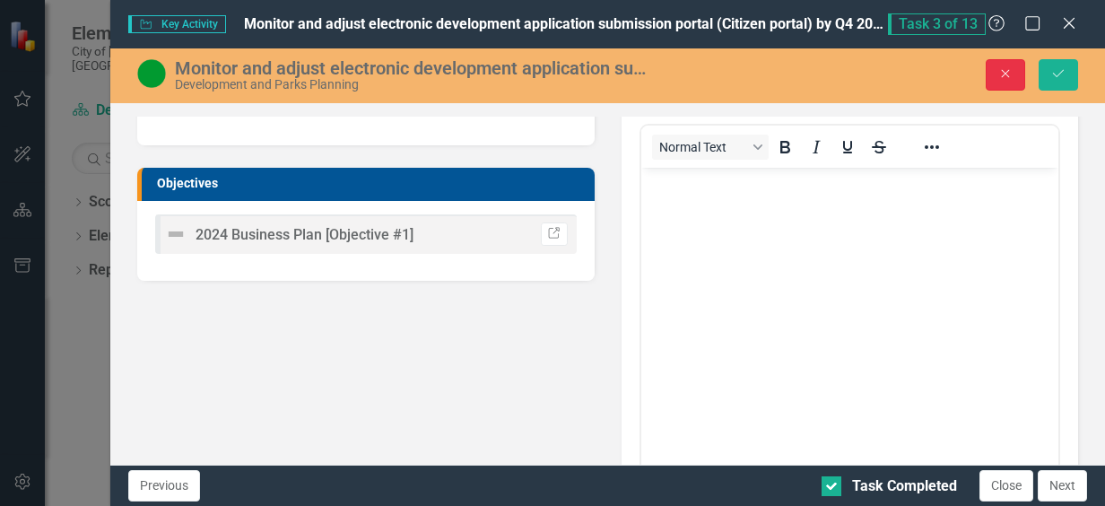
drag, startPoint x: 992, startPoint y: 66, endPoint x: 643, endPoint y: 199, distance: 373.3
click at [992, 66] on button "Close" at bounding box center [1005, 74] width 39 height 31
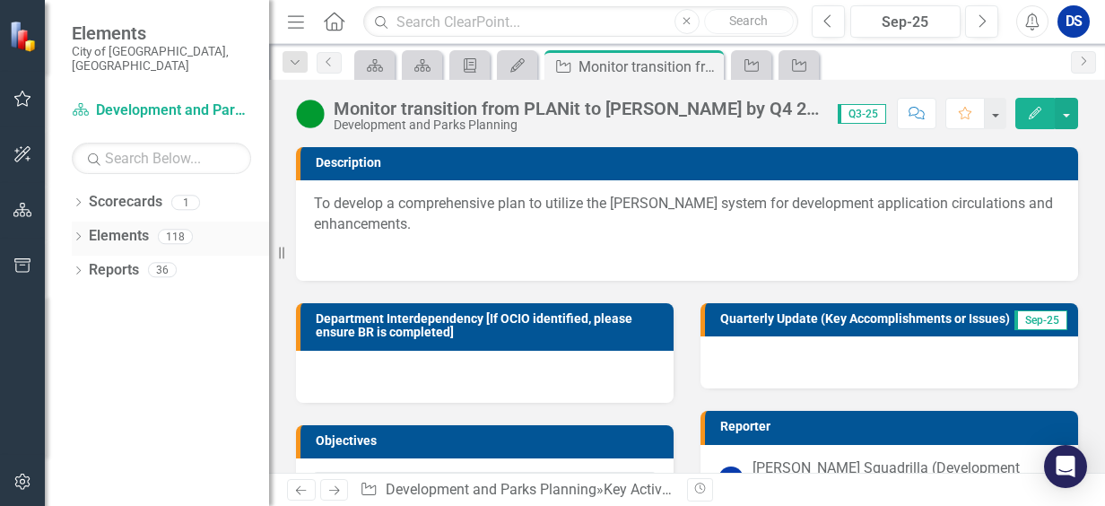
click at [126, 230] on div "Elements" at bounding box center [119, 237] width 60 height 30
click at [112, 222] on div "Elements" at bounding box center [119, 237] width 60 height 30
click at [117, 226] on link "Elements" at bounding box center [119, 236] width 60 height 21
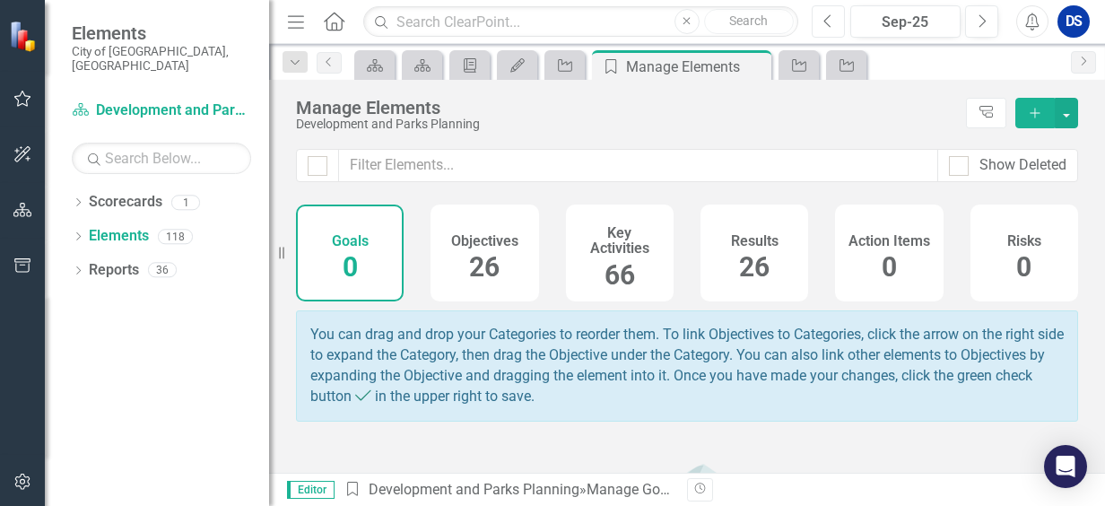
click at [823, 20] on button "Previous" at bounding box center [828, 21] width 33 height 32
click at [822, 20] on button "Previous" at bounding box center [828, 21] width 33 height 32
click at [985, 19] on icon "Next" at bounding box center [982, 21] width 10 height 16
click at [481, 261] on span "26" at bounding box center [484, 266] width 30 height 31
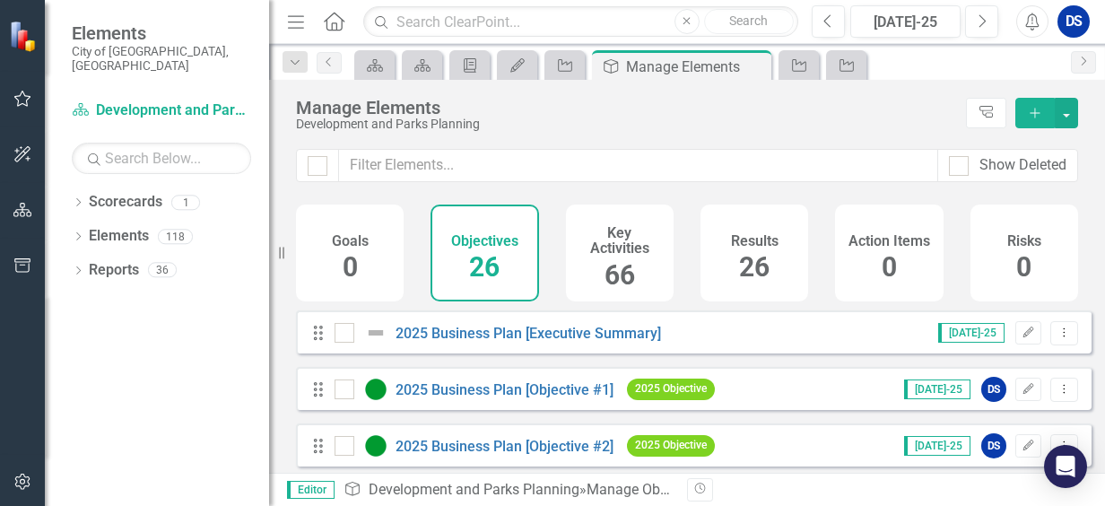
scroll to position [269, 0]
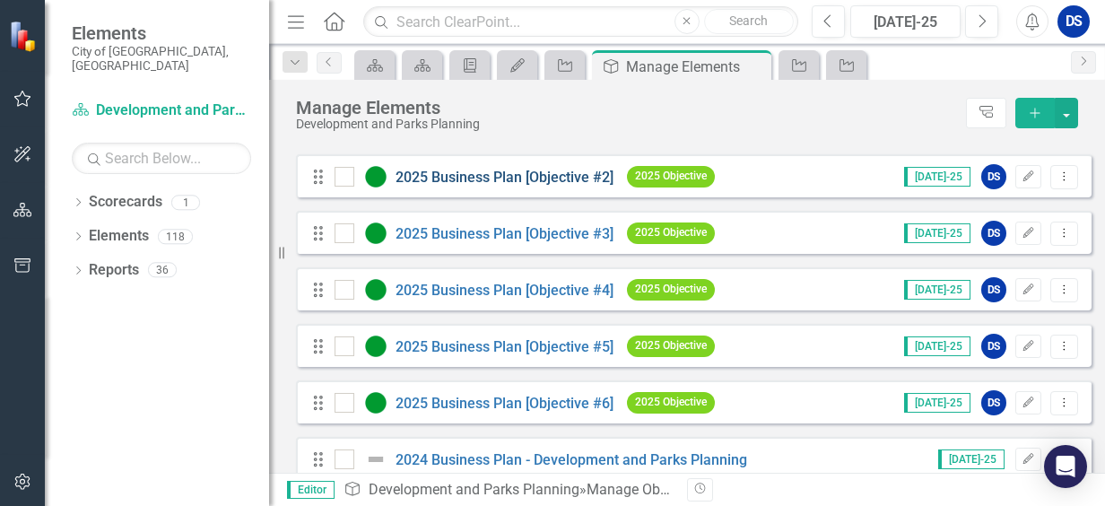
click at [549, 186] on link "2025 Business Plan [Objective #2]" at bounding box center [505, 177] width 218 height 17
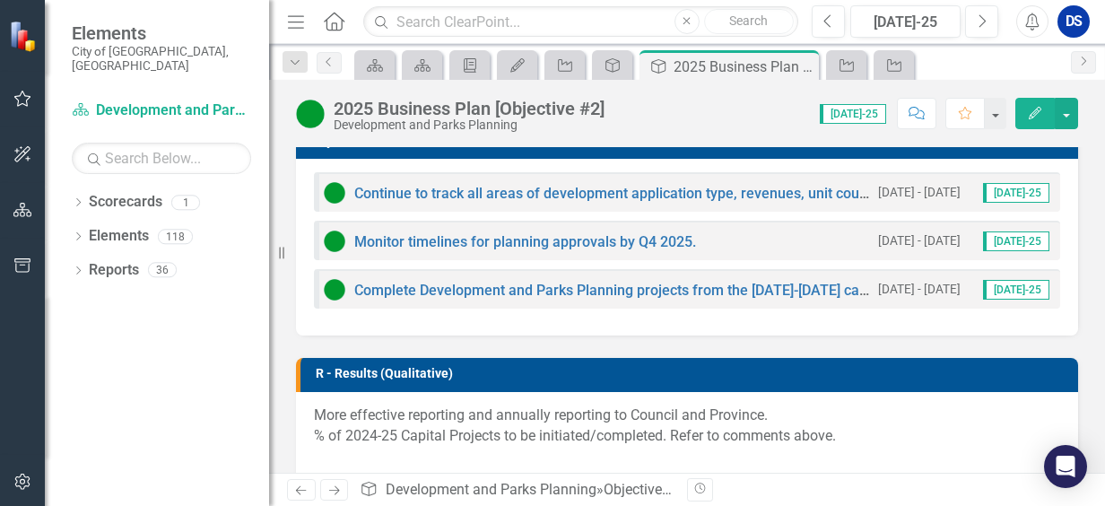
scroll to position [538, 0]
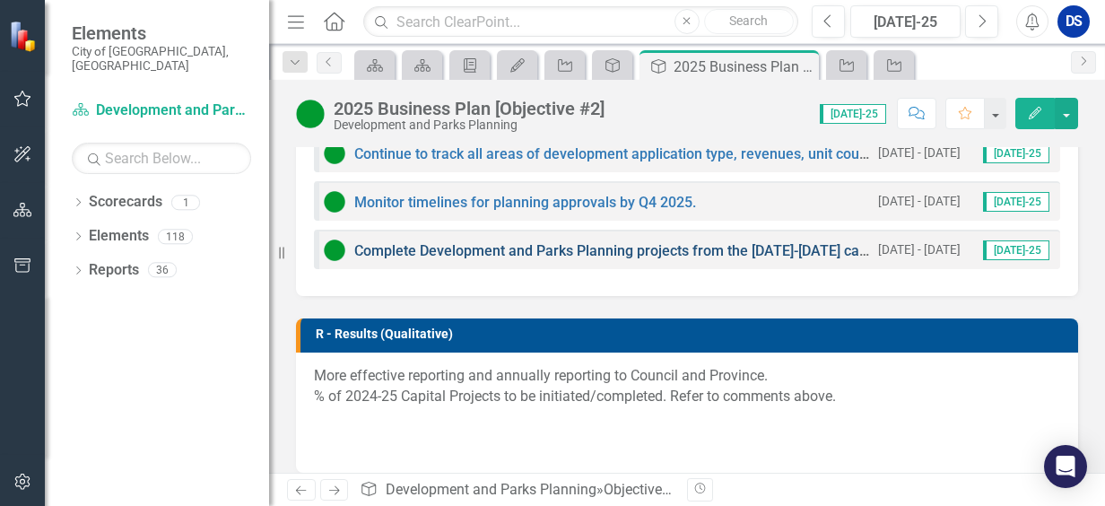
click at [694, 245] on link "Complete Development and Parks Planning projects from the [DATE]-[DATE] capital…" at bounding box center [714, 250] width 721 height 17
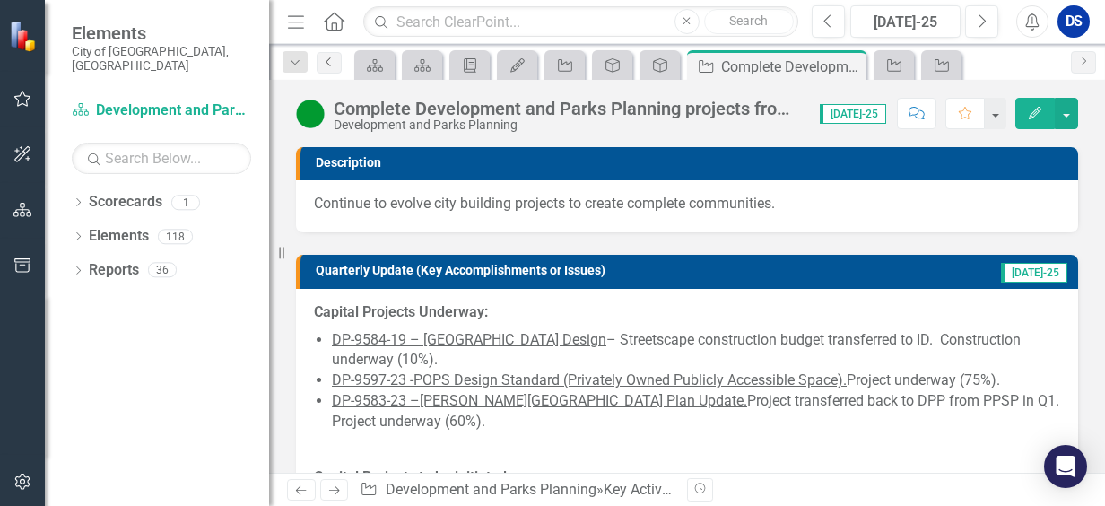
click at [330, 65] on icon "Previous" at bounding box center [329, 62] width 14 height 11
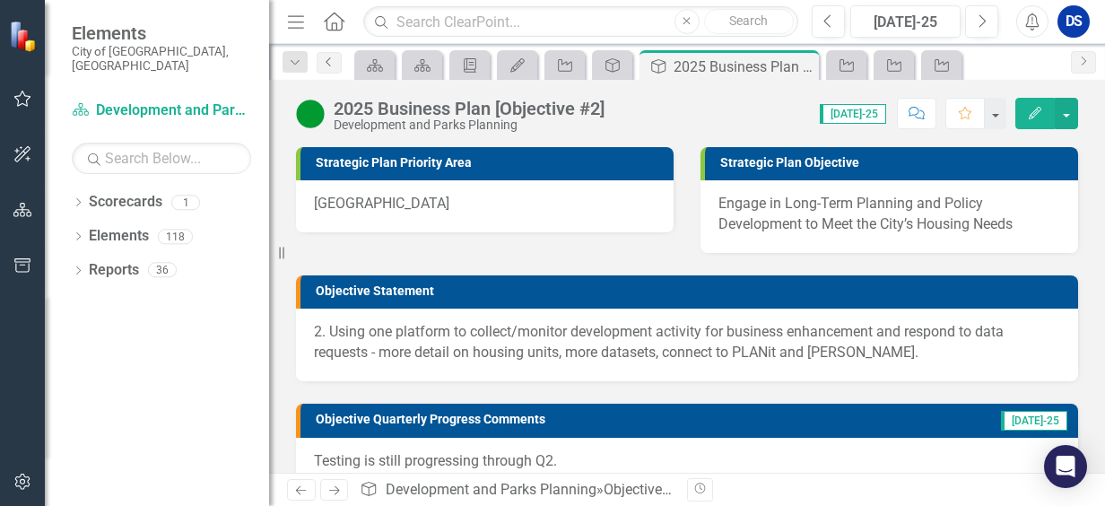
click at [325, 60] on icon "Previous" at bounding box center [329, 62] width 14 height 11
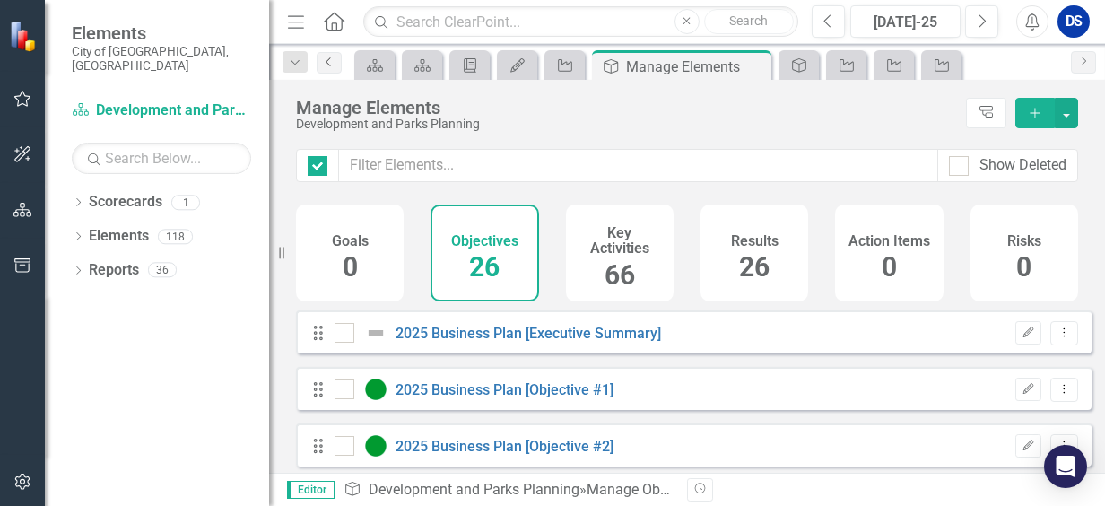
checkbox input "false"
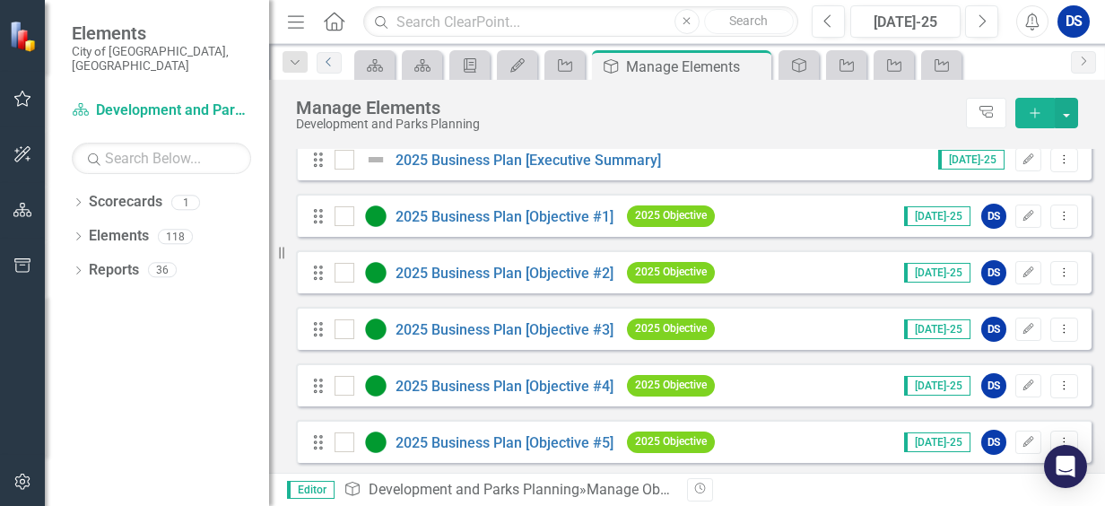
scroll to position [179, 0]
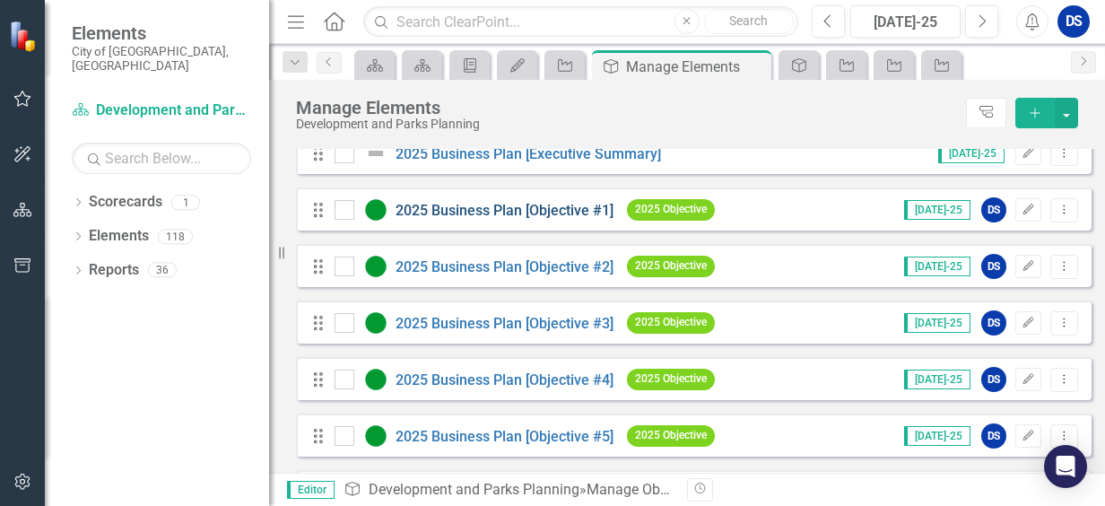
click at [527, 219] on link "2025 Business Plan [Objective #1]" at bounding box center [505, 210] width 218 height 17
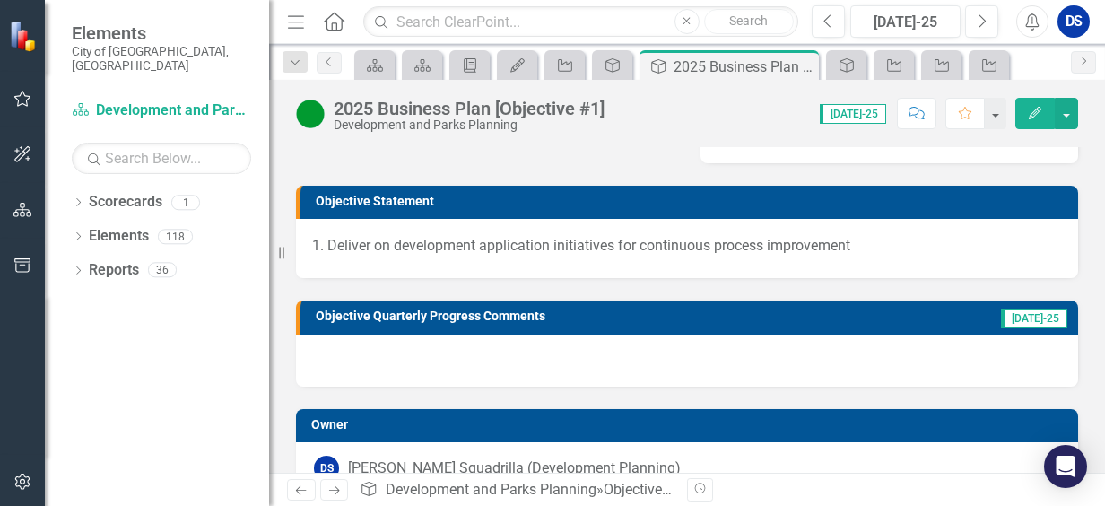
scroll to position [269, 0]
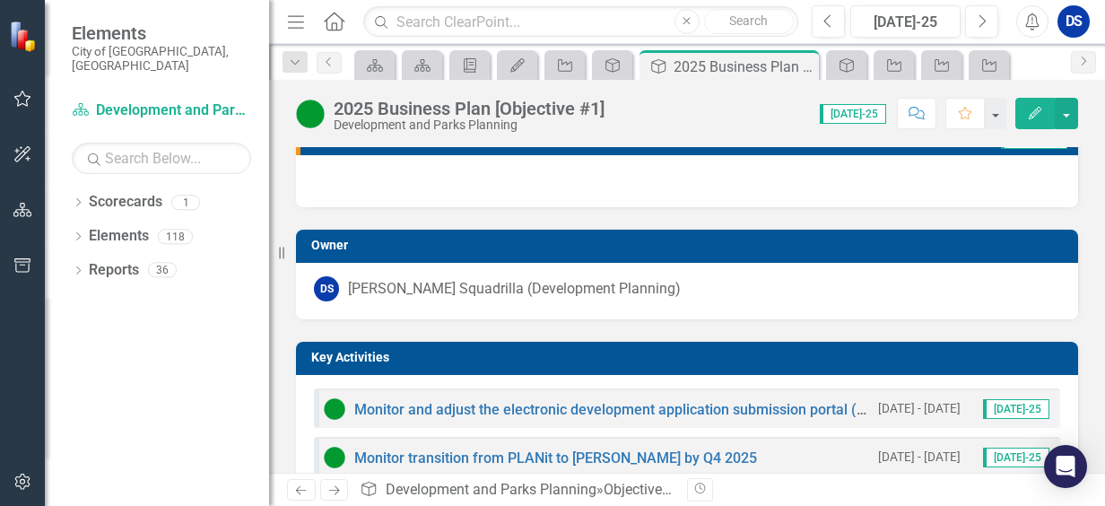
click at [648, 402] on div "Monitor and adjust the electronic development application submission portal (Ci…" at bounding box center [596, 409] width 545 height 22
click at [630, 409] on link "Monitor and adjust the electronic development application submission portal (Ci…" at bounding box center [688, 409] width 669 height 17
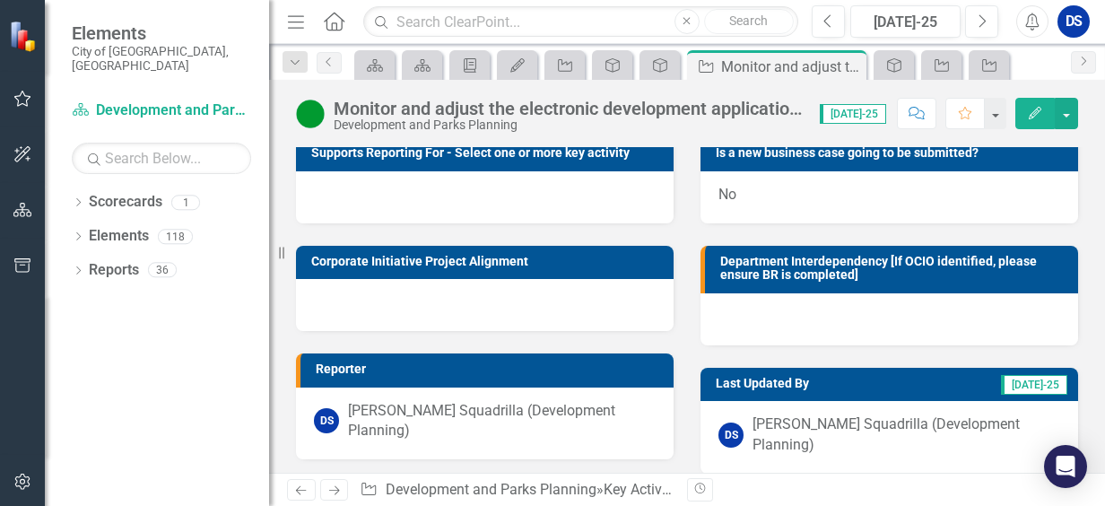
scroll to position [349, 0]
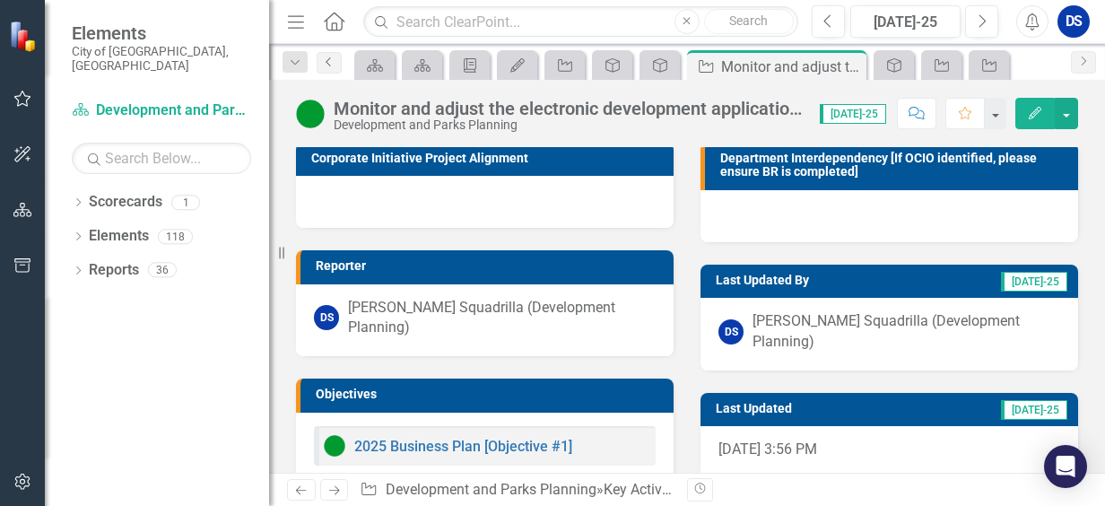
click at [329, 59] on icon "Previous" at bounding box center [329, 62] width 14 height 11
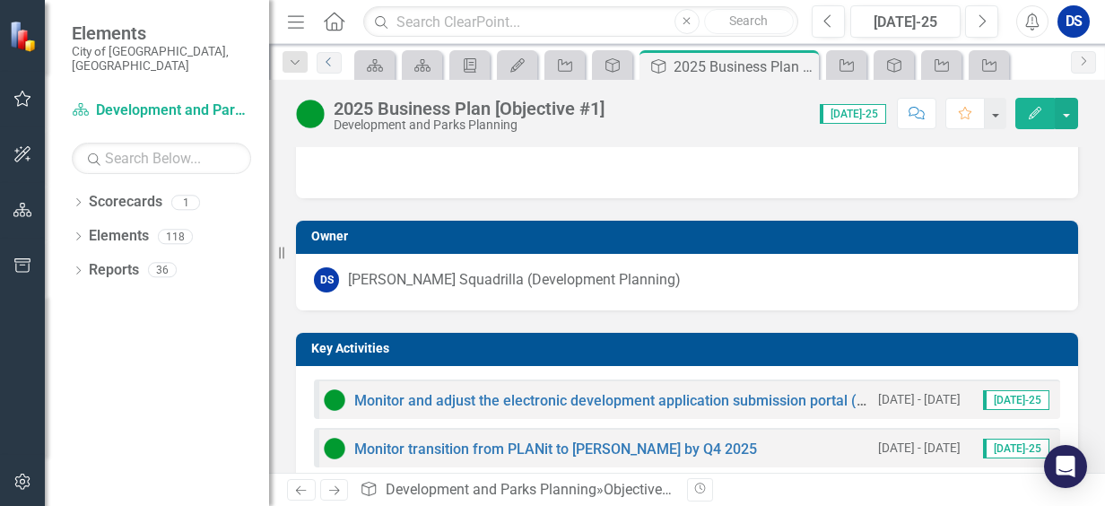
scroll to position [359, 0]
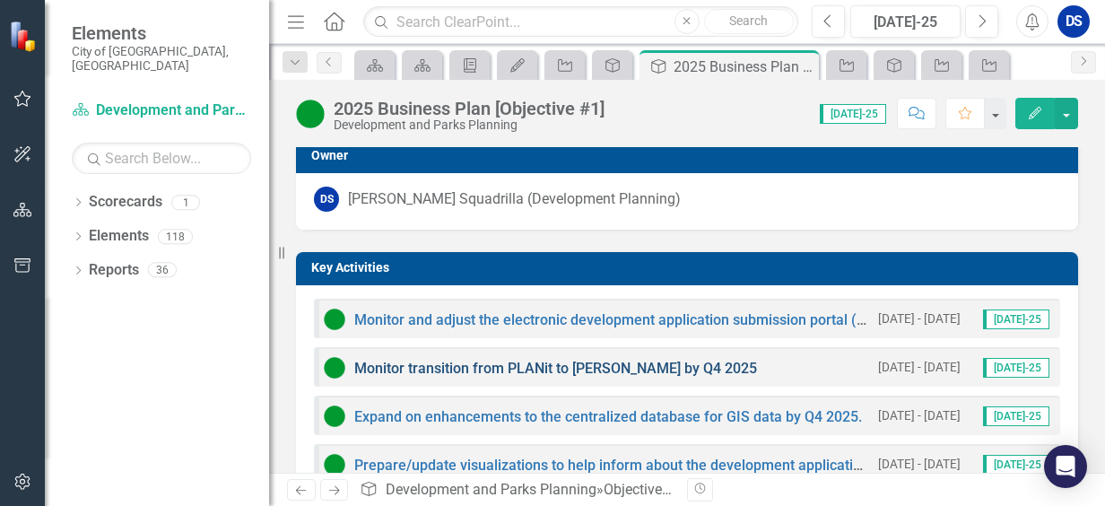
click at [565, 366] on link "Monitor transition from PLANit to [PERSON_NAME] by Q4 2025" at bounding box center [555, 368] width 403 height 17
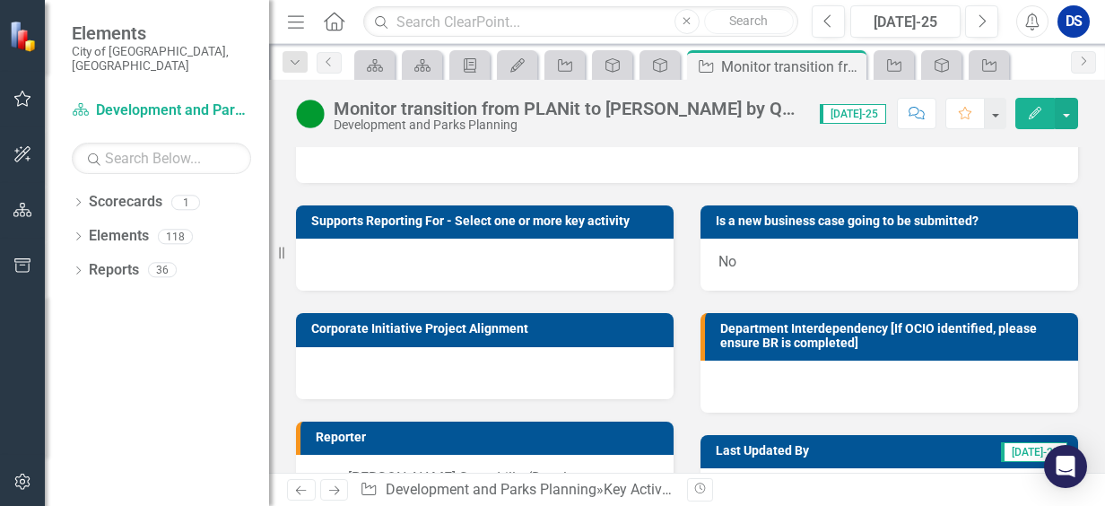
scroll to position [269, 0]
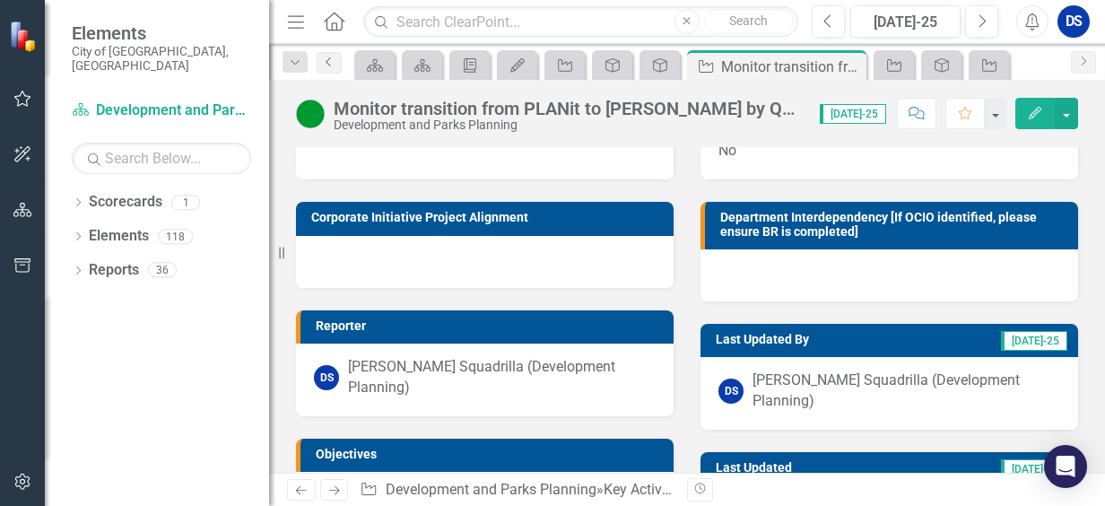
click at [325, 66] on link "Previous" at bounding box center [329, 63] width 25 height 22
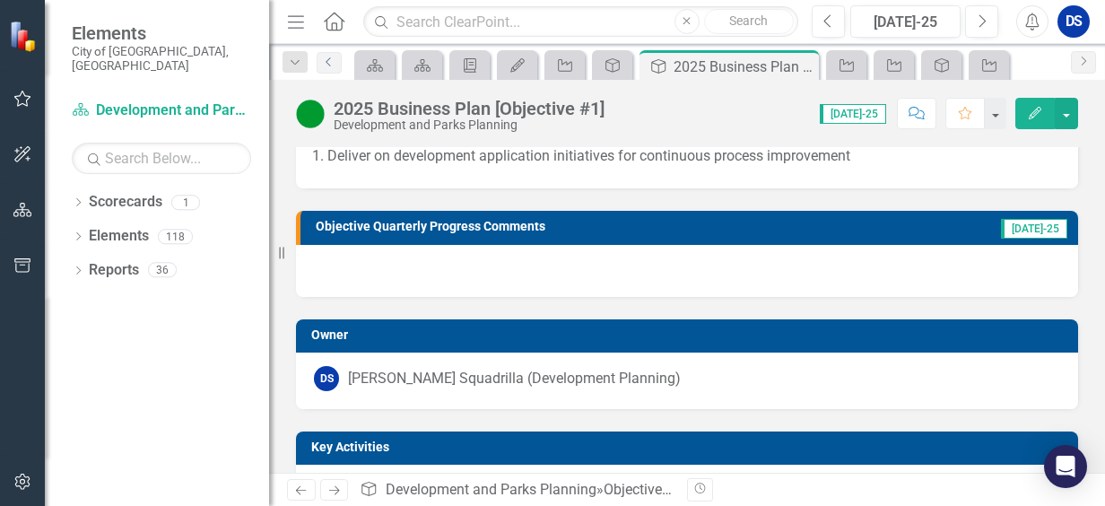
scroll to position [448, 0]
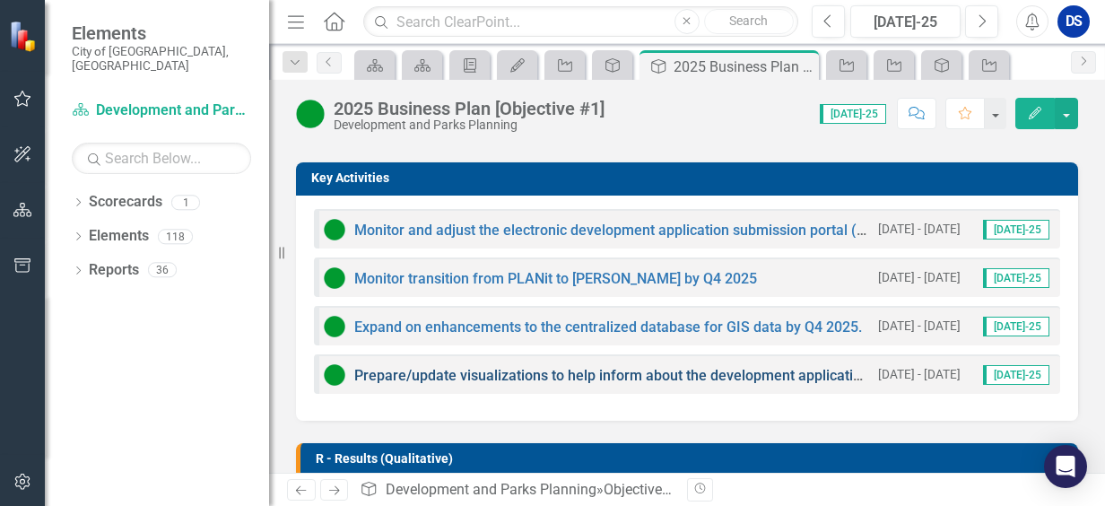
click at [569, 375] on link "Prepare/update visualizations to help inform about the development application …" at bounding box center [678, 375] width 649 height 17
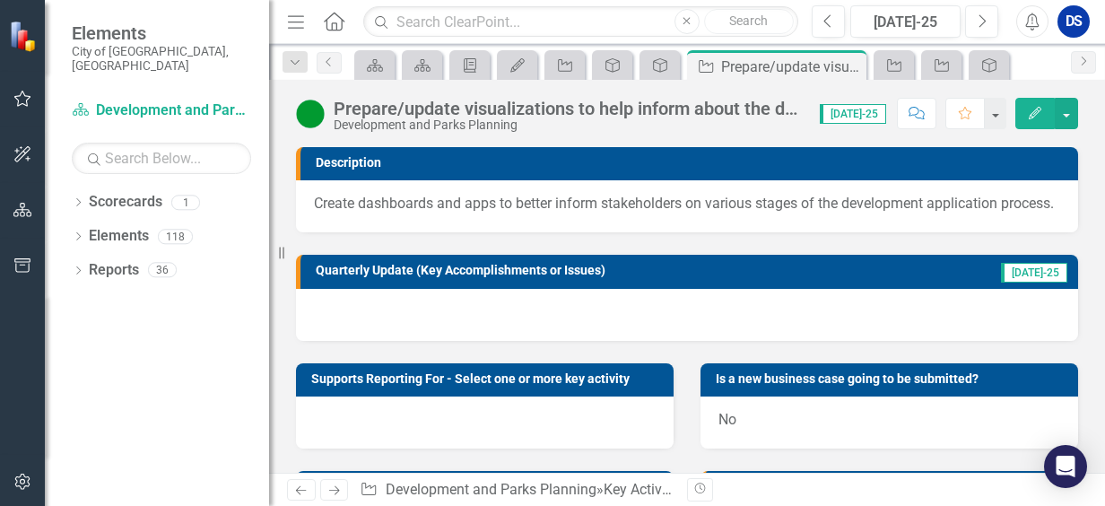
click at [709, 331] on div at bounding box center [687, 315] width 782 height 52
click at [709, 332] on div at bounding box center [687, 315] width 782 height 52
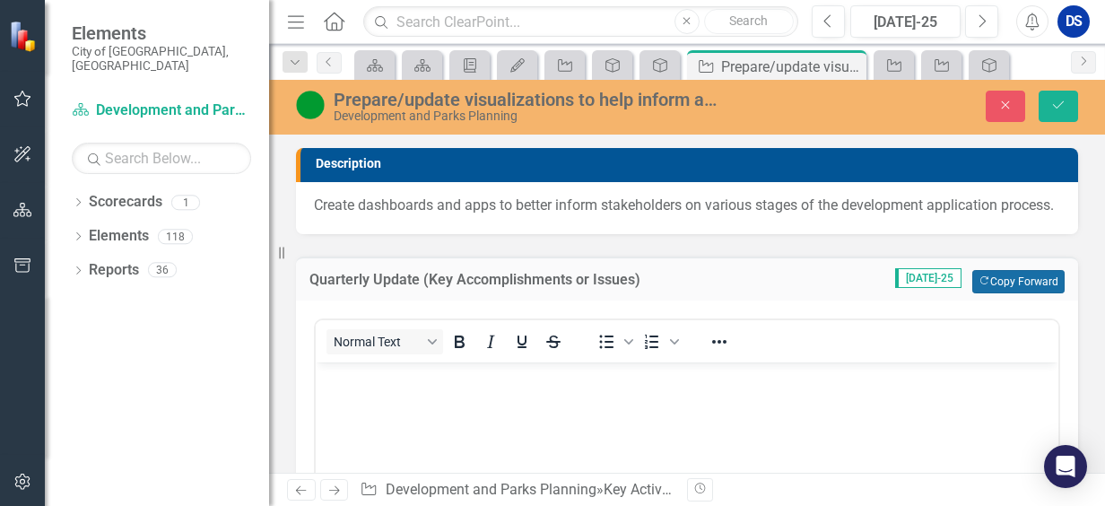
click at [978, 293] on button "Copy Forward Copy Forward" at bounding box center [1018, 281] width 92 height 23
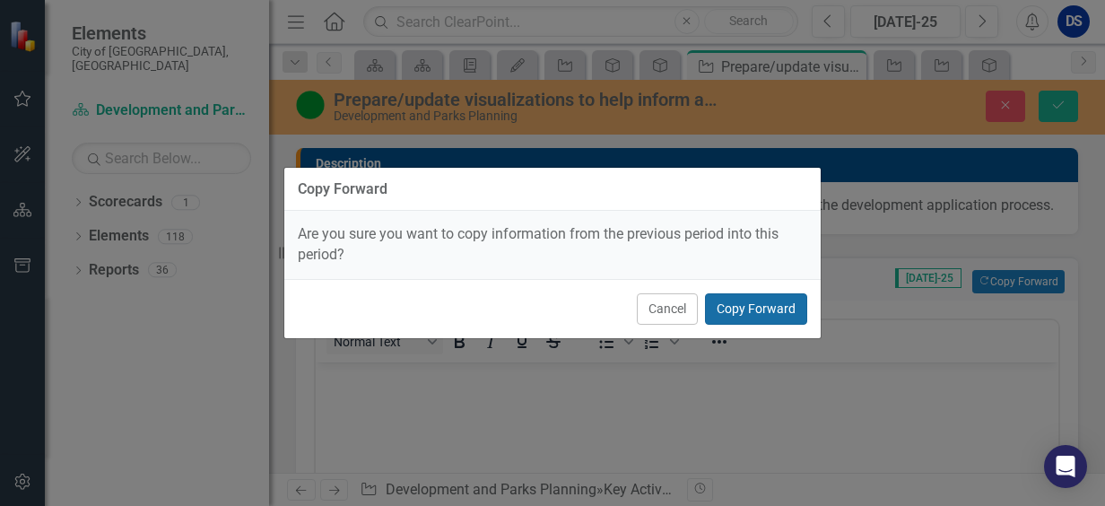
click at [743, 302] on button "Copy Forward" at bounding box center [756, 308] width 102 height 31
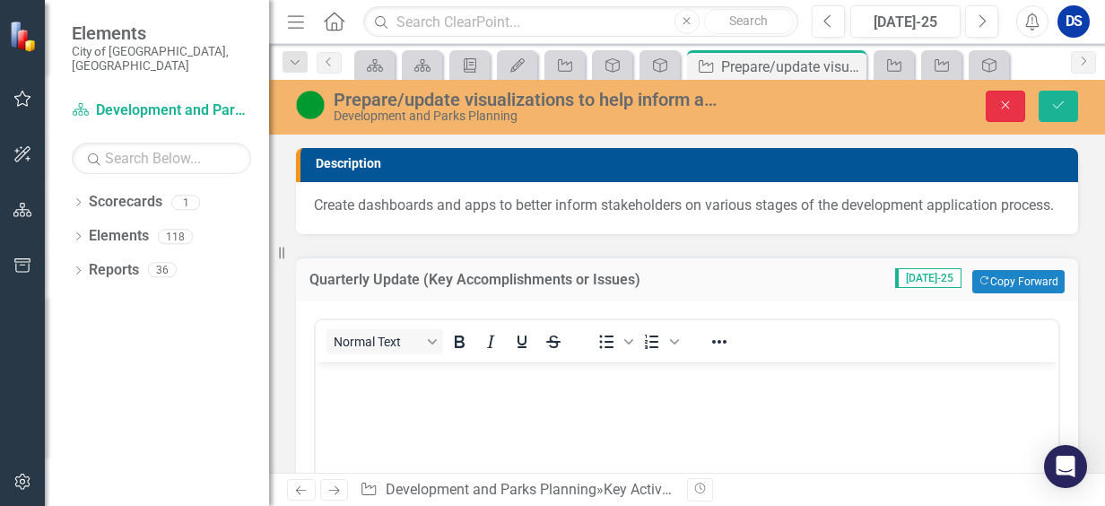
click at [1006, 100] on icon "Close" at bounding box center [1005, 105] width 16 height 13
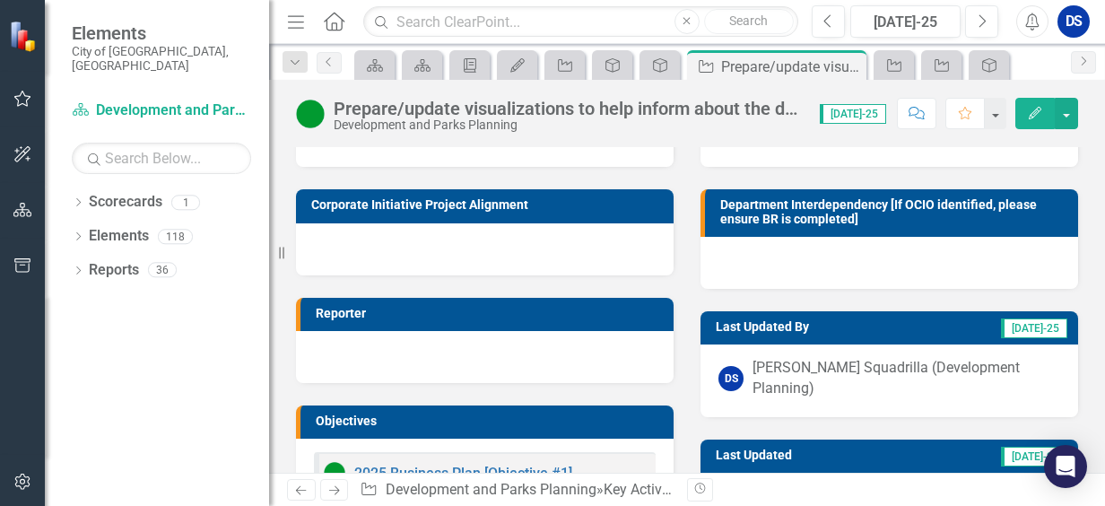
scroll to position [364, 0]
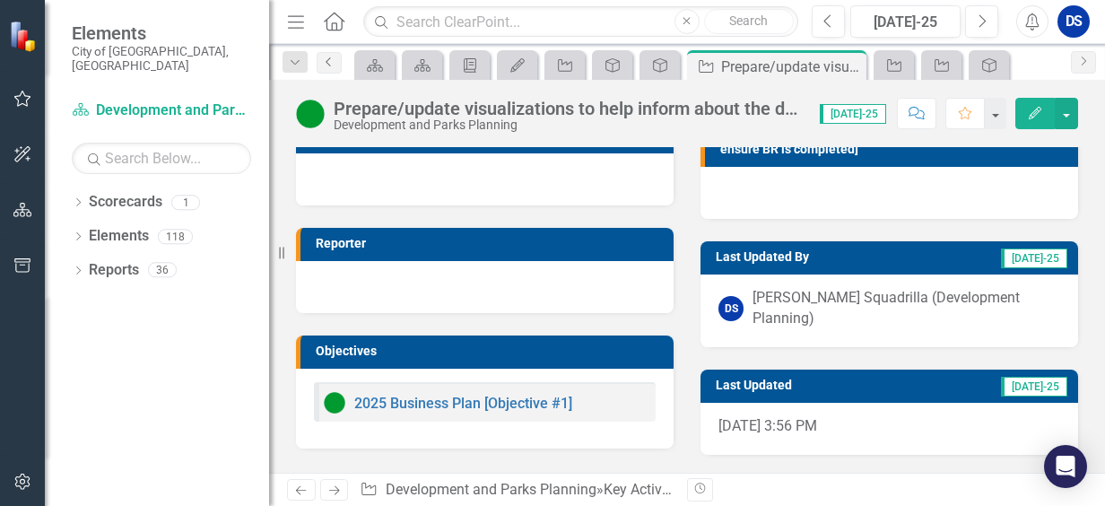
click at [331, 70] on link "Previous" at bounding box center [329, 63] width 25 height 22
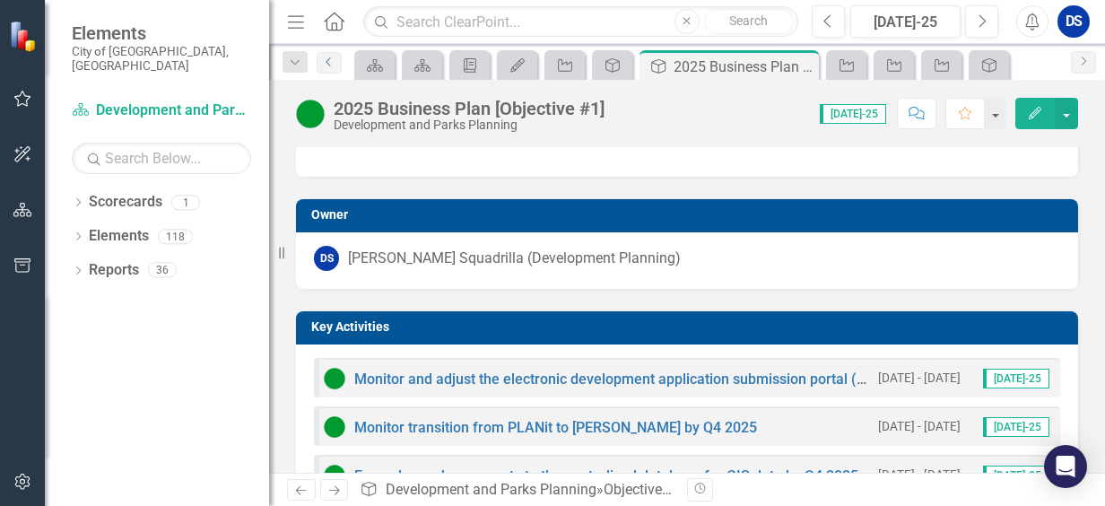
scroll to position [448, 0]
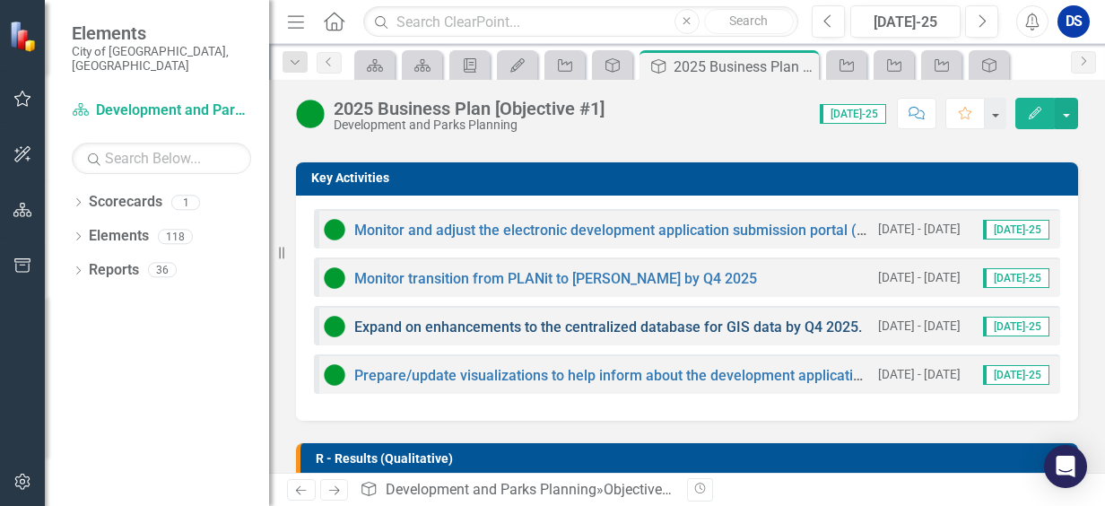
click at [639, 328] on link "Expand on enhancements to the centralized database for GIS data by Q4 2025." at bounding box center [608, 326] width 508 height 17
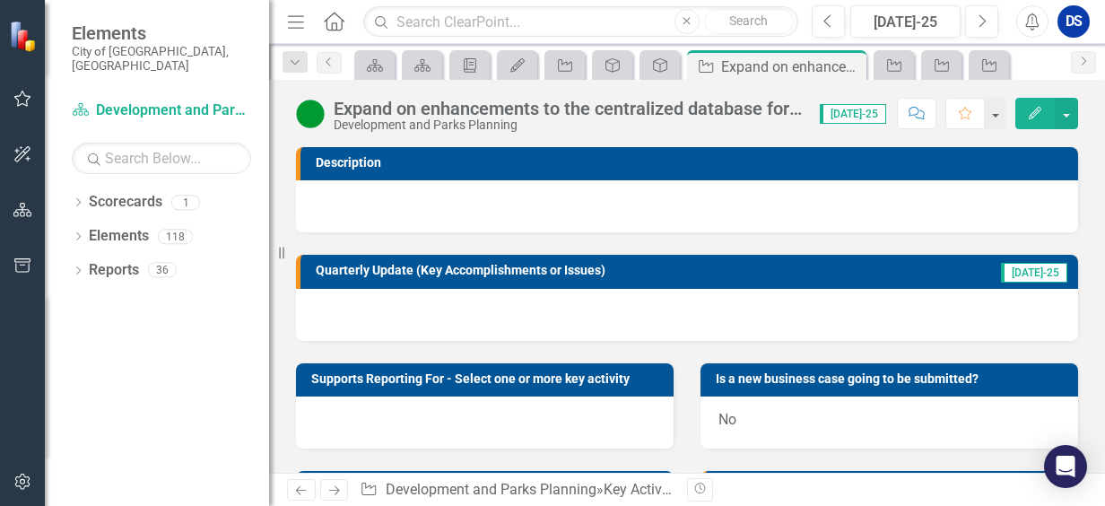
click at [552, 312] on div at bounding box center [687, 315] width 782 height 52
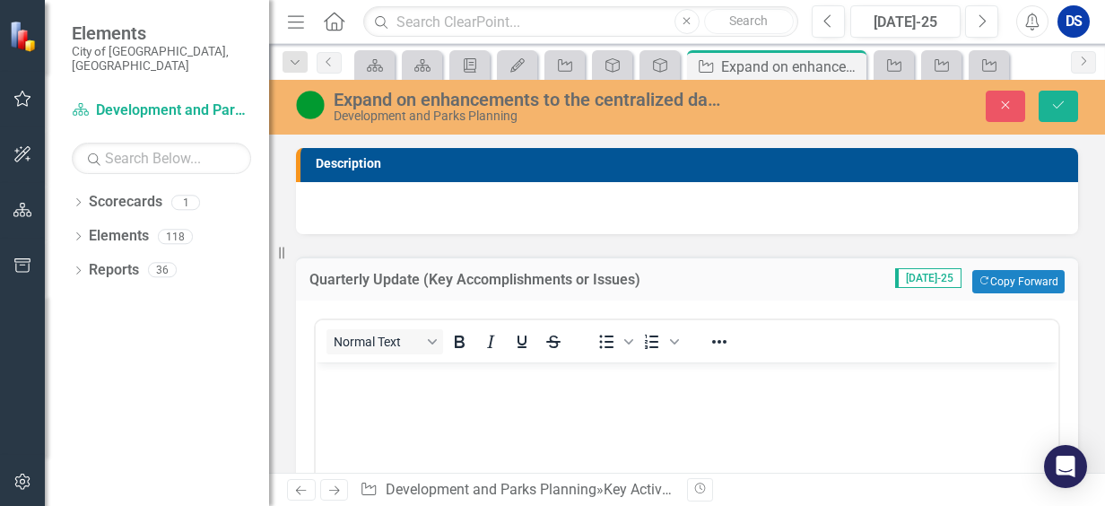
drag, startPoint x: 995, startPoint y: 266, endPoint x: 983, endPoint y: 262, distance: 12.5
click at [983, 262] on div "Quarterly Update (Key Accomplishments or Issues) Jul-25 Copy Forward Copy Forwa…" at bounding box center [687, 279] width 782 height 44
click at [1000, 283] on button "Copy Forward Copy Forward" at bounding box center [1018, 281] width 92 height 23
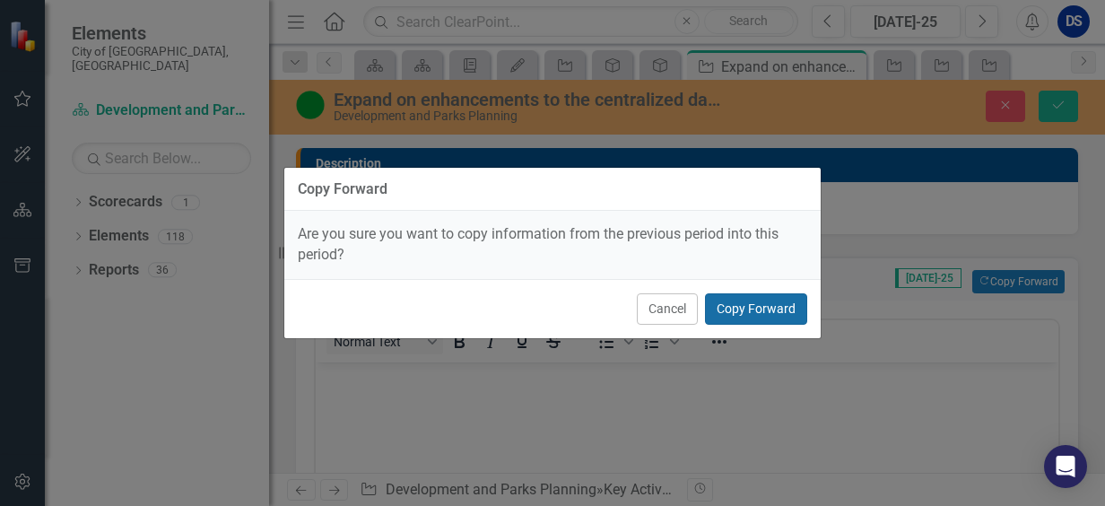
click at [790, 312] on button "Copy Forward" at bounding box center [756, 308] width 102 height 31
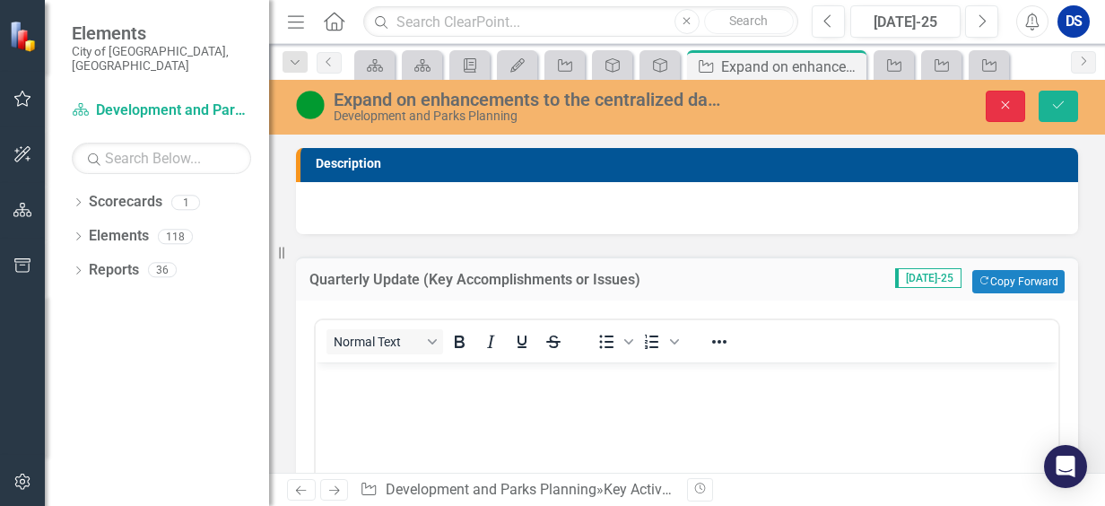
click at [1009, 102] on icon "button" at bounding box center [1006, 105] width 8 height 8
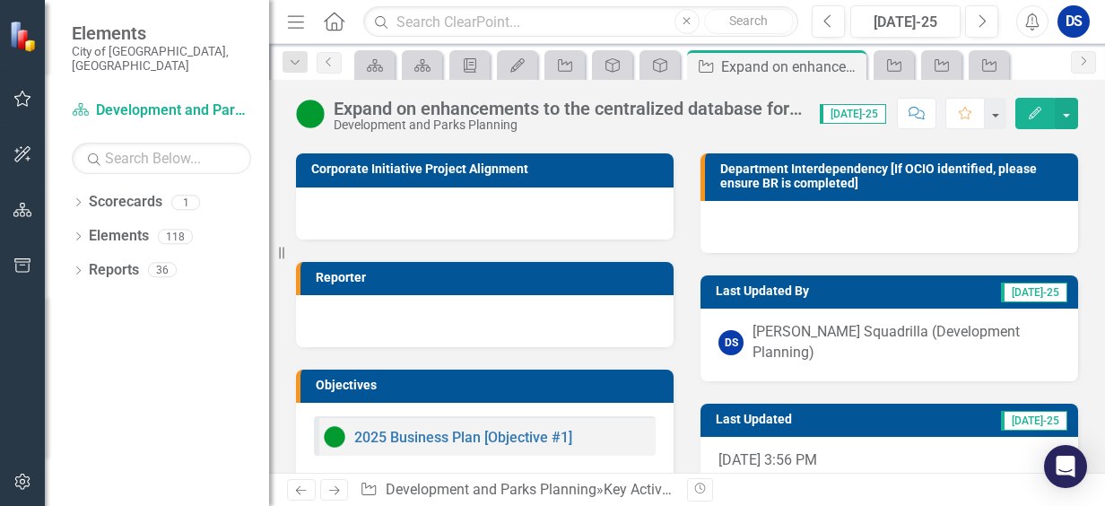
scroll to position [344, 0]
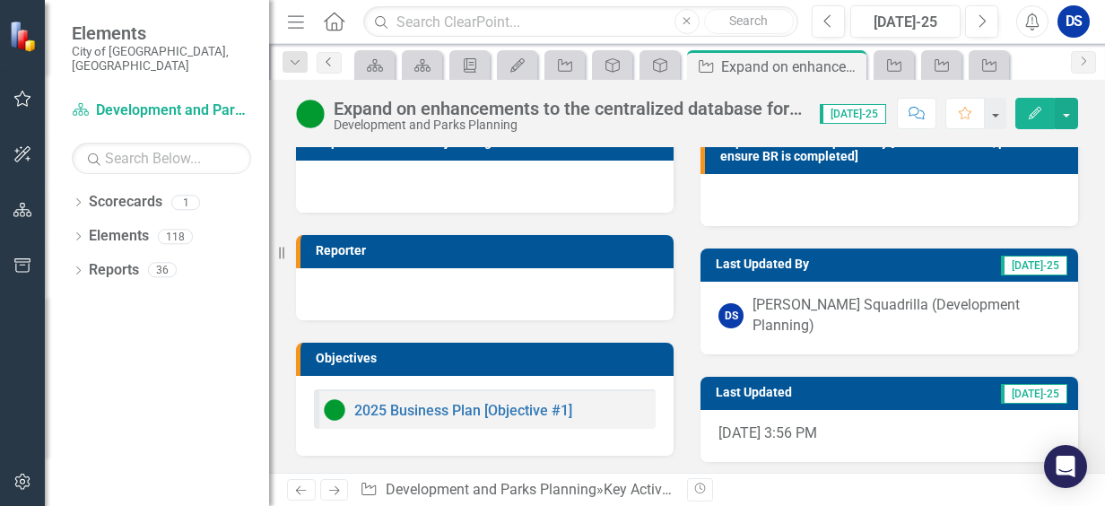
click at [326, 64] on icon "Previous" at bounding box center [329, 62] width 14 height 11
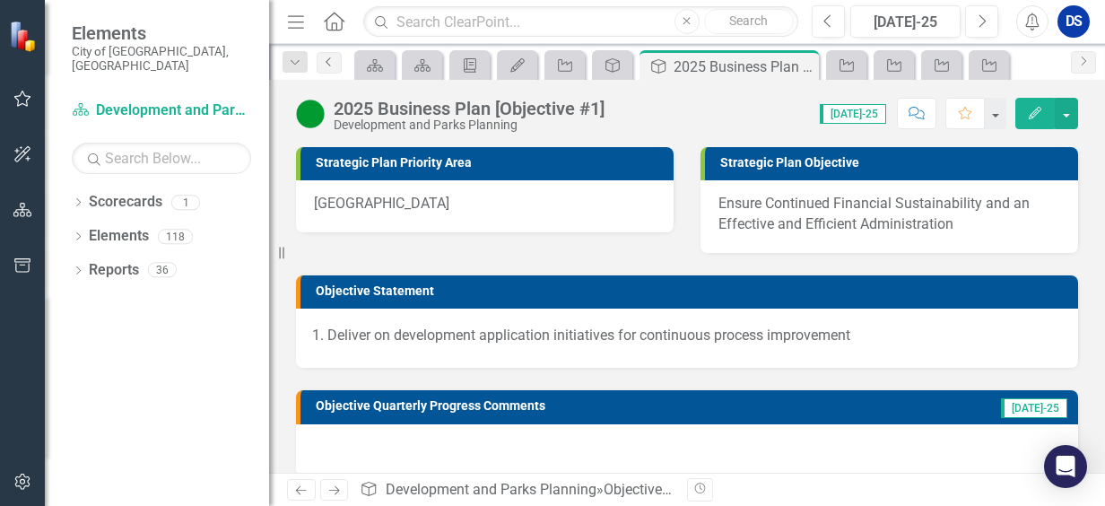
click at [326, 63] on icon "Previous" at bounding box center [329, 62] width 14 height 11
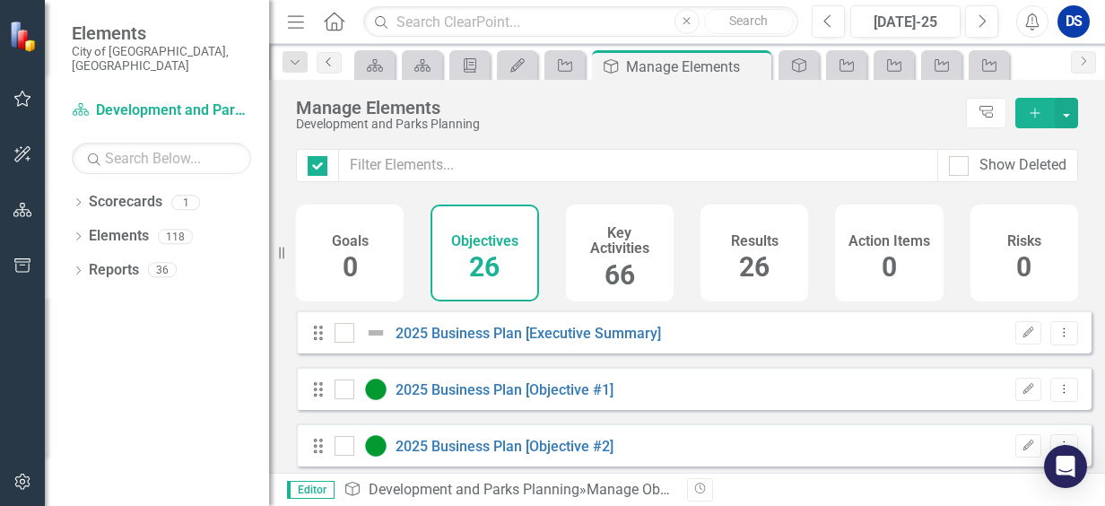
checkbox input "false"
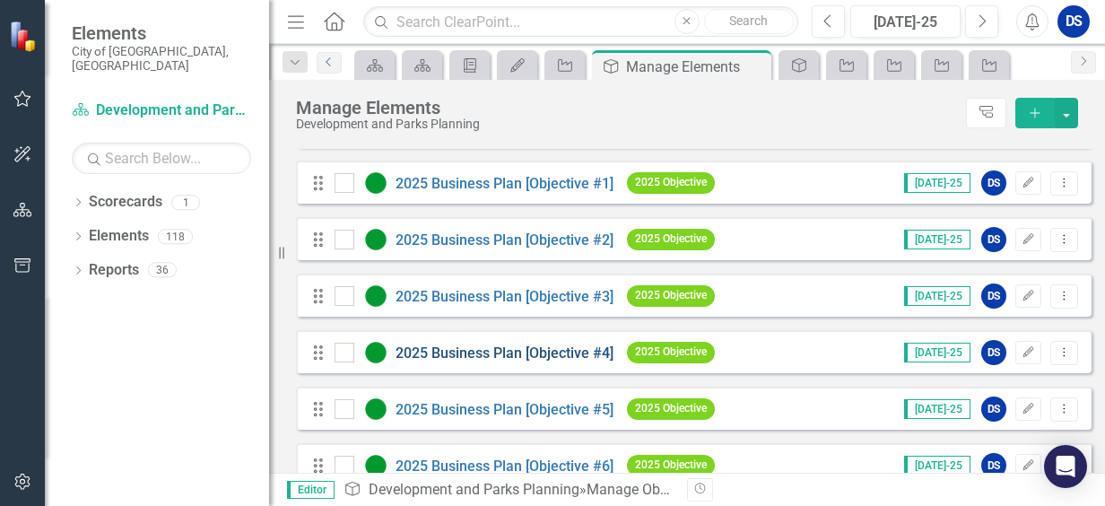
scroll to position [179, 0]
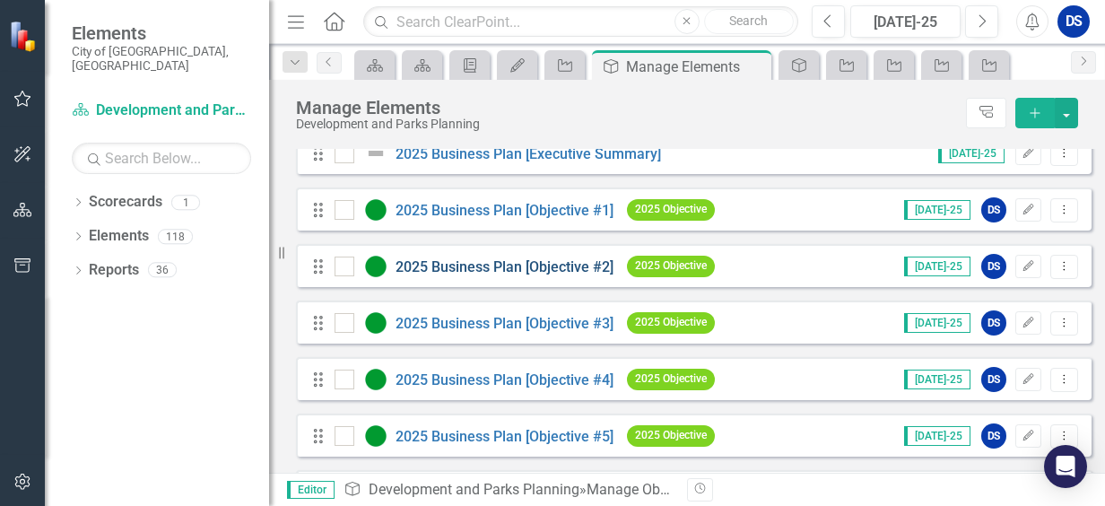
click at [511, 275] on link "2025 Business Plan [Objective #2]" at bounding box center [505, 266] width 218 height 17
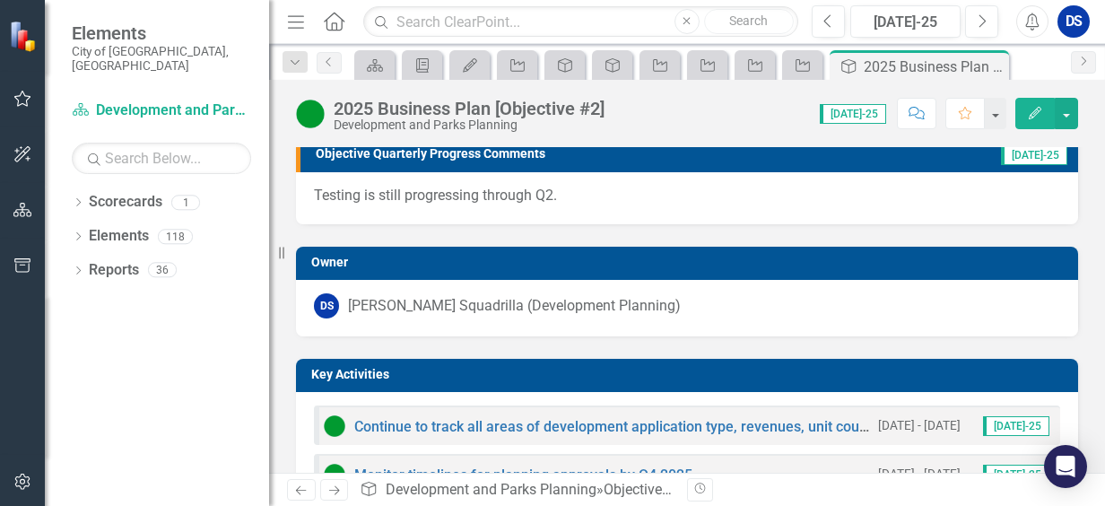
scroll to position [359, 0]
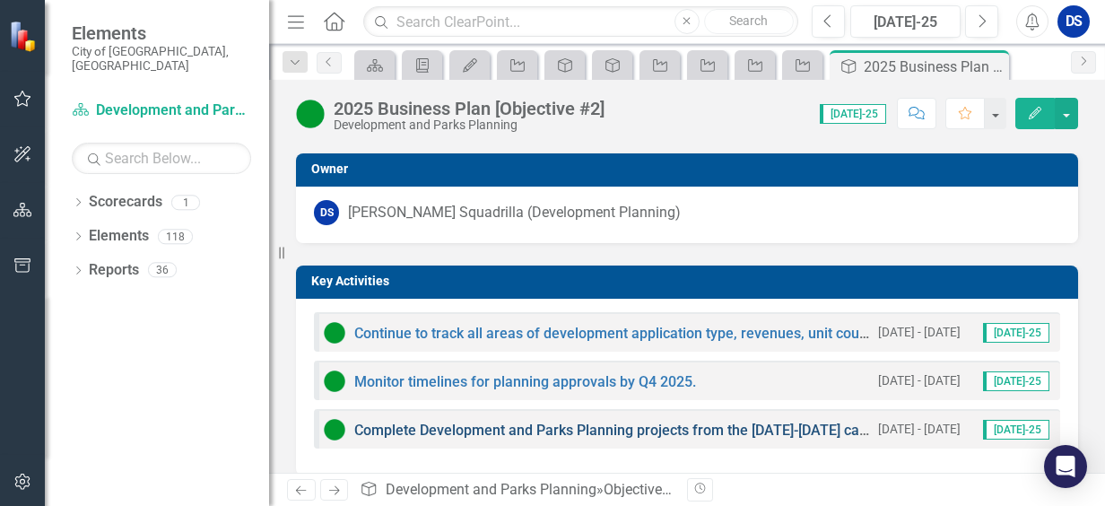
click at [624, 429] on link "Complete Development and Parks Planning projects from the [DATE]-[DATE] capital…" at bounding box center [714, 430] width 721 height 17
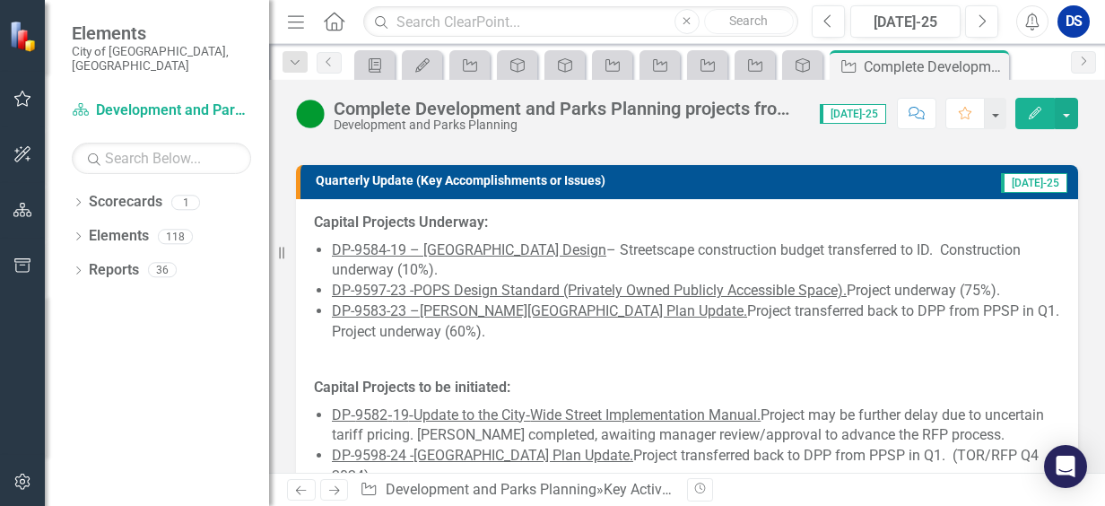
scroll to position [179, 0]
